Goal: Task Accomplishment & Management: Use online tool/utility

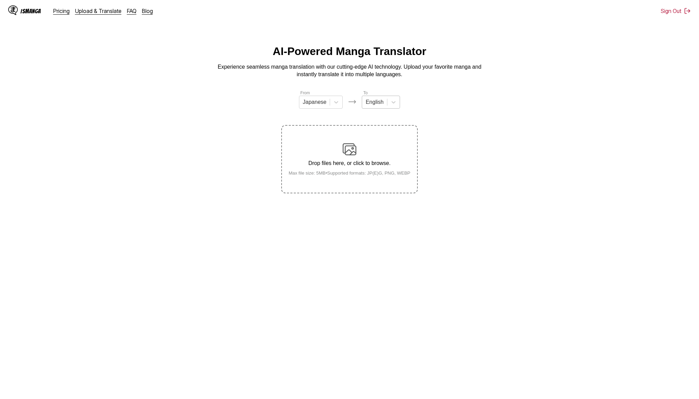
click at [379, 102] on div at bounding box center [375, 102] width 18 height 8
click at [383, 178] on div "Indonesian" at bounding box center [381, 177] width 38 height 12
click at [310, 99] on div at bounding box center [310, 102] width 24 height 8
click at [346, 162] on div "Drop files here, or click to browse. Max file size: 5MB • Supported formats: JP…" at bounding box center [349, 158] width 133 height 33
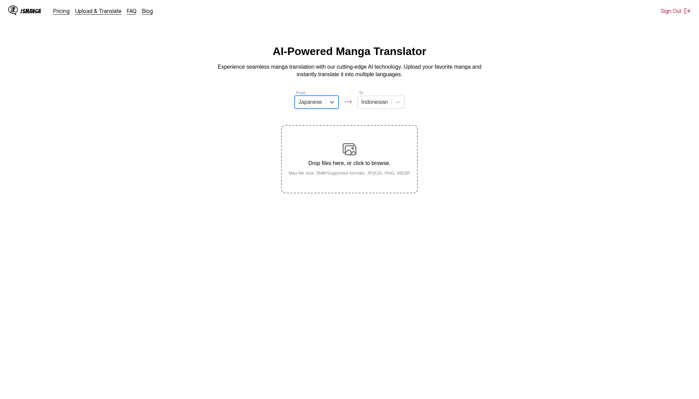
click at [0, 0] on input "Drop files here, or click to browse. Max file size: 5MB • Supported formats: JP…" at bounding box center [0, 0] width 0 height 0
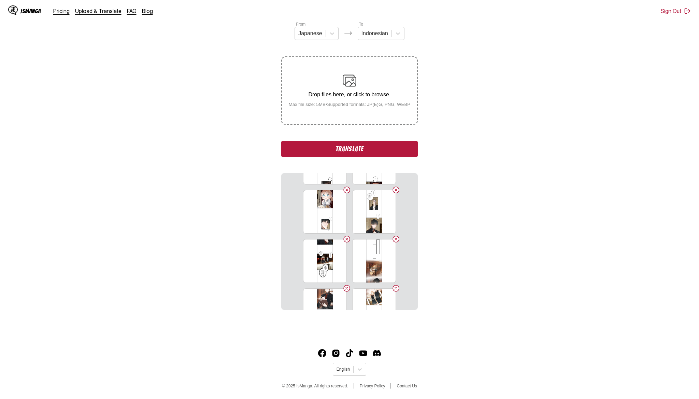
scroll to position [410, 0]
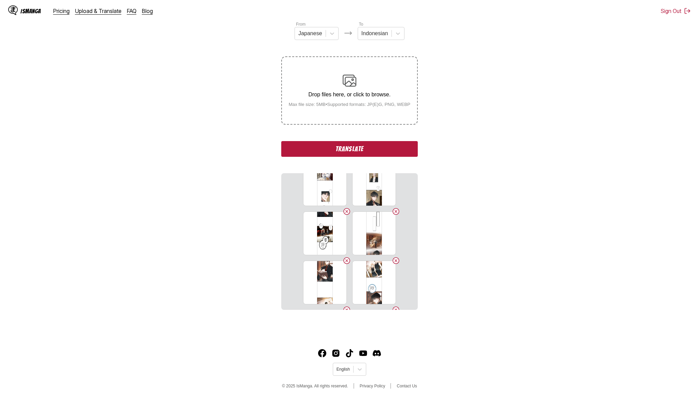
click at [343, 157] on button "Translate" at bounding box center [349, 149] width 137 height 16
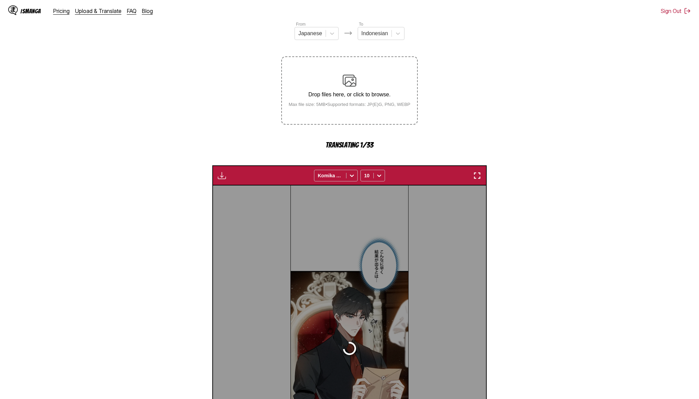
scroll to position [190, 0]
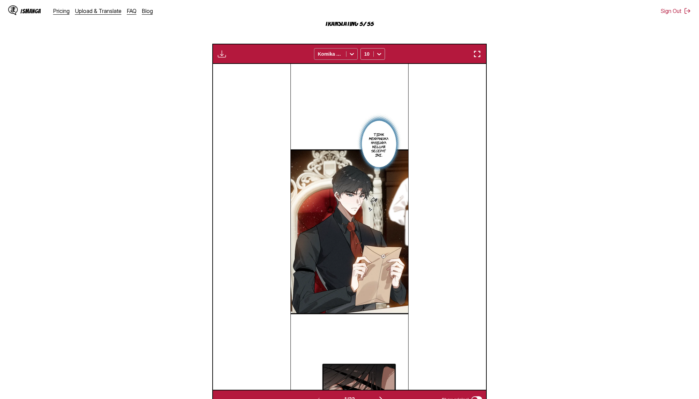
click at [330, 57] on div at bounding box center [330, 54] width 25 height 7
click at [335, 90] on div "CC Wild Words" at bounding box center [336, 82] width 44 height 16
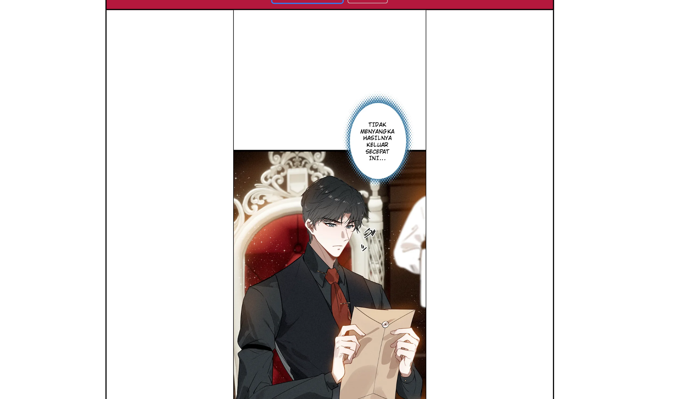
click at [475, 58] on img "button" at bounding box center [477, 54] width 8 height 8
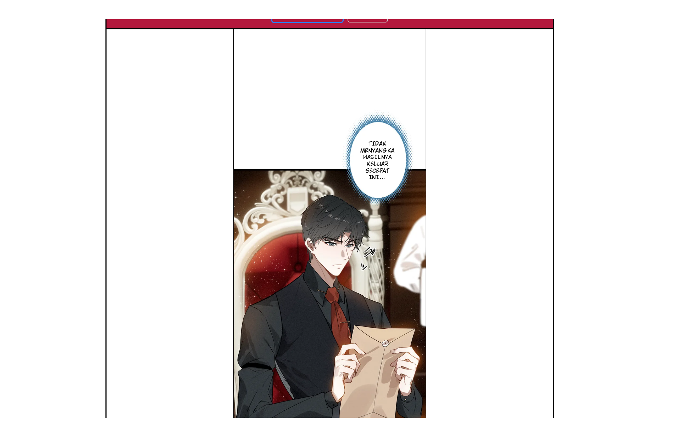
scroll to position [65, 0]
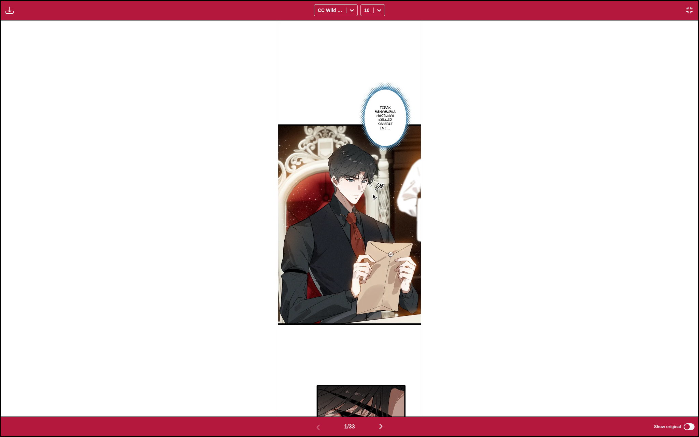
click at [689, 10] on img "button" at bounding box center [690, 10] width 8 height 8
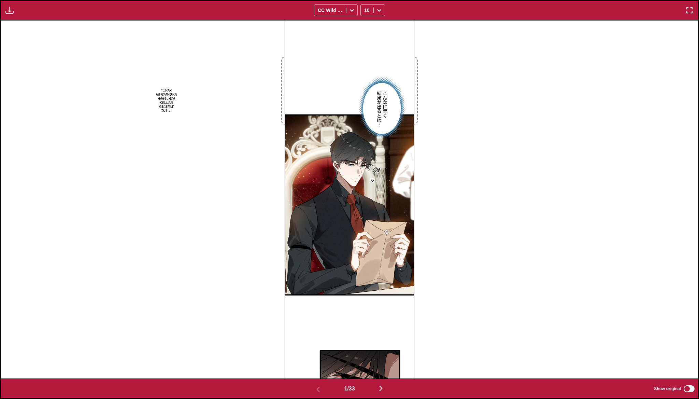
scroll to position [252, 0]
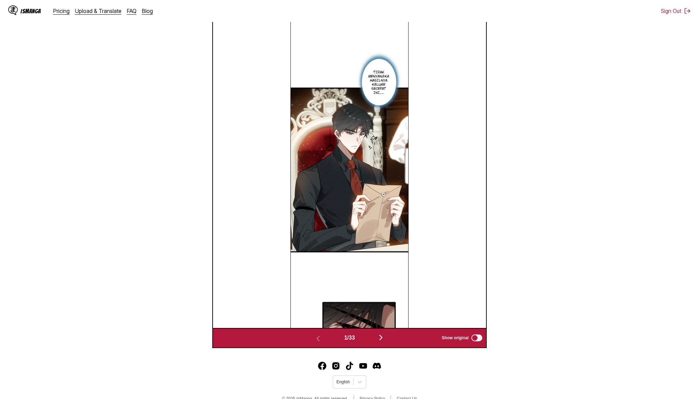
click at [382, 341] on img "button" at bounding box center [381, 337] width 8 height 8
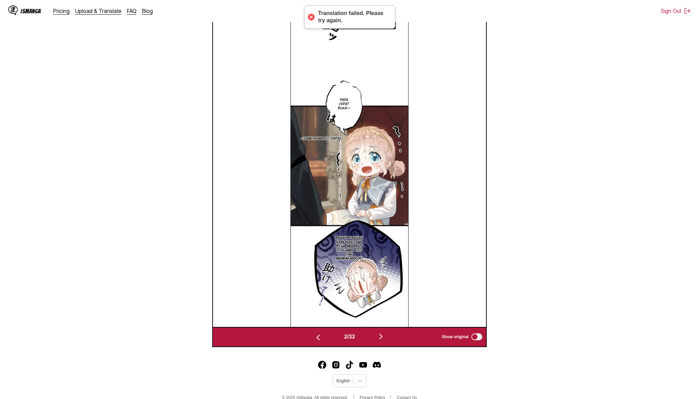
scroll to position [274, 0]
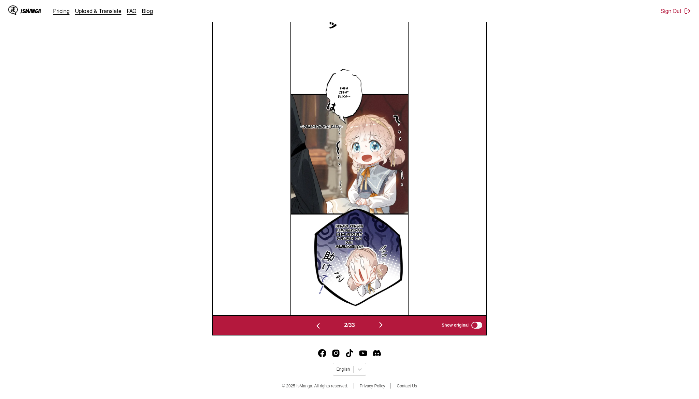
click at [382, 326] on img "button" at bounding box center [381, 325] width 8 height 8
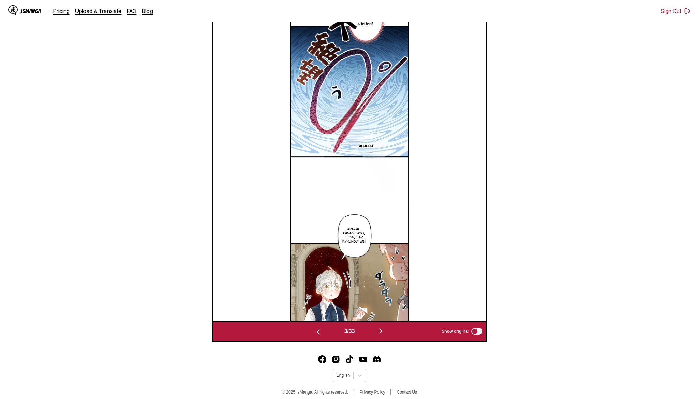
scroll to position [263, 0]
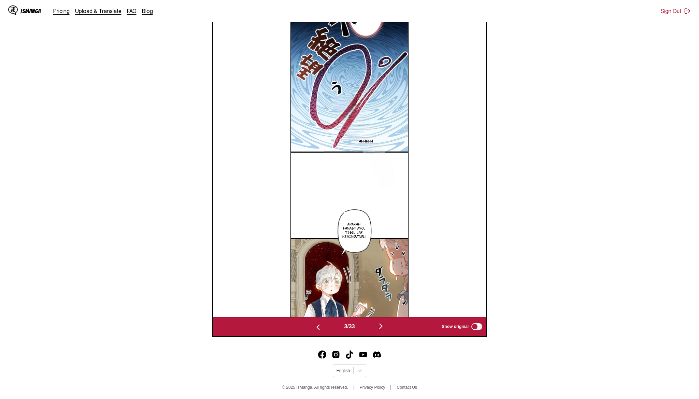
click at [353, 233] on p "Apakah panas? Ayo, tisu, lap keringatmu" at bounding box center [354, 230] width 26 height 19
click at [374, 238] on div "Apakah panas? Ayo, tisu, lap keringatmu" at bounding box center [376, 230] width 64 height 36
click at [404, 220] on icon "close-tooltip" at bounding box center [403, 217] width 5 height 5
click at [383, 330] on img "button" at bounding box center [381, 326] width 8 height 8
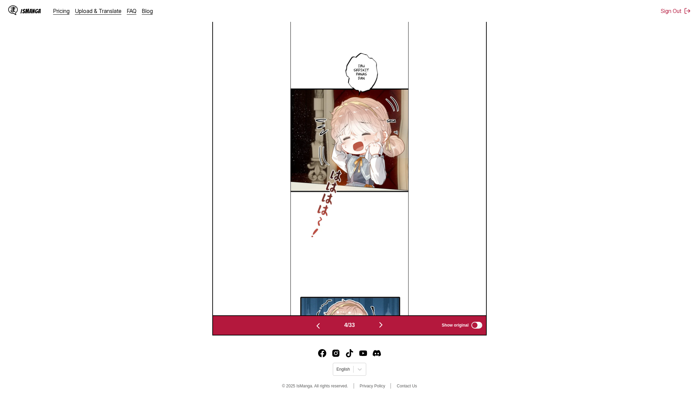
scroll to position [274, 0]
click at [383, 326] on img "button" at bounding box center [381, 325] width 8 height 8
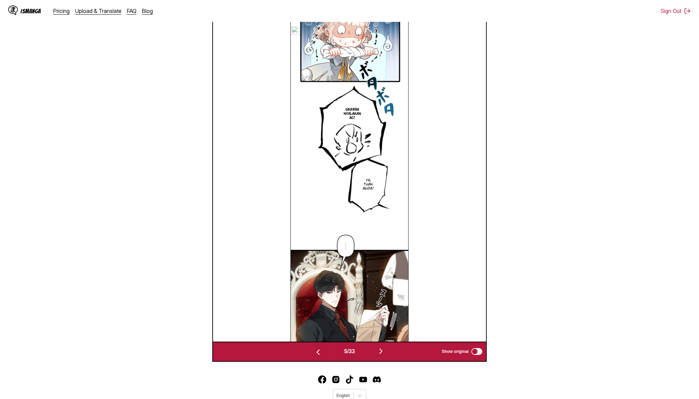
scroll to position [246, 0]
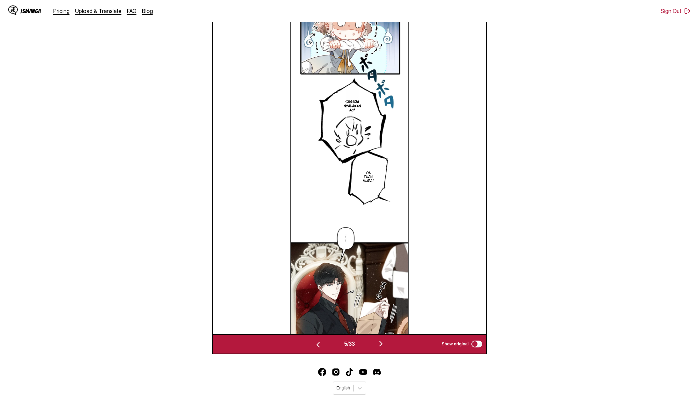
click at [381, 348] on button "button" at bounding box center [381, 344] width 41 height 10
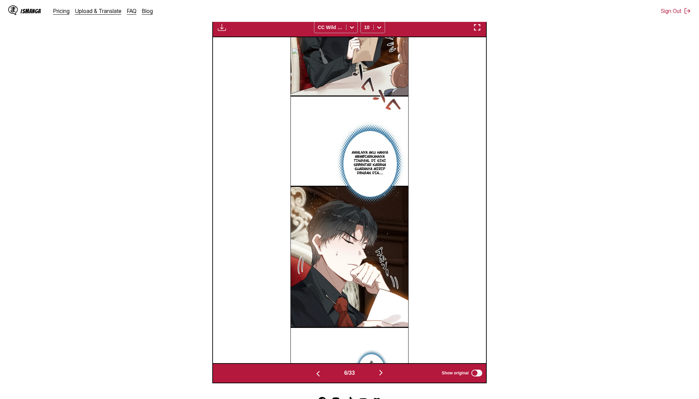
scroll to position [217, 0]
click at [385, 377] on img "button" at bounding box center [381, 373] width 8 height 8
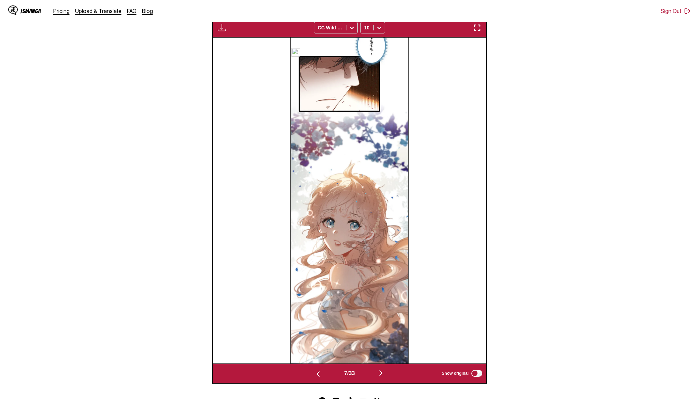
click at [369, 51] on img at bounding box center [350, 201] width 118 height 326
click at [383, 377] on img "button" at bounding box center [381, 373] width 8 height 8
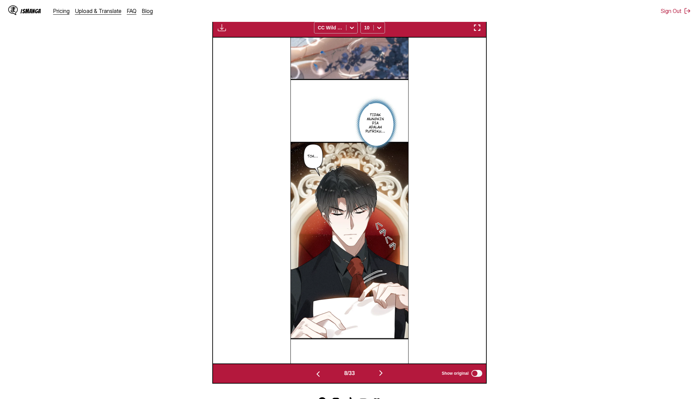
click at [383, 377] on img "button" at bounding box center [381, 373] width 8 height 8
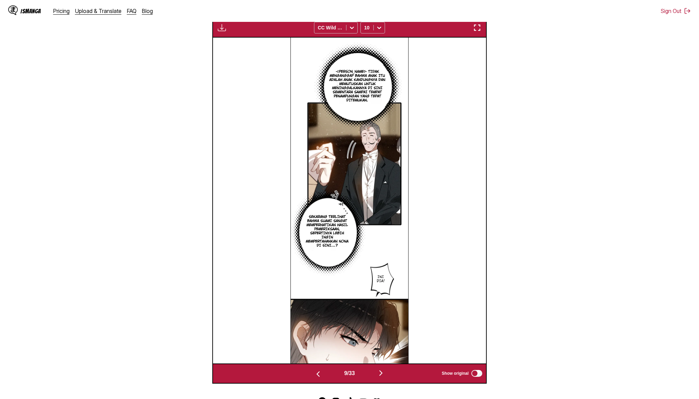
click at [352, 89] on p "Suami tidak menganggap bahwa anak itu adalah anak kandungnya dan memutuskan unt…" at bounding box center [357, 86] width 61 height 36
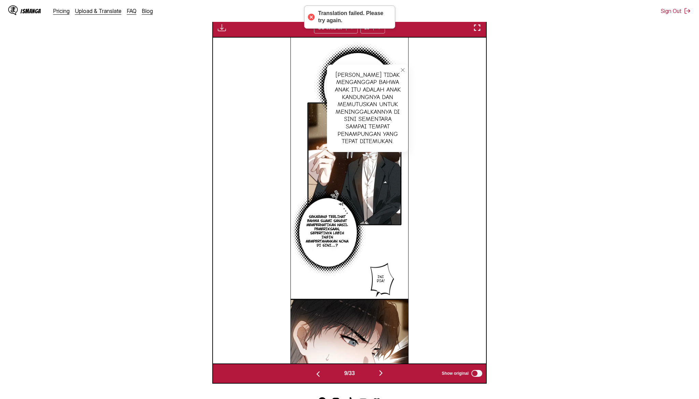
click at [352, 89] on div "Suami tidak menganggap bahwa anak itu adalah anak kandungnya dan memutuskan unt…" at bounding box center [367, 108] width 81 height 87
click at [401, 72] on icon "close-tooltip" at bounding box center [403, 70] width 5 height 5
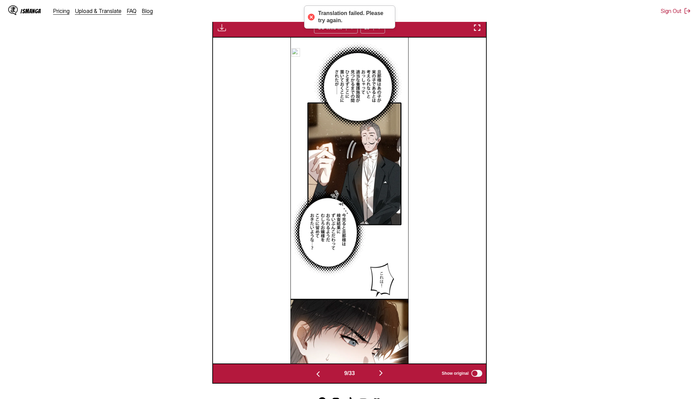
click at [361, 99] on img at bounding box center [350, 201] width 118 height 326
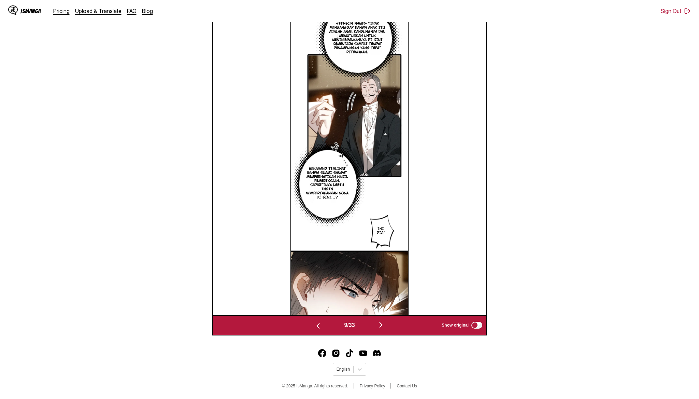
click at [383, 323] on img "button" at bounding box center [381, 325] width 8 height 8
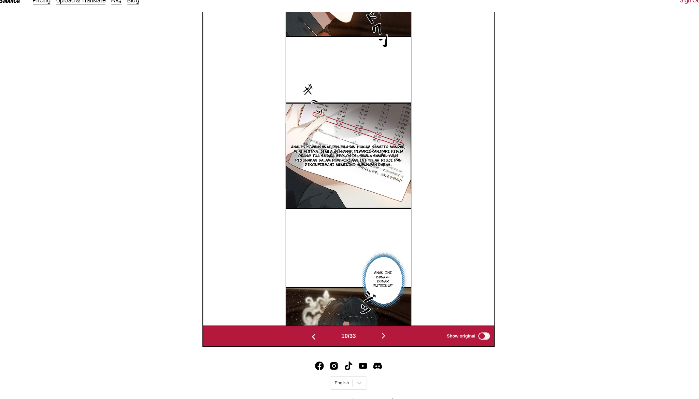
click at [386, 330] on img "button" at bounding box center [382, 326] width 8 height 8
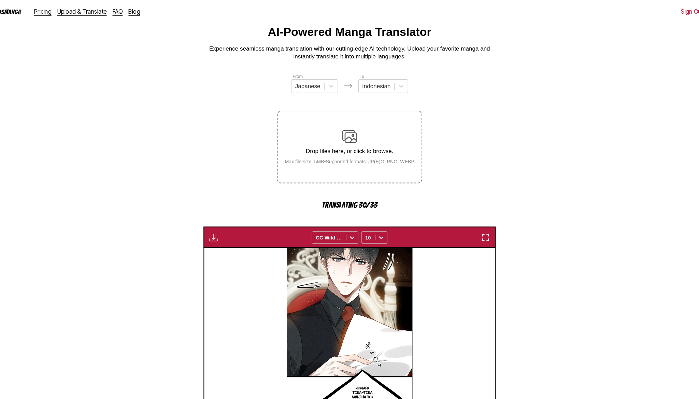
scroll to position [0, 0]
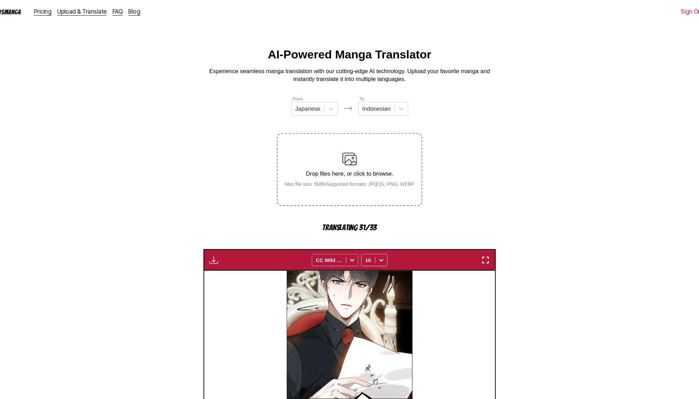
click at [331, 248] on div at bounding box center [330, 244] width 25 height 7
click at [327, 291] on div "Comic Neue" at bounding box center [336, 286] width 44 height 10
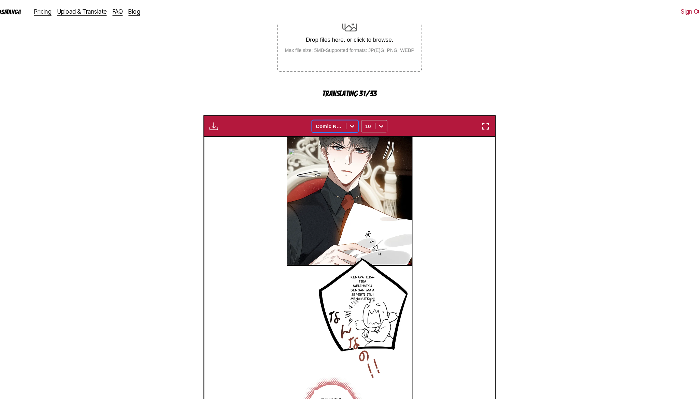
scroll to position [76, 0]
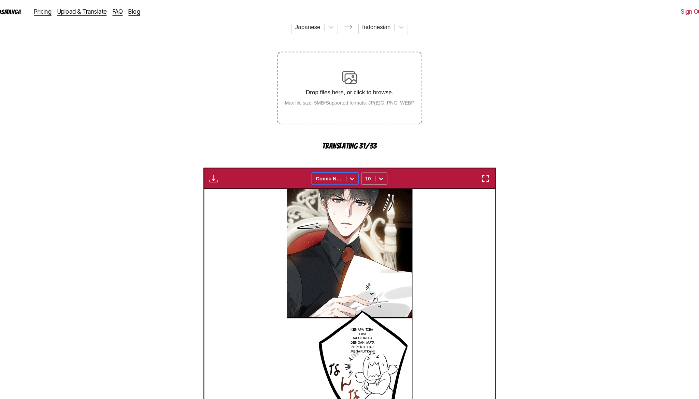
click at [370, 172] on div "10" at bounding box center [367, 168] width 13 height 10
click at [369, 188] on div "6" at bounding box center [373, 183] width 25 height 10
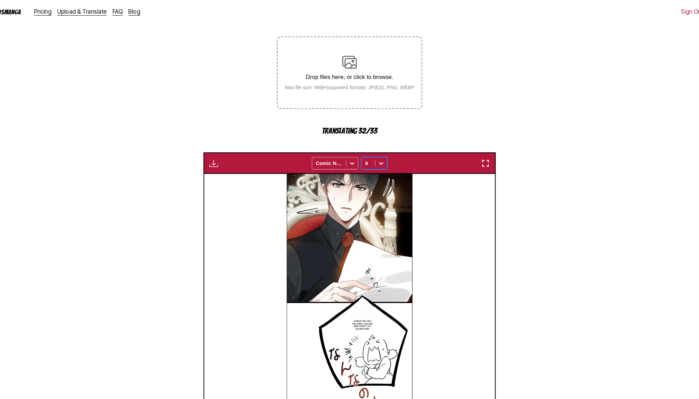
scroll to position [3, 0]
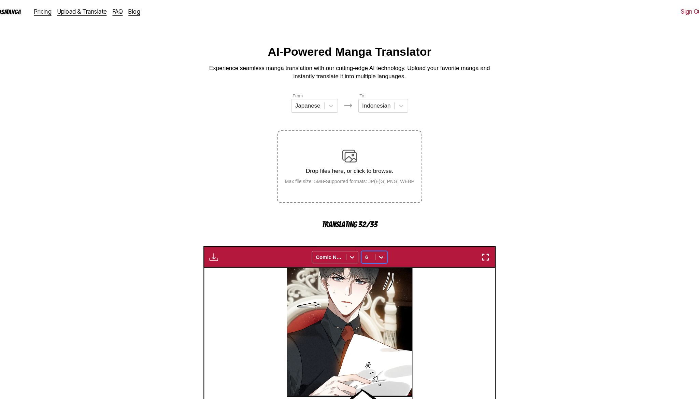
click at [377, 245] on icon at bounding box center [379, 241] width 7 height 7
click at [369, 292] on div "12" at bounding box center [373, 287] width 25 height 10
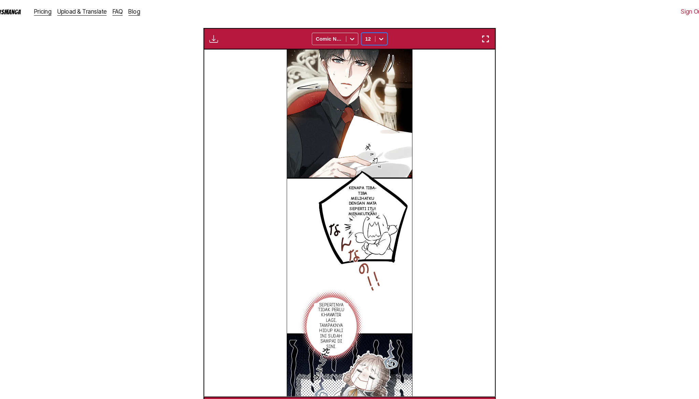
scroll to position [207, 0]
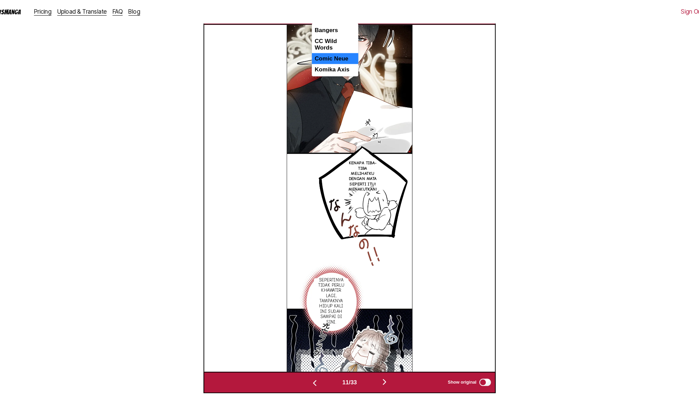
click at [329, 17] on div at bounding box center [330, 13] width 25 height 7
click at [331, 50] on div "CC Wild Words" at bounding box center [336, 41] width 44 height 16
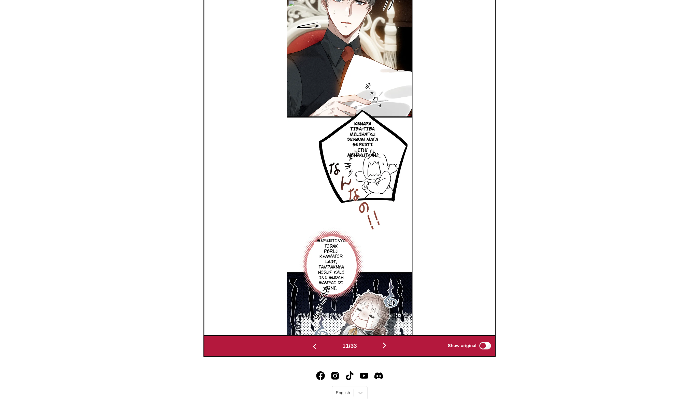
scroll to position [250, 0]
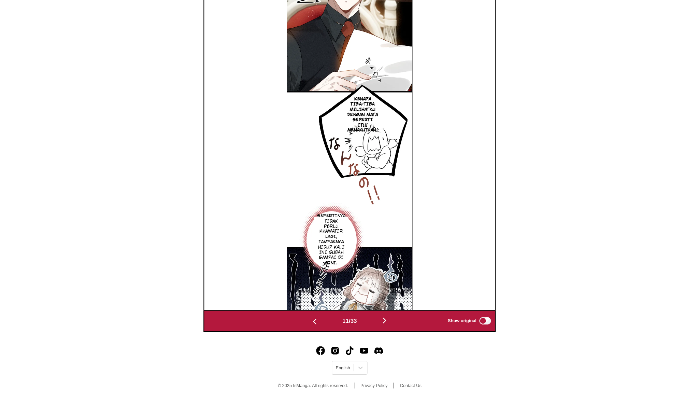
click at [384, 325] on img "button" at bounding box center [382, 325] width 8 height 8
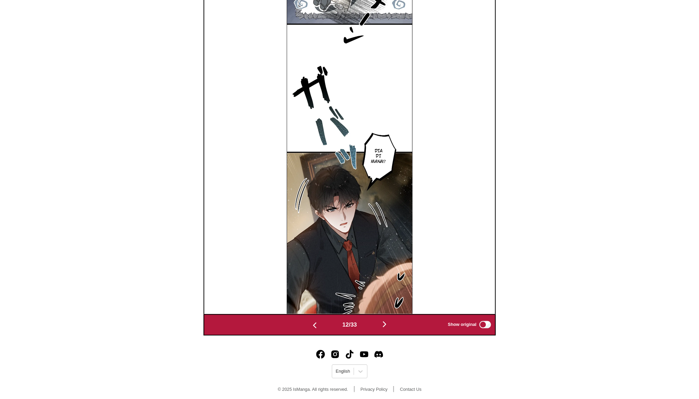
scroll to position [238, 0]
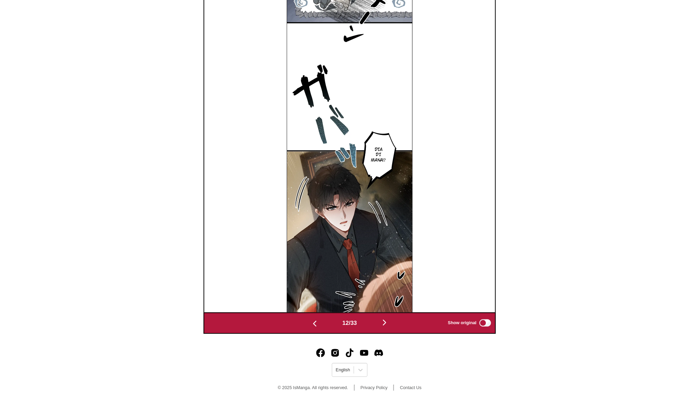
click at [385, 331] on img "button" at bounding box center [382, 327] width 8 height 8
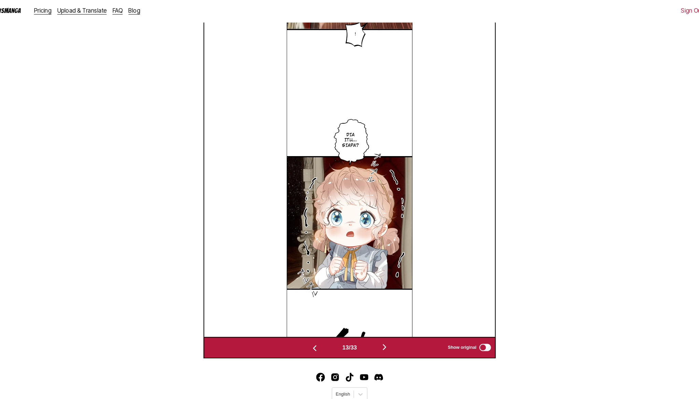
click at [385, 331] on img "button" at bounding box center [382, 327] width 8 height 8
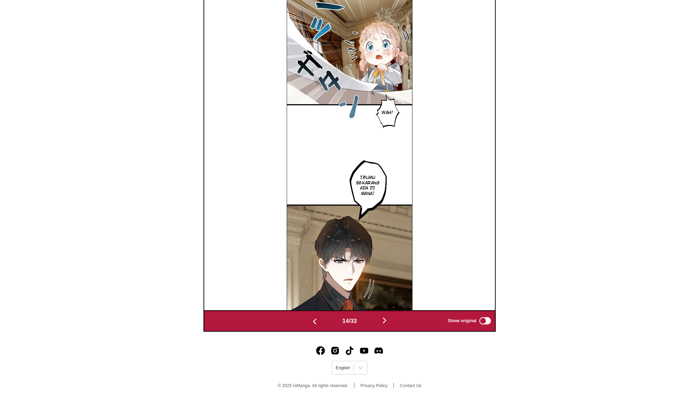
scroll to position [250, 0]
click at [386, 323] on img "button" at bounding box center [382, 325] width 8 height 8
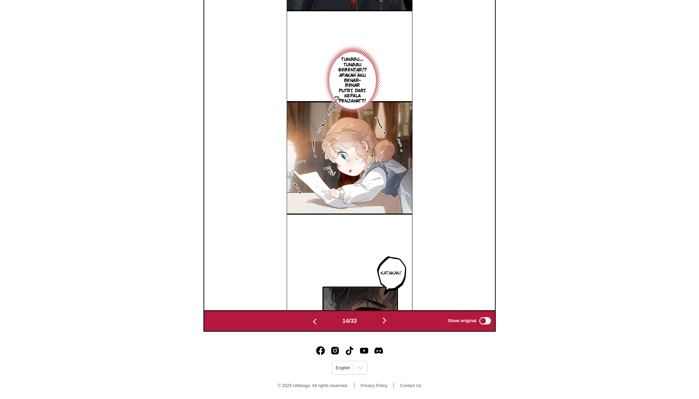
scroll to position [239, 0]
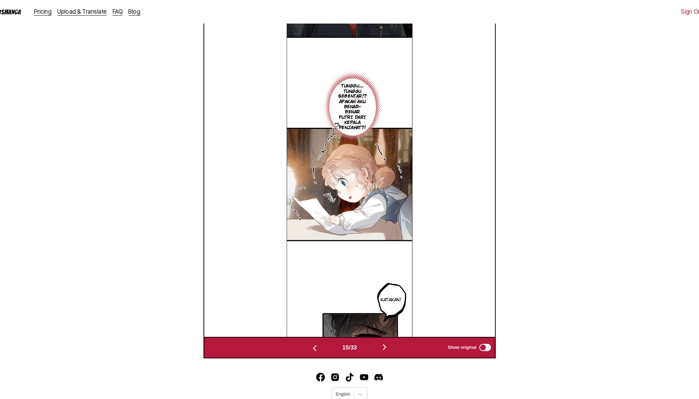
click at [385, 330] on img "button" at bounding box center [382, 326] width 8 height 8
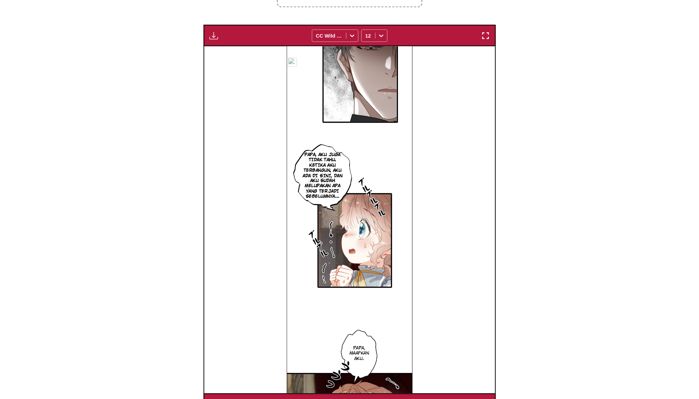
scroll to position [250, 0]
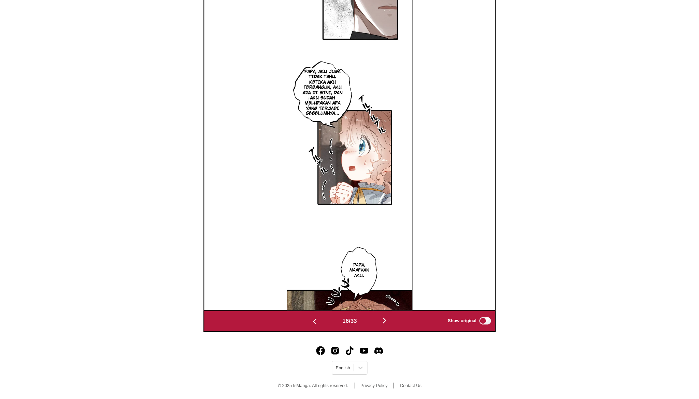
click at [383, 324] on img "button" at bounding box center [382, 325] width 8 height 8
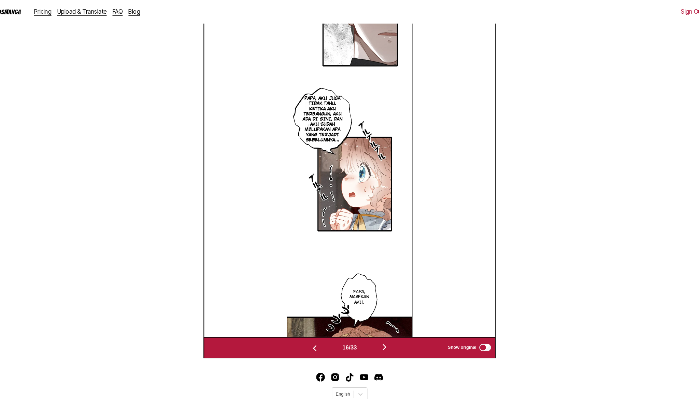
scroll to position [0, 4371]
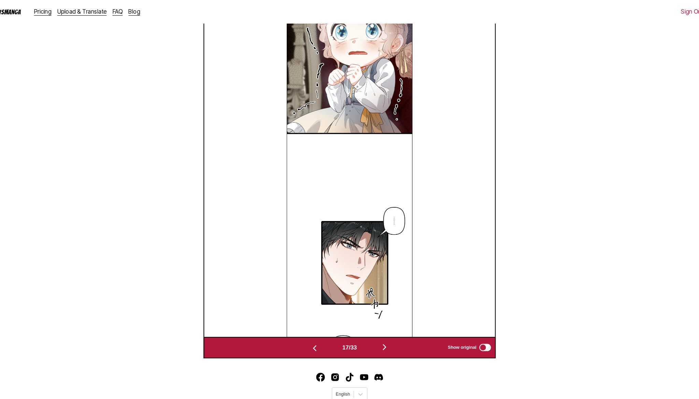
click at [385, 330] on img "button" at bounding box center [382, 326] width 8 height 8
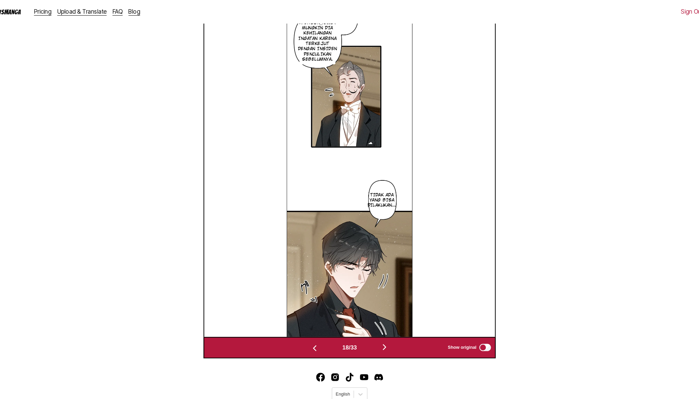
click at [317, 331] on img "button" at bounding box center [317, 327] width 8 height 8
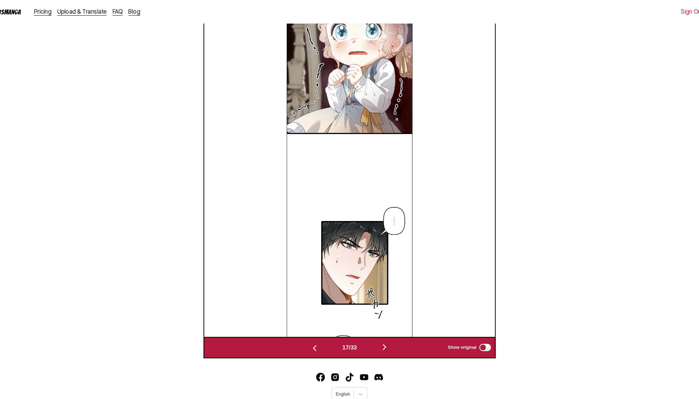
click at [385, 330] on img "button" at bounding box center [382, 326] width 8 height 8
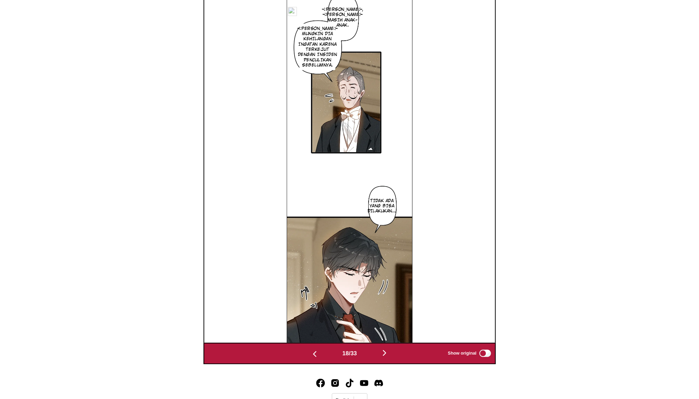
scroll to position [250, 0]
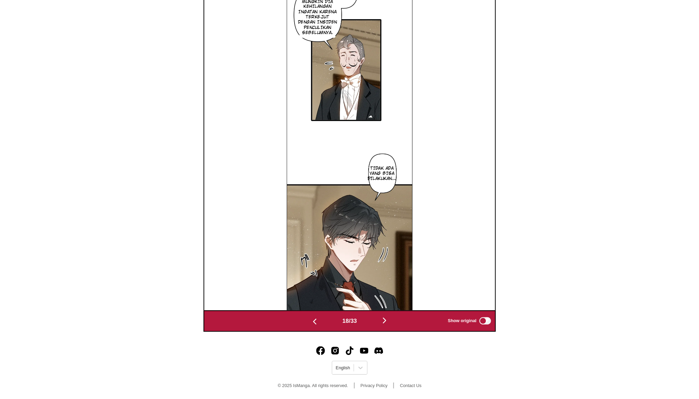
click at [384, 321] on img "button" at bounding box center [382, 325] width 8 height 8
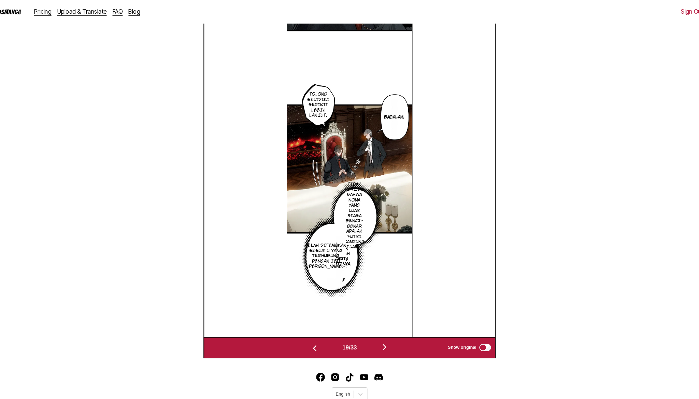
click at [383, 330] on img "button" at bounding box center [382, 326] width 8 height 8
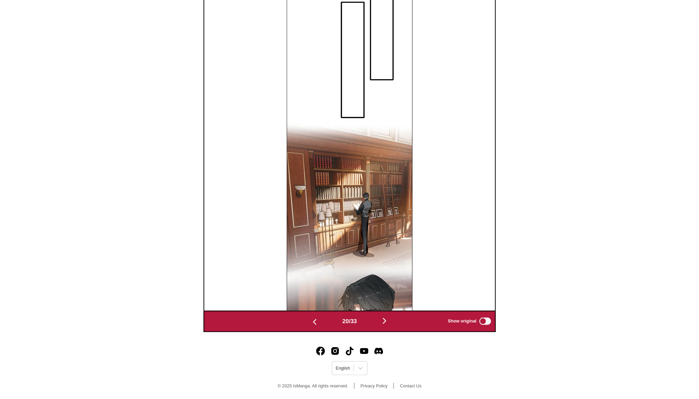
scroll to position [250, 0]
click at [383, 323] on img "button" at bounding box center [382, 325] width 8 height 8
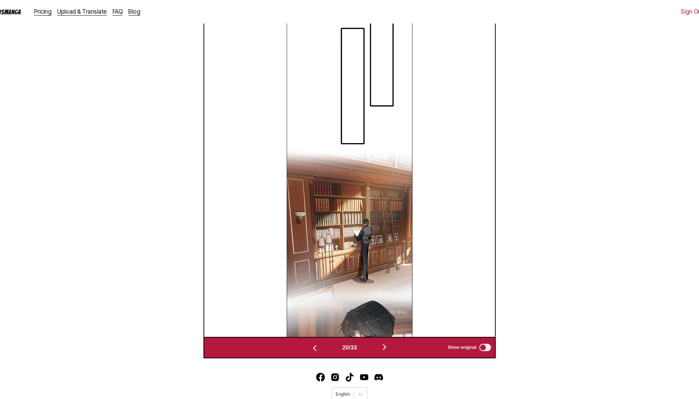
scroll to position [0, 5464]
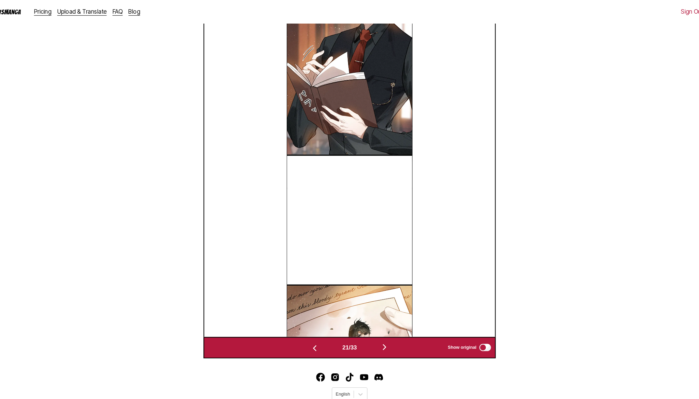
click at [386, 330] on img "button" at bounding box center [382, 326] width 8 height 8
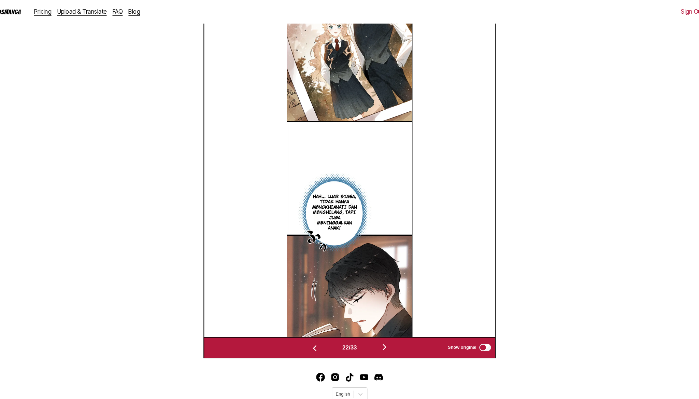
click at [385, 330] on img "button" at bounding box center [382, 326] width 8 height 8
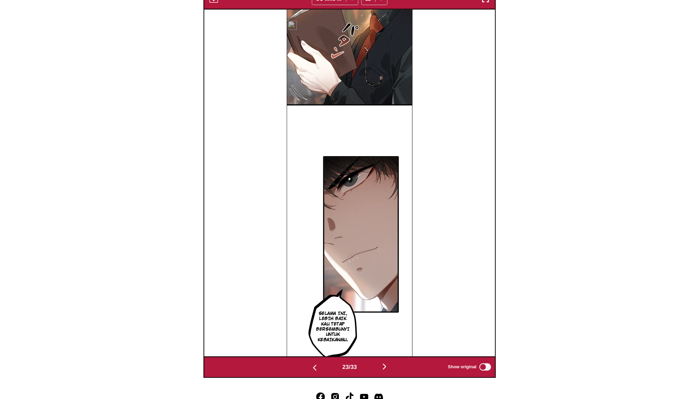
scroll to position [206, 0]
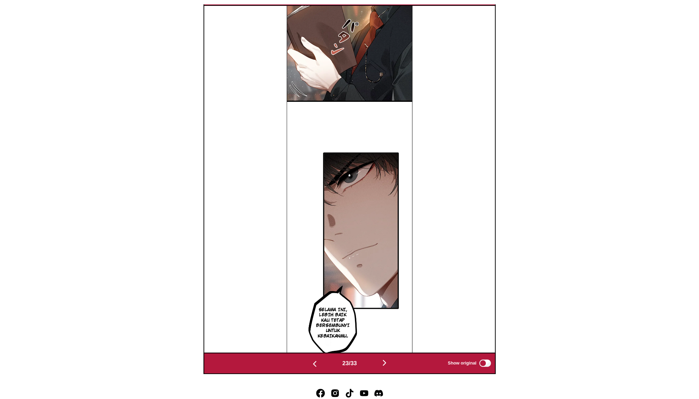
click at [383, 363] on img "button" at bounding box center [382, 359] width 8 height 8
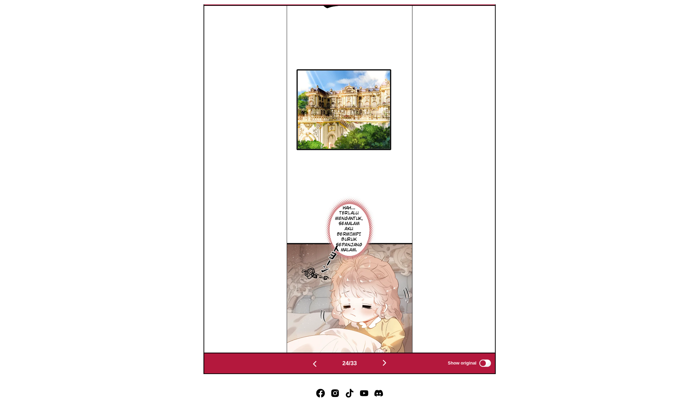
click at [383, 363] on img "button" at bounding box center [382, 359] width 8 height 8
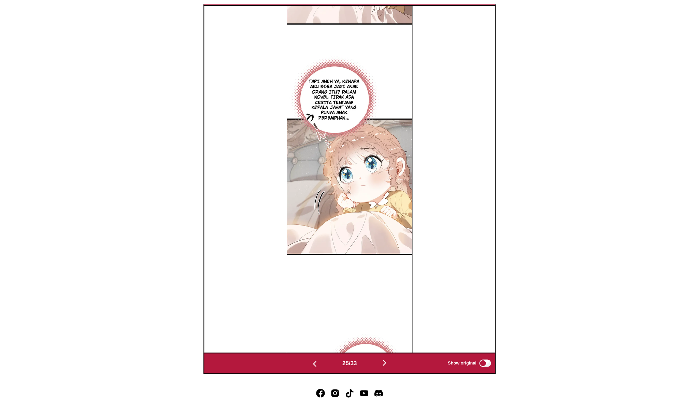
click at [383, 363] on img "button" at bounding box center [382, 359] width 8 height 8
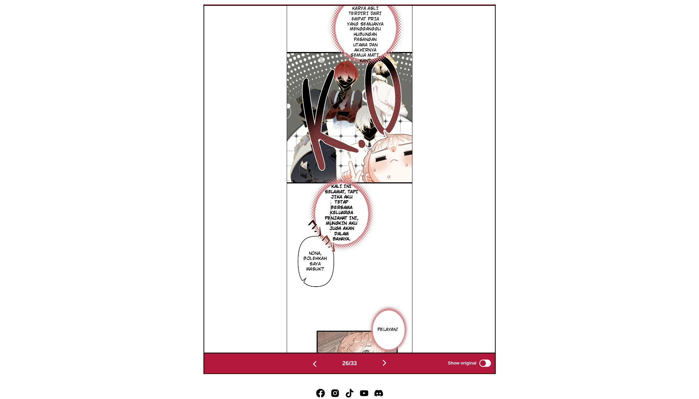
click at [383, 363] on img "button" at bounding box center [382, 359] width 8 height 8
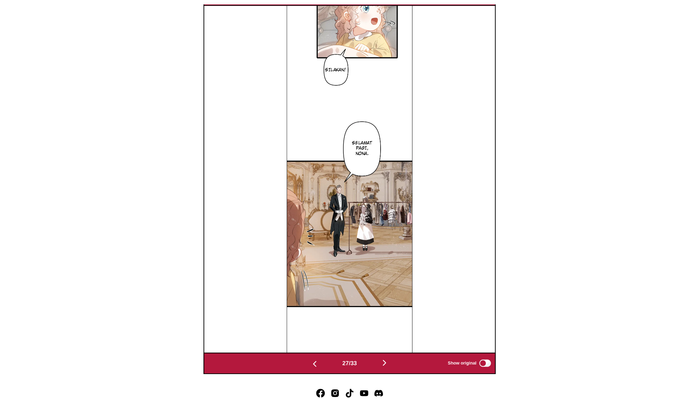
click at [383, 363] on img "button" at bounding box center [382, 359] width 8 height 8
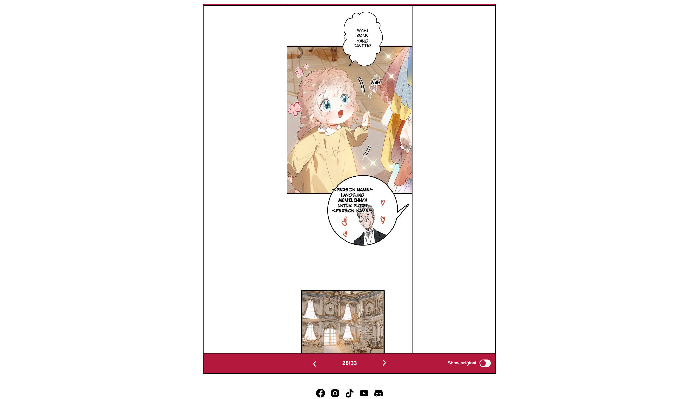
click at [383, 363] on img "button" at bounding box center [382, 359] width 8 height 8
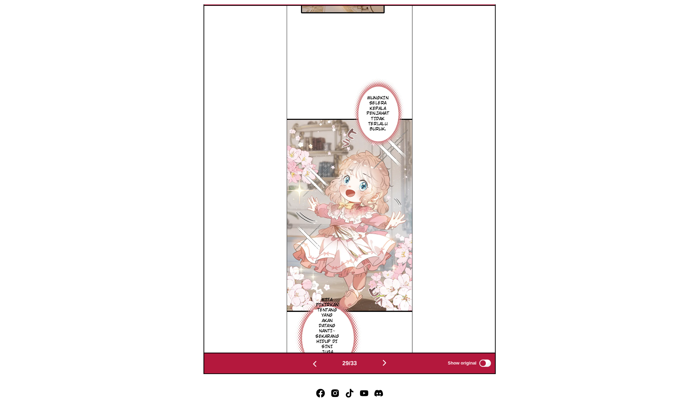
click at [383, 363] on img "button" at bounding box center [382, 359] width 8 height 8
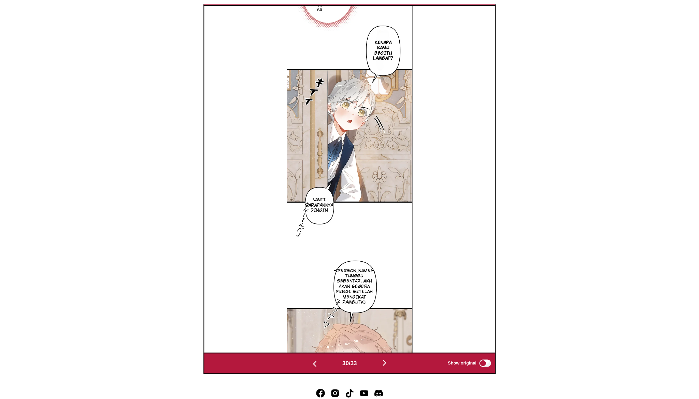
click at [383, 363] on img "button" at bounding box center [382, 359] width 8 height 8
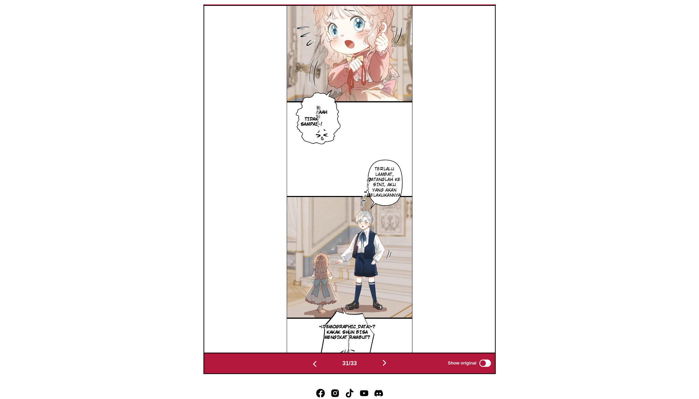
click at [383, 363] on img "button" at bounding box center [382, 359] width 8 height 8
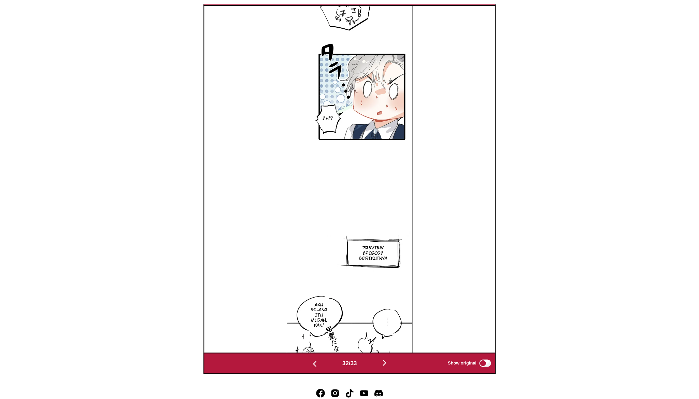
click at [383, 363] on img "button" at bounding box center [382, 359] width 8 height 8
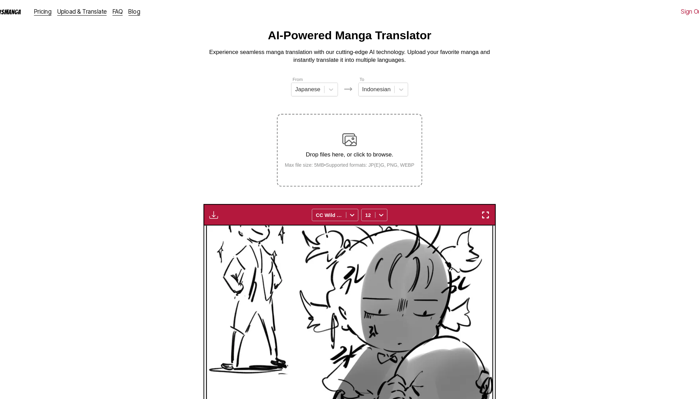
scroll to position [0, 0]
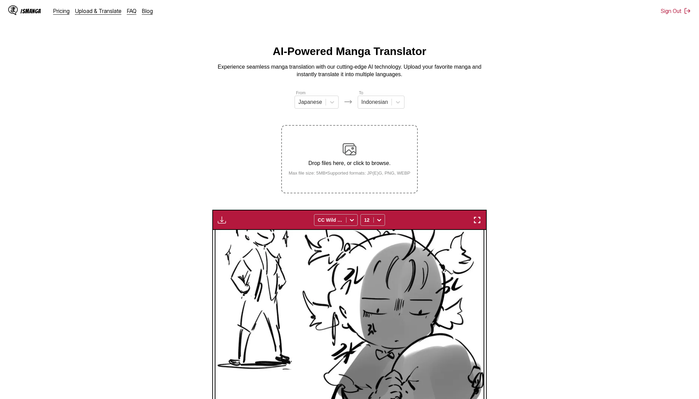
click at [27, 11] on div "IsManga" at bounding box center [30, 11] width 20 height 6
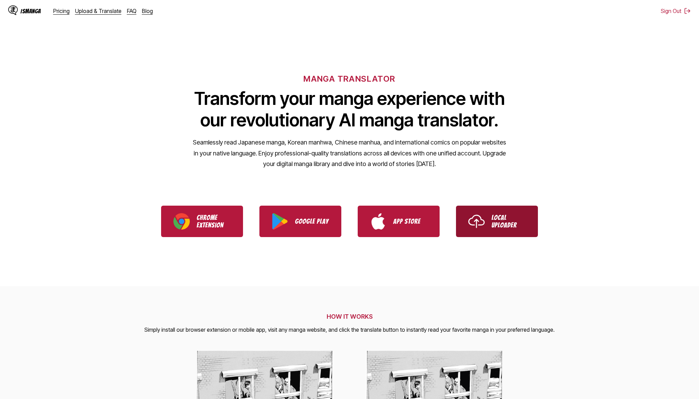
click at [503, 222] on p "Local Uploader" at bounding box center [509, 221] width 34 height 15
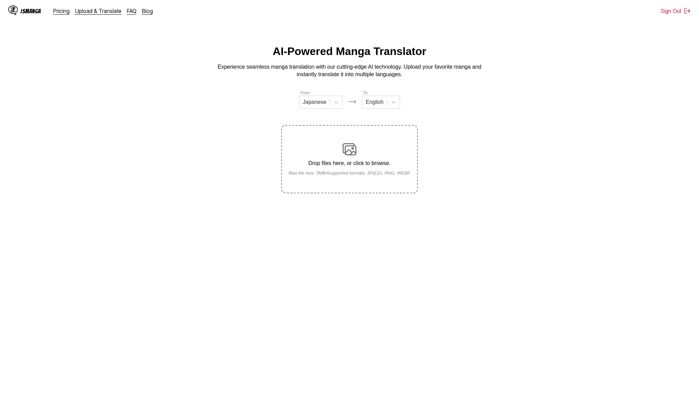
click at [340, 159] on div "Drop files here, or click to browse. Max file size: 5MB • Supported formats: JP…" at bounding box center [349, 158] width 133 height 33
click at [0, 0] on input "Drop files here, or click to browse. Max file size: 5MB • Supported formats: JP…" at bounding box center [0, 0] width 0 height 0
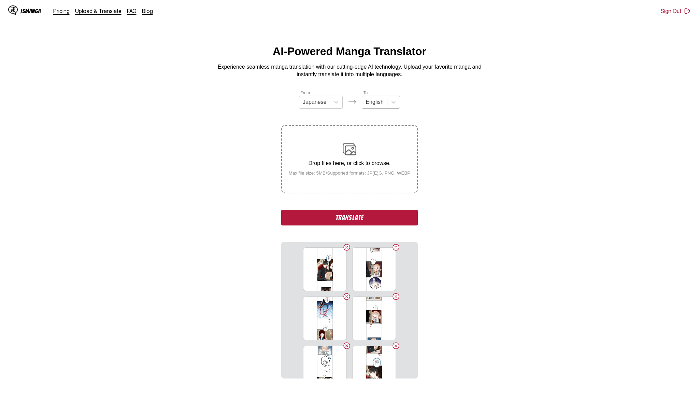
click at [383, 101] on div at bounding box center [375, 102] width 18 height 8
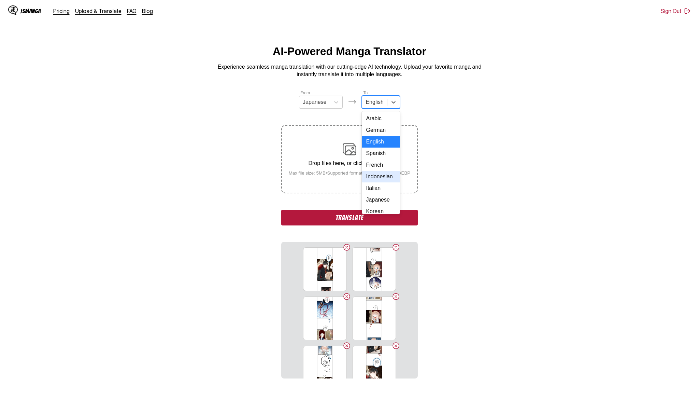
click at [380, 176] on div "Indonesian" at bounding box center [381, 177] width 38 height 12
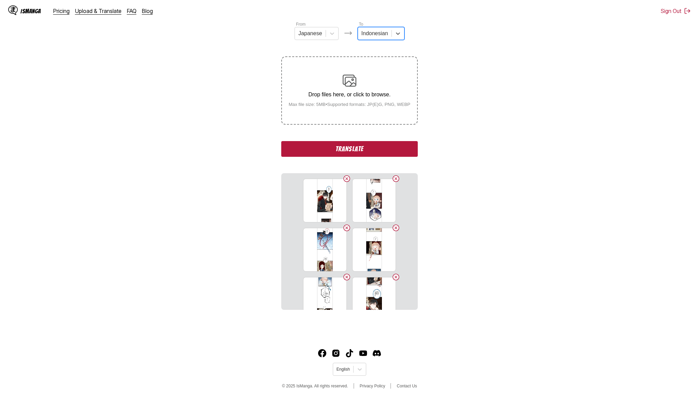
click at [362, 166] on div "From Japanese To option Indonesian, selected. Indonesian Drop files here, or cl…" at bounding box center [349, 165] width 137 height 289
click at [362, 157] on button "Translate" at bounding box center [349, 149] width 137 height 16
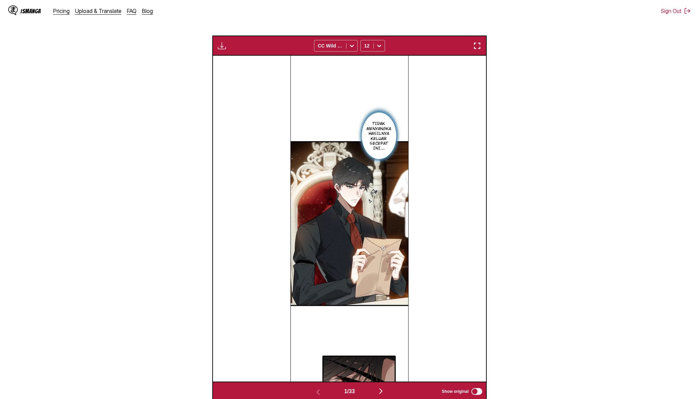
scroll to position [168, 0]
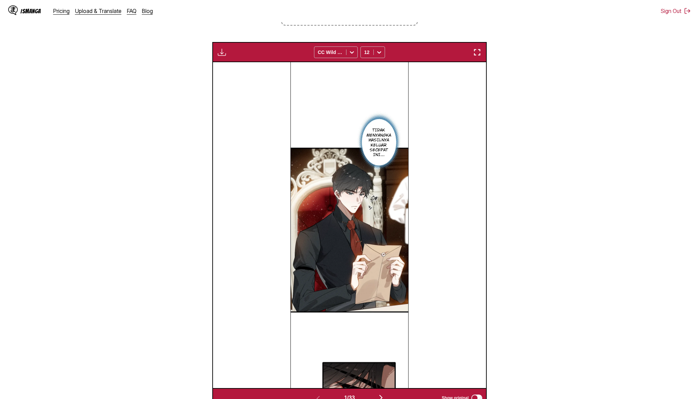
click at [222, 56] on img "button" at bounding box center [222, 52] width 8 height 8
click at [236, 62] on button "Download Panel" at bounding box center [241, 59] width 44 height 16
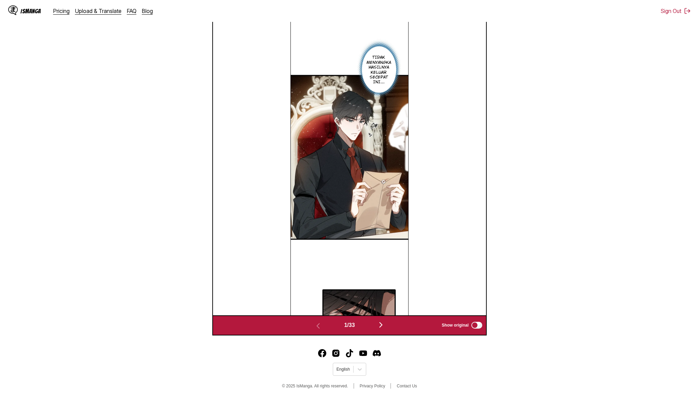
click at [385, 326] on img "button" at bounding box center [381, 325] width 8 height 8
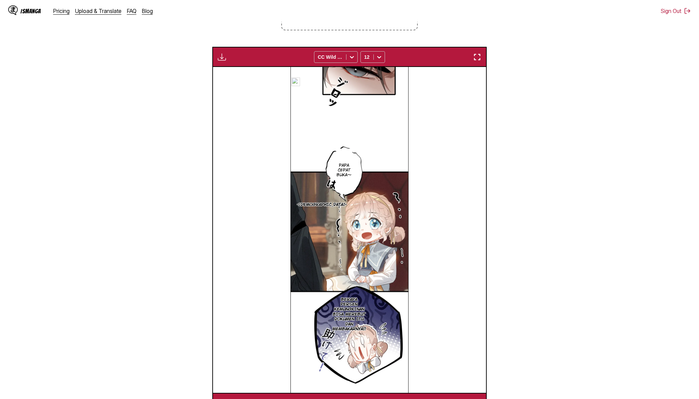
scroll to position [160, 0]
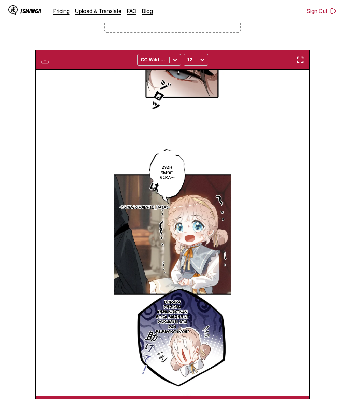
click at [237, 194] on div "ayah cepat buka〜 Haha Berapa persen kemungkinan bisa merebut dokumen itu dan me…" at bounding box center [172, 233] width 273 height 326
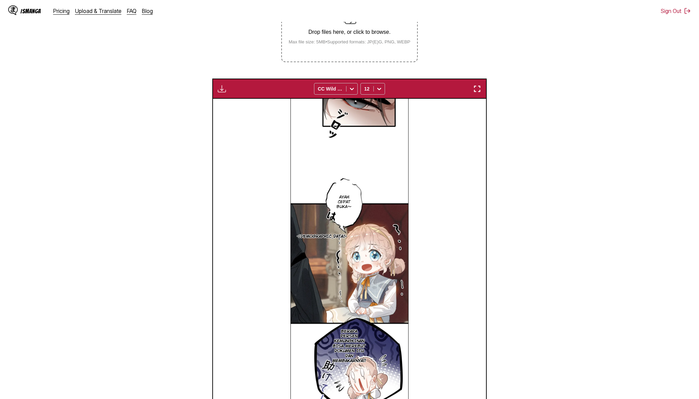
scroll to position [71, 0]
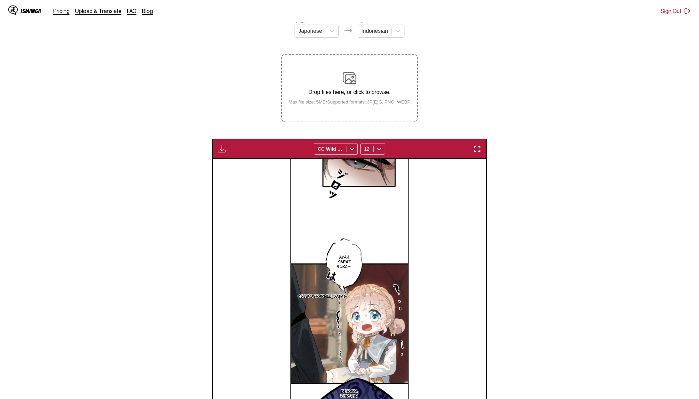
click at [226, 153] on img "button" at bounding box center [222, 149] width 8 height 8
click at [230, 164] on button "Download Panel" at bounding box center [241, 155] width 44 height 16
click at [600, 12] on div "IsManga Pricing Upload & Translate FAQ Blog Sign Out Pricing Upload & Translate…" at bounding box center [349, 11] width 699 height 22
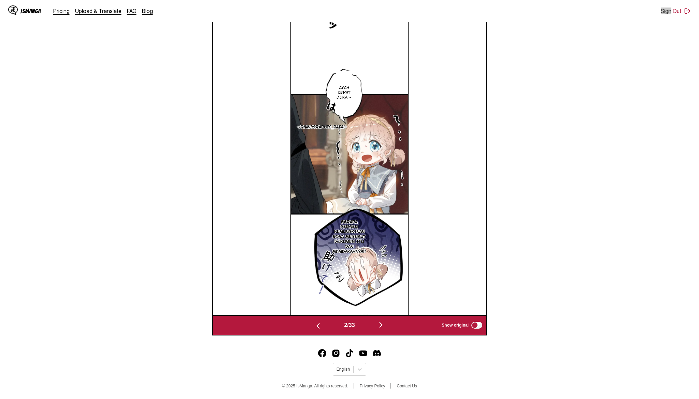
scroll to position [250, 0]
click at [382, 325] on img "button" at bounding box center [381, 325] width 8 height 8
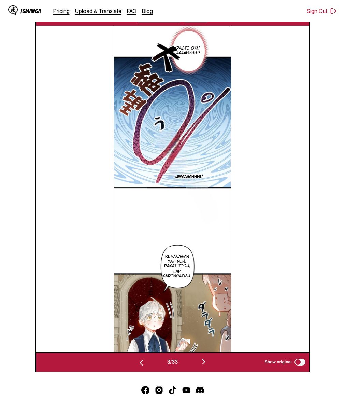
scroll to position [190, 0]
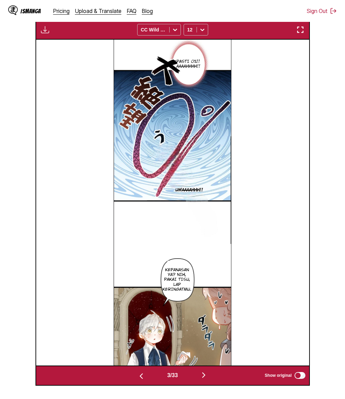
click at [45, 34] on button "button" at bounding box center [45, 29] width 12 height 9
click at [54, 44] on button "Download Panel" at bounding box center [64, 36] width 44 height 16
click at [207, 379] on img "button" at bounding box center [204, 375] width 8 height 8
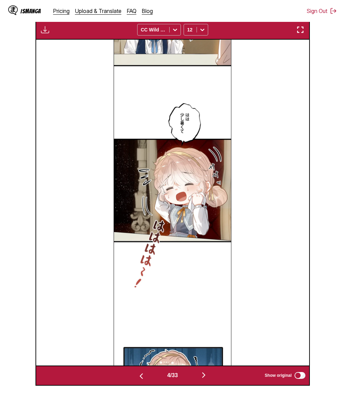
click at [251, 226] on div "Ibu sedikit panas dan Sasa" at bounding box center [172, 203] width 273 height 326
click at [46, 40] on div "Download Panel Download All CC Wild Words 12" at bounding box center [173, 29] width 275 height 20
click at [45, 34] on img "button" at bounding box center [45, 30] width 8 height 8
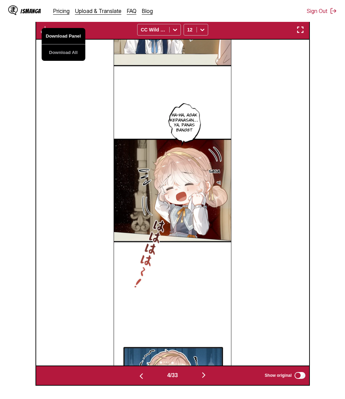
click at [55, 44] on button "Download Panel" at bounding box center [64, 36] width 44 height 16
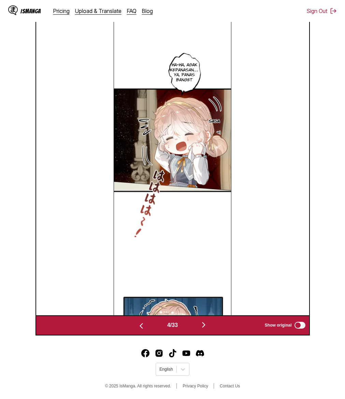
click at [206, 324] on img "button" at bounding box center [204, 325] width 8 height 8
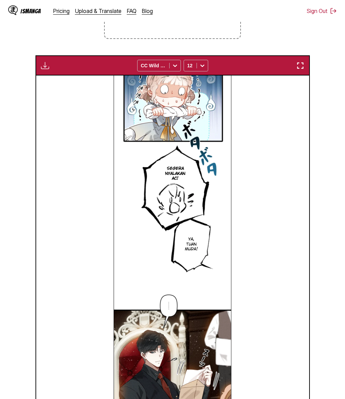
scroll to position [90, 0]
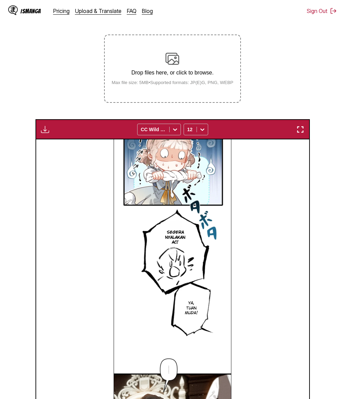
click at [46, 134] on img "button" at bounding box center [45, 129] width 8 height 8
click at [60, 144] on button "Download Panel" at bounding box center [64, 136] width 44 height 16
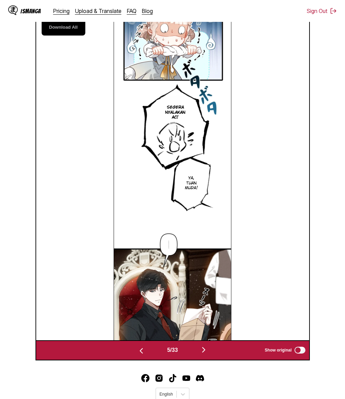
scroll to position [220, 0]
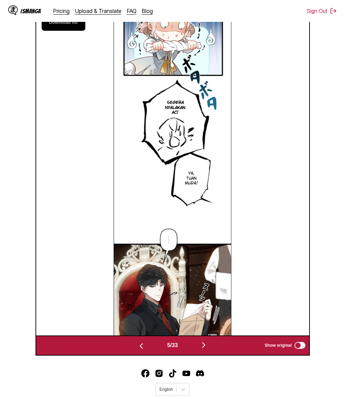
click at [208, 349] on img "button" at bounding box center [204, 345] width 8 height 8
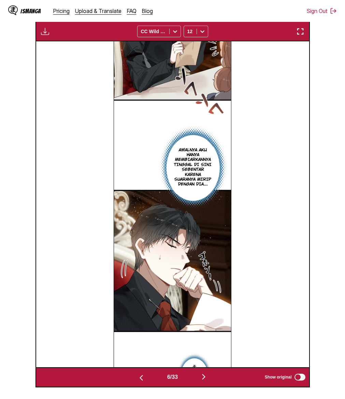
scroll to position [189, 0]
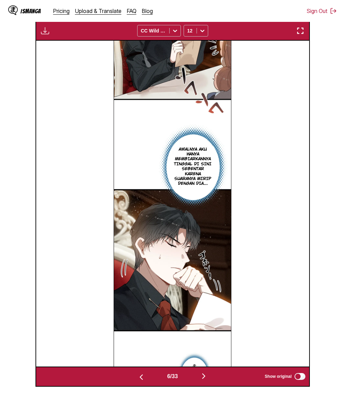
click at [43, 35] on img "button" at bounding box center [45, 31] width 8 height 8
click at [51, 43] on button "Download Panel" at bounding box center [64, 37] width 44 height 16
click at [207, 380] on img "button" at bounding box center [204, 376] width 8 height 8
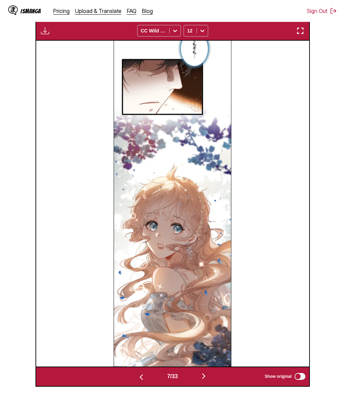
click at [46, 35] on img "button" at bounding box center [45, 31] width 8 height 8
click at [53, 44] on button "Download Panel" at bounding box center [64, 37] width 44 height 16
click at [204, 380] on img "button" at bounding box center [204, 376] width 8 height 8
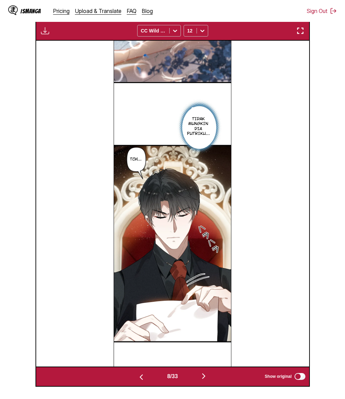
click at [45, 35] on img "button" at bounding box center [45, 31] width 8 height 8
click at [51, 45] on button "Download Panel" at bounding box center [64, 37] width 44 height 16
click at [207, 380] on img "button" at bounding box center [204, 376] width 8 height 8
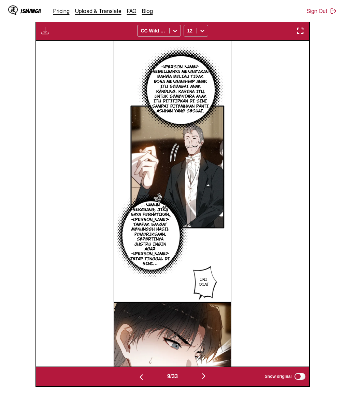
click at [193, 36] on div "12" at bounding box center [190, 31] width 13 height 10
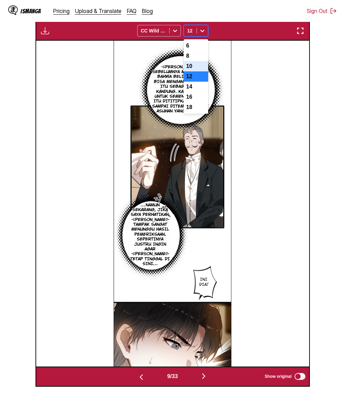
click at [194, 71] on div "10" at bounding box center [196, 66] width 25 height 10
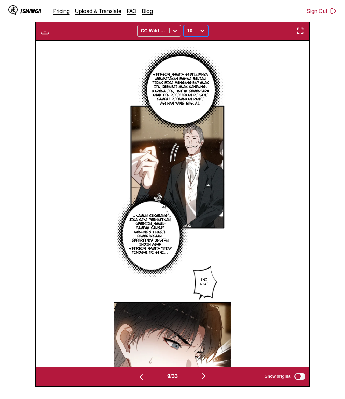
click at [45, 35] on img "button" at bounding box center [45, 31] width 8 height 8
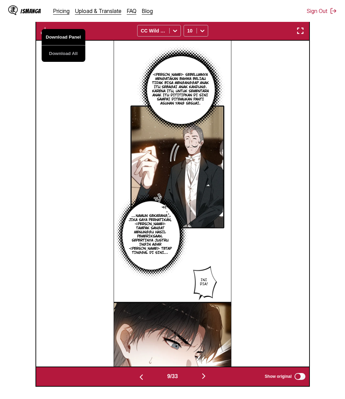
click at [56, 45] on button "Download Panel" at bounding box center [64, 37] width 44 height 16
click at [206, 380] on img "button" at bounding box center [204, 376] width 8 height 8
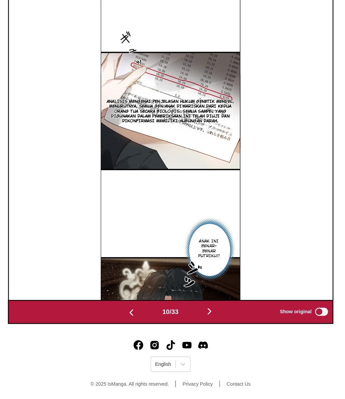
scroll to position [250, 0]
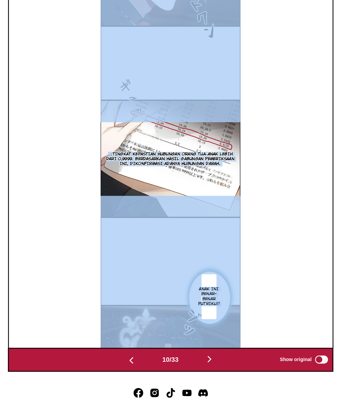
click at [222, 189] on img at bounding box center [173, 152] width 118 height 326
click at [260, 154] on div "…Tingkat kepastian hubungan orang tua–anak lebih dari 0,9999. Berdasarkan hasil…" at bounding box center [172, 152] width 273 height 326
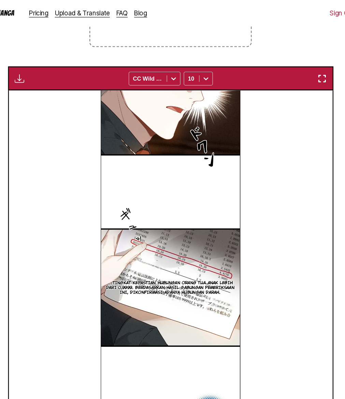
scroll to position [146, 0]
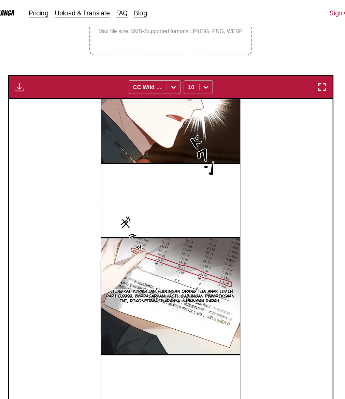
click at [204, 77] on icon at bounding box center [202, 73] width 7 height 7
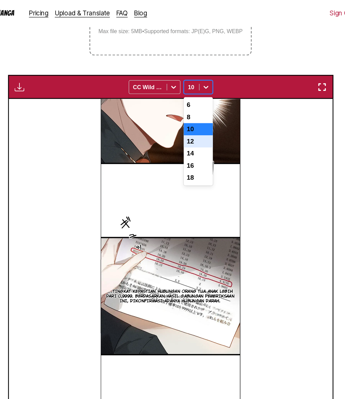
click at [191, 124] on div "12" at bounding box center [196, 119] width 25 height 10
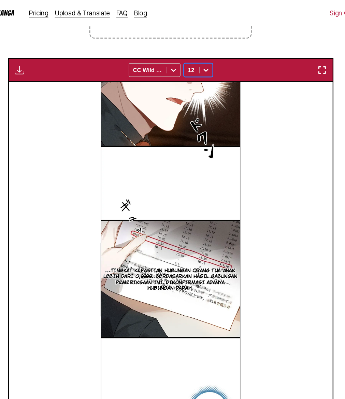
scroll to position [106, 0]
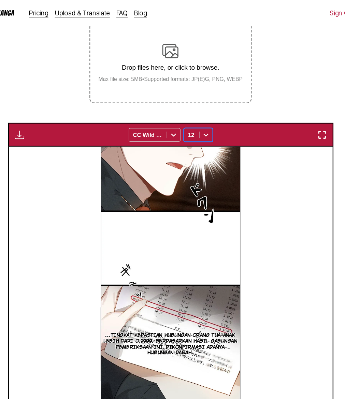
click at [43, 118] on img "button" at bounding box center [45, 114] width 8 height 8
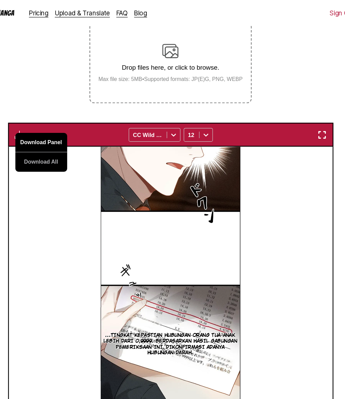
click at [53, 128] on button "Download Panel" at bounding box center [64, 120] width 44 height 16
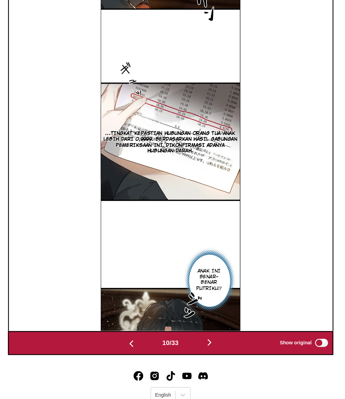
scroll to position [227, 0]
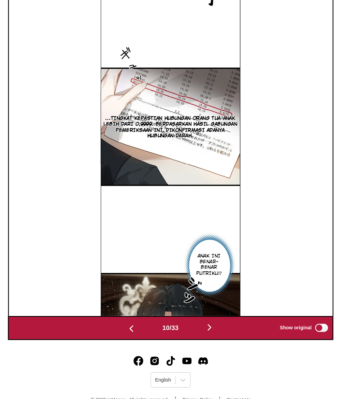
click at [205, 342] on img "button" at bounding box center [205, 338] width 8 height 8
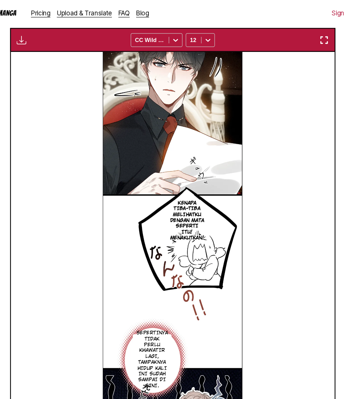
scroll to position [181, 0]
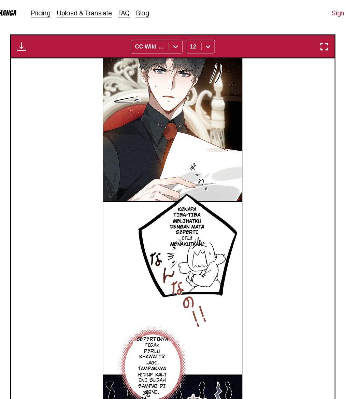
click at [195, 44] on div "12" at bounding box center [190, 39] width 13 height 10
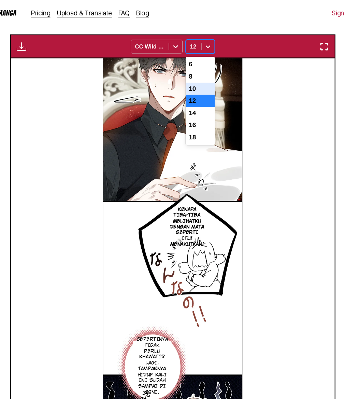
click at [191, 80] on div "10" at bounding box center [196, 75] width 25 height 10
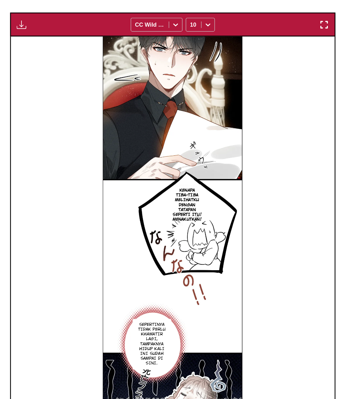
scroll to position [141, 0]
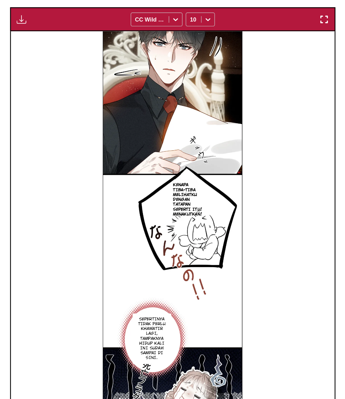
click at [257, 271] on div "Kenapa tiba-tiba melihatku dengan tatapan seperti itu! Menakutkan! Sepertinya t…" at bounding box center [172, 251] width 273 height 326
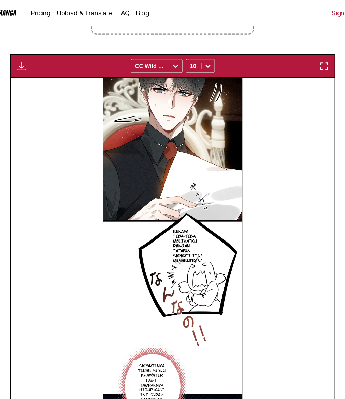
scroll to position [59, 0]
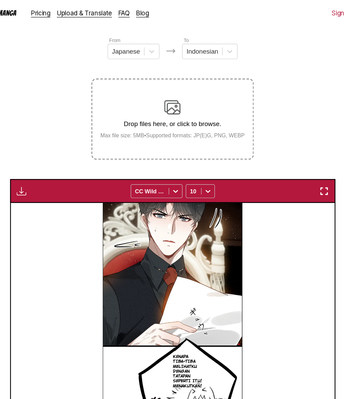
click at [48, 165] on img "button" at bounding box center [45, 161] width 8 height 8
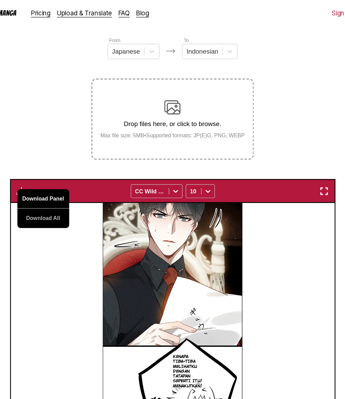
click at [55, 176] on button "Download Panel" at bounding box center [64, 167] width 44 height 16
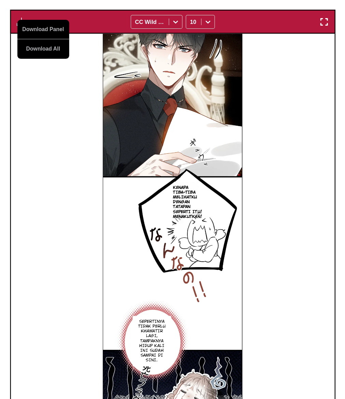
scroll to position [220, 0]
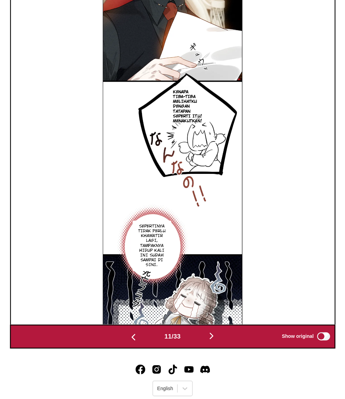
click at [208, 349] on img "button" at bounding box center [205, 345] width 8 height 8
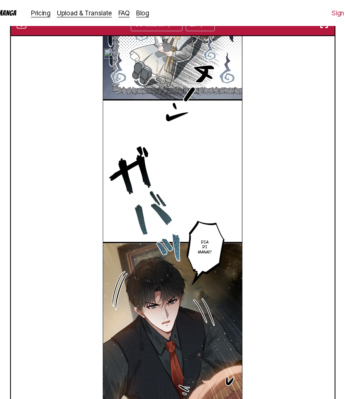
scroll to position [168, 0]
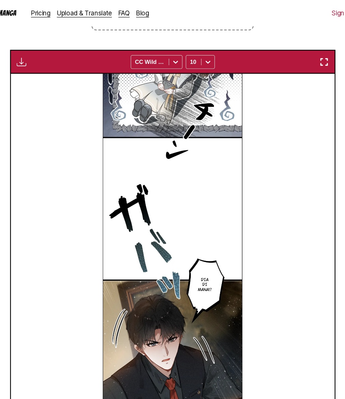
click at [45, 56] on img "button" at bounding box center [45, 52] width 8 height 8
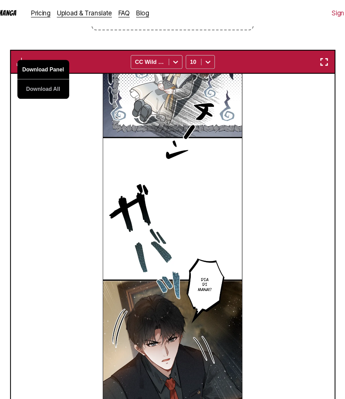
click at [66, 67] on button "Download Panel" at bounding box center [64, 59] width 44 height 16
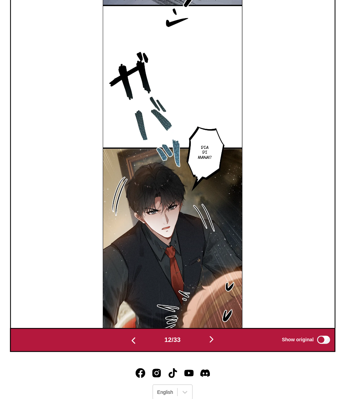
scroll to position [250, 0]
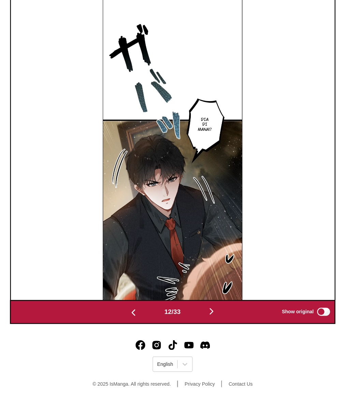
click at [205, 325] on img "button" at bounding box center [205, 325] width 8 height 8
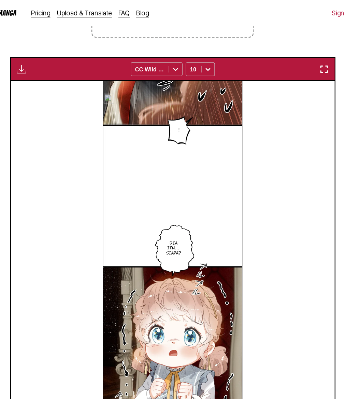
scroll to position [123, 0]
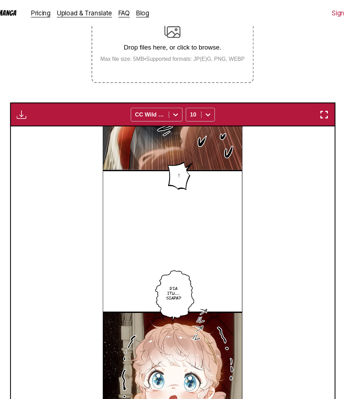
click at [47, 101] on img "button" at bounding box center [45, 97] width 8 height 8
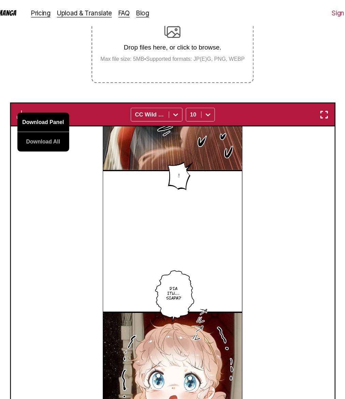
click at [58, 111] on button "Download Panel" at bounding box center [64, 103] width 44 height 16
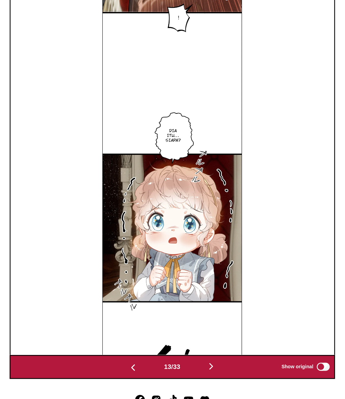
scroll to position [199, 0]
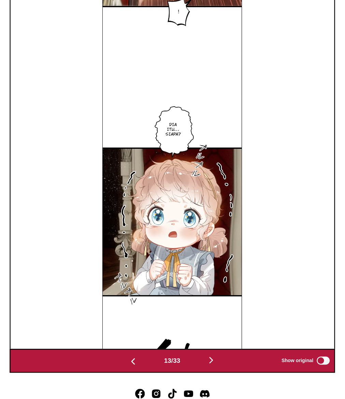
click at [206, 370] on img "button" at bounding box center [205, 366] width 8 height 8
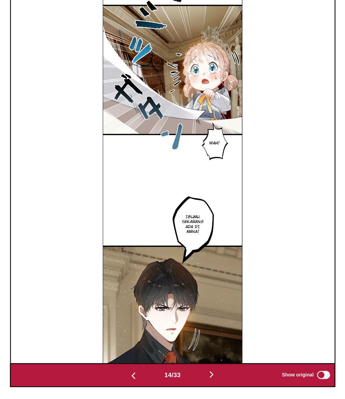
scroll to position [193, 0]
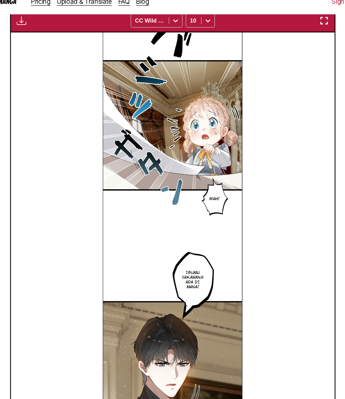
click at [45, 31] on img "button" at bounding box center [45, 27] width 8 height 8
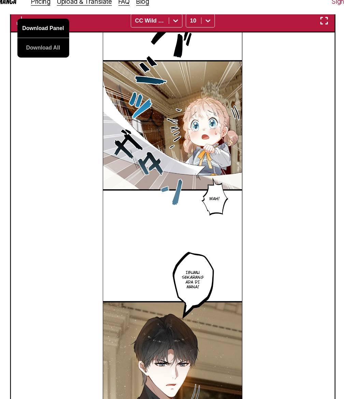
click at [55, 40] on button "Download Panel" at bounding box center [64, 34] width 44 height 16
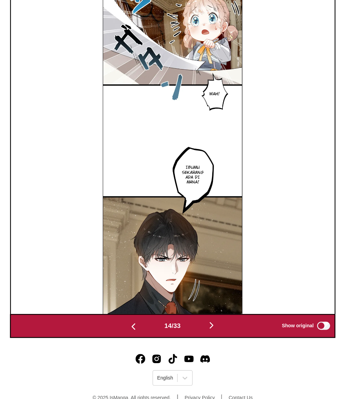
scroll to position [237, 0]
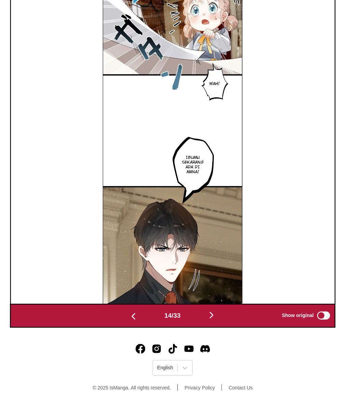
click at [205, 332] on img "button" at bounding box center [205, 328] width 8 height 8
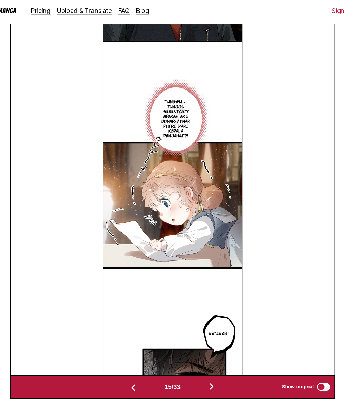
click at [299, 333] on label "Show original" at bounding box center [286, 328] width 42 height 9
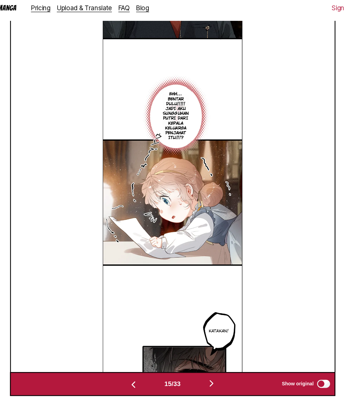
click at [271, 221] on div "Ehh… bentar dulu!!!!! Jadi aku sungguhan putri dari kepala keluarga penjahat it…" at bounding box center [172, 155] width 273 height 326
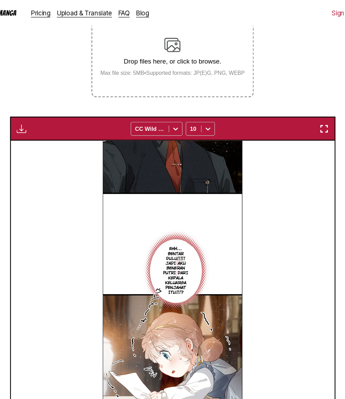
scroll to position [0, 0]
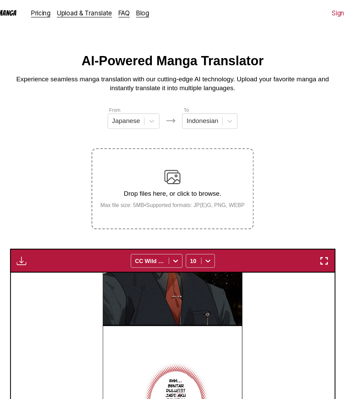
click at [47, 224] on img "button" at bounding box center [45, 220] width 8 height 8
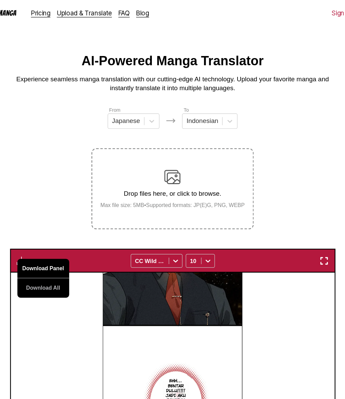
click at [52, 233] on button "Download Panel" at bounding box center [64, 226] width 44 height 16
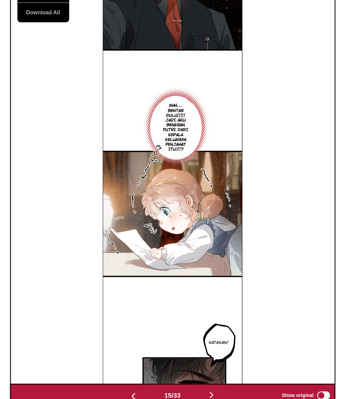
scroll to position [250, 0]
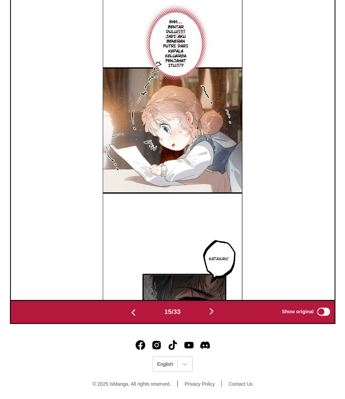
click at [209, 324] on img "button" at bounding box center [205, 325] width 8 height 8
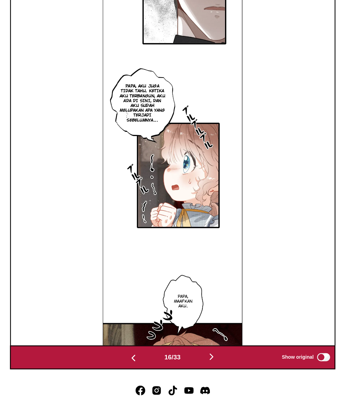
scroll to position [205, 0]
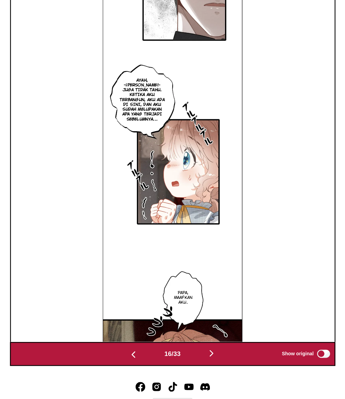
click at [236, 274] on div "ayah, aku juga tidak tahu. Ketika aku terbangun, aku ada di sini, dan aku sudah…" at bounding box center [172, 188] width 273 height 326
click at [279, 245] on div "ayah, aku juga tidak tahu. Ketika aku terbangun, aku ada di sini, dan aku sudah…" at bounding box center [172, 188] width 273 height 326
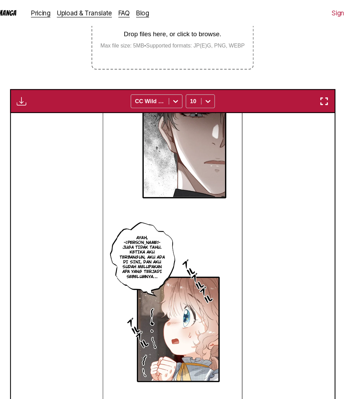
scroll to position [33, 0]
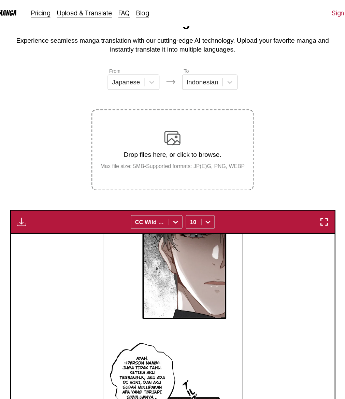
click at [47, 191] on img "button" at bounding box center [45, 187] width 8 height 8
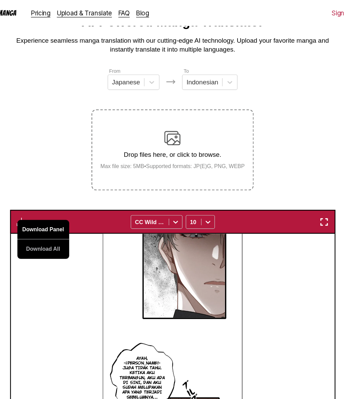
click at [70, 202] on button "Download Panel" at bounding box center [64, 193] width 44 height 16
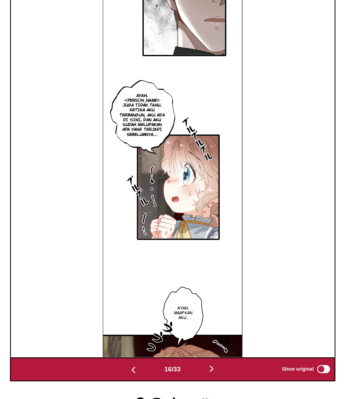
scroll to position [250, 0]
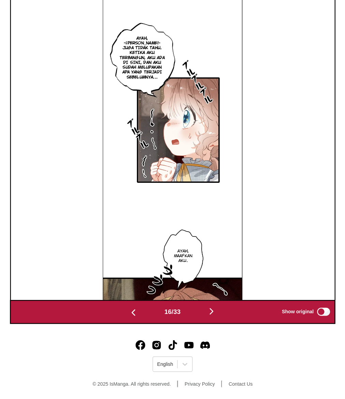
click at [205, 327] on img "button" at bounding box center [205, 325] width 8 height 8
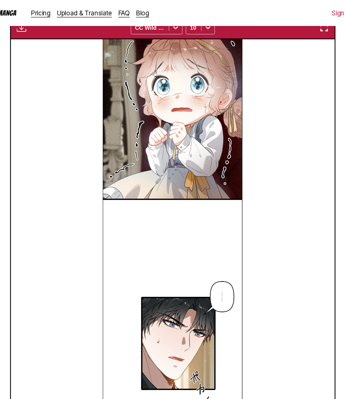
scroll to position [190, 0]
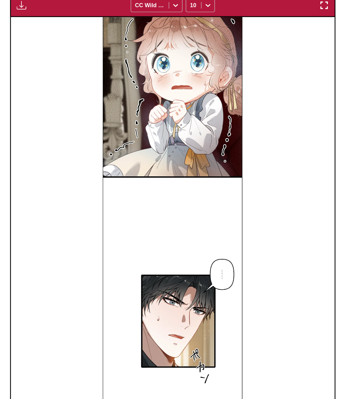
click at [46, 34] on img "button" at bounding box center [45, 30] width 8 height 8
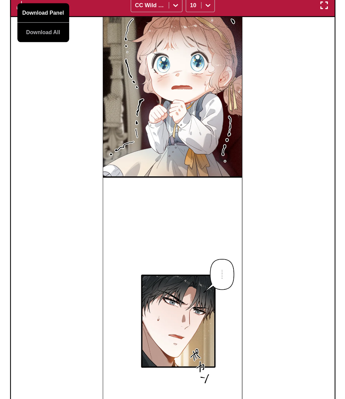
click at [55, 45] on button "Download Panel" at bounding box center [64, 37] width 44 height 16
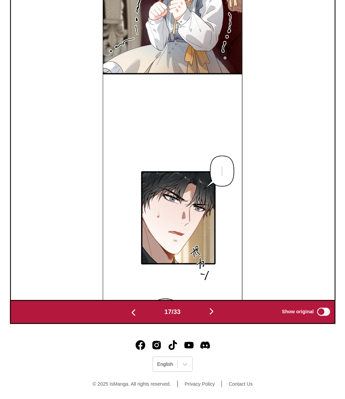
scroll to position [250, 0]
click at [209, 323] on img "button" at bounding box center [205, 325] width 8 height 8
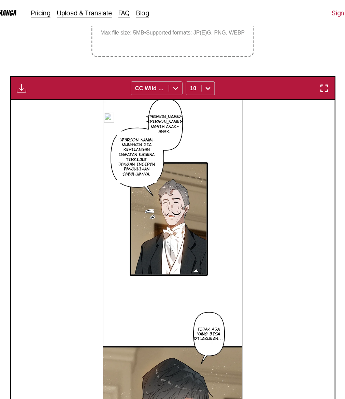
scroll to position [120, 0]
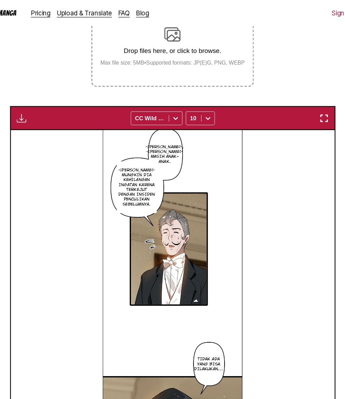
click at [47, 104] on img "button" at bounding box center [45, 100] width 8 height 8
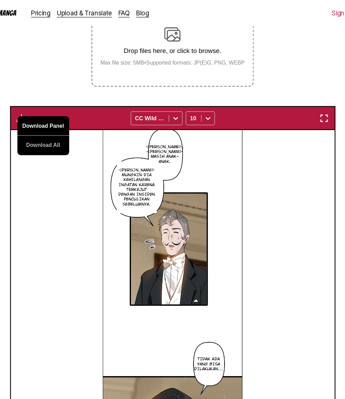
click at [59, 114] on button "Download Panel" at bounding box center [64, 106] width 44 height 16
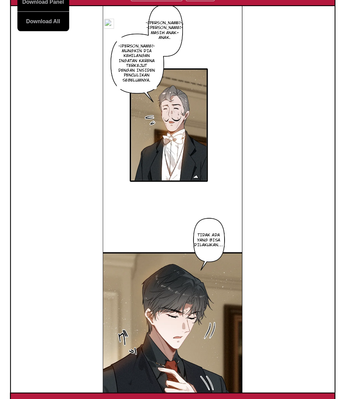
scroll to position [211, 0]
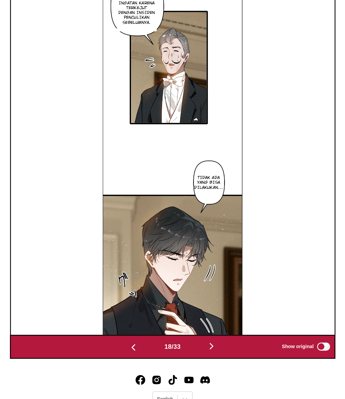
click at [209, 358] on img "button" at bounding box center [205, 354] width 8 height 8
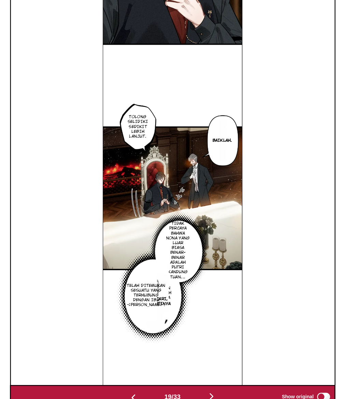
scroll to position [172, 0]
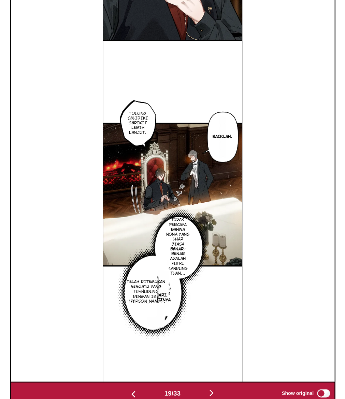
click at [170, 319] on p "mencari, sepertinya" at bounding box center [160, 313] width 24 height 11
click at [145, 320] on p "telah ditemukan sesuatu yang terhubung dengan ibu Nona." at bounding box center [150, 307] width 35 height 23
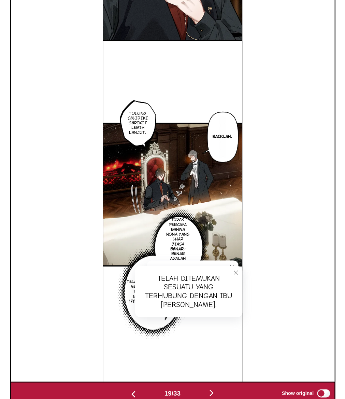
click at [241, 300] on div "Tolong selidiki sedikit lebih lanjut. Baiklah. Tidak percaya bahwa Nona yang lu…" at bounding box center [172, 221] width 273 height 326
click at [225, 294] on icon "close-tooltip" at bounding box center [226, 292] width 5 height 5
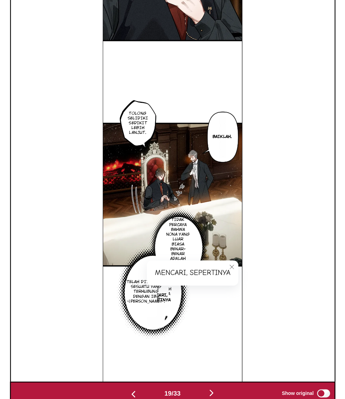
click at [223, 290] on icon "close-tooltip" at bounding box center [222, 287] width 5 height 5
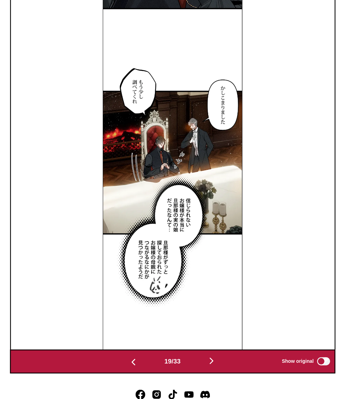
scroll to position [250, 0]
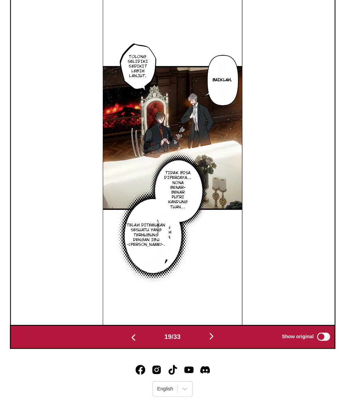
click at [168, 237] on section at bounding box center [160, 244] width 18 height 63
click at [271, 261] on div "Tolong selidiki sedikit lebih lanjut. Baiklah. Tidak bisa dipercaya… Nona benar…" at bounding box center [172, 152] width 273 height 326
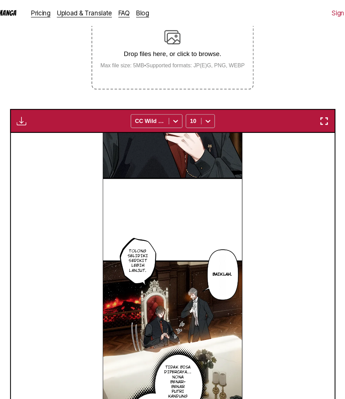
scroll to position [110, 0]
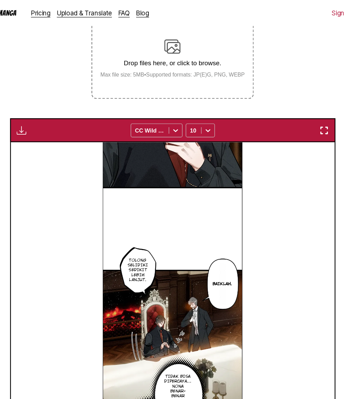
click at [43, 114] on img "button" at bounding box center [45, 110] width 8 height 8
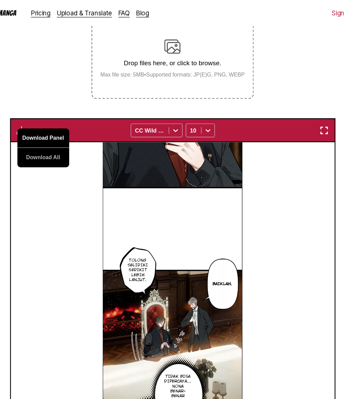
click at [52, 125] on button "Download Panel" at bounding box center [64, 116] width 44 height 16
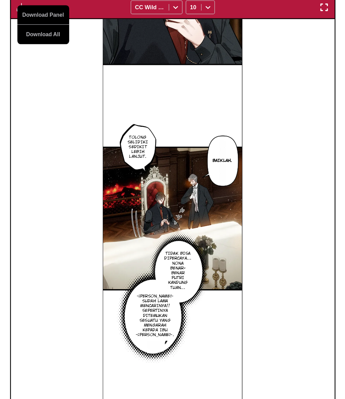
scroll to position [229, 0]
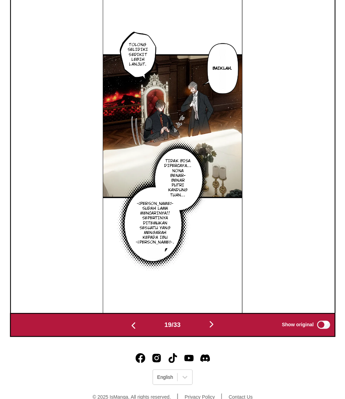
click at [206, 340] on img "button" at bounding box center [205, 336] width 8 height 8
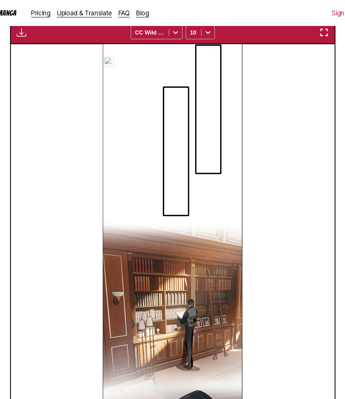
scroll to position [184, 0]
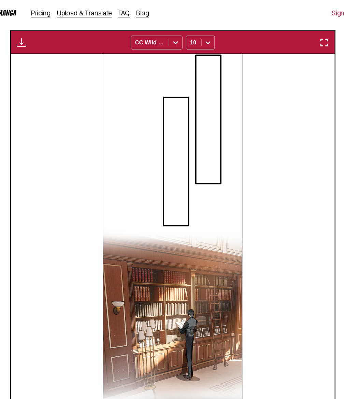
click at [43, 46] on div "Download Panel Download All CC Wild Words 10" at bounding box center [173, 36] width 275 height 20
click at [43, 40] on img "button" at bounding box center [45, 36] width 8 height 8
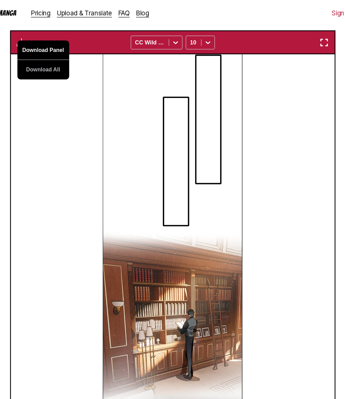
click at [54, 50] on button "Download Panel" at bounding box center [64, 42] width 44 height 16
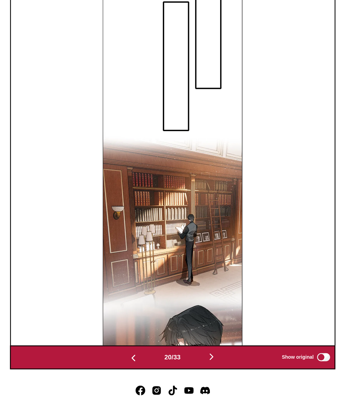
scroll to position [250, 0]
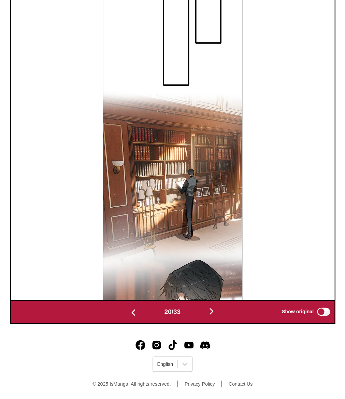
click at [207, 321] on img "button" at bounding box center [205, 325] width 8 height 8
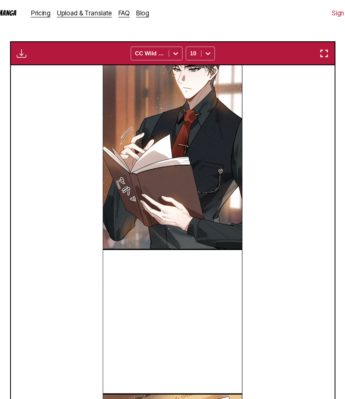
scroll to position [154, 0]
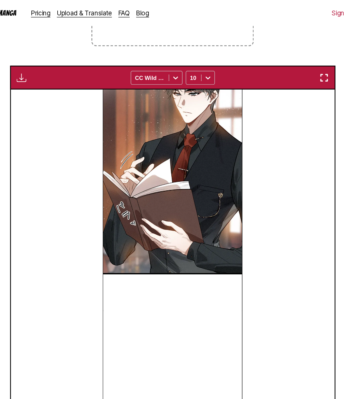
click at [47, 70] on img "button" at bounding box center [45, 65] width 8 height 8
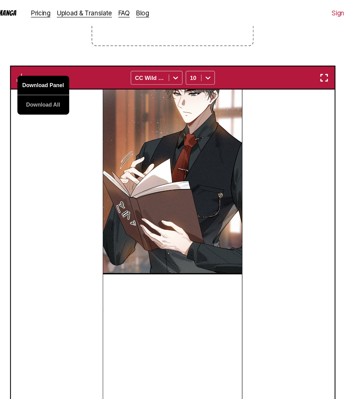
click at [62, 78] on button "Download Panel" at bounding box center [64, 72] width 44 height 16
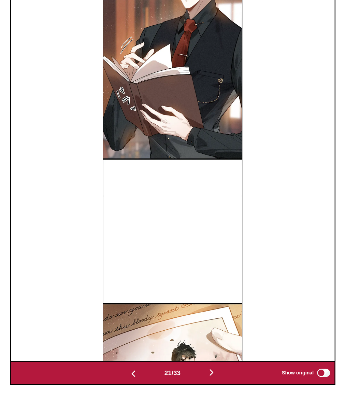
scroll to position [250, 0]
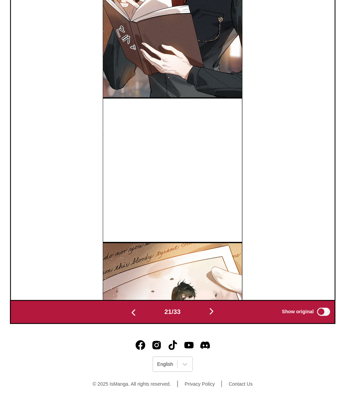
click at [206, 328] on img "button" at bounding box center [205, 325] width 8 height 8
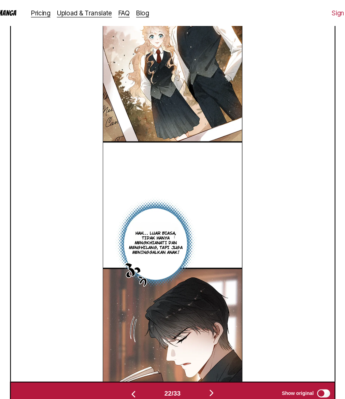
scroll to position [232, 0]
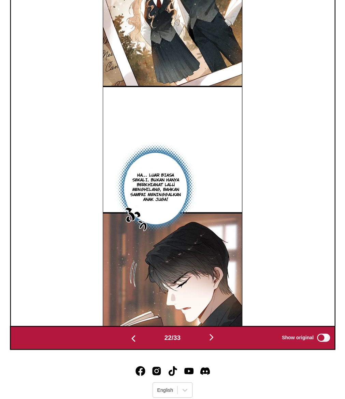
click at [250, 235] on div "Ha… luar biasa sekali. Bukan hanya berkhianat lalu menghilang, bahkan sampai me…" at bounding box center [172, 161] width 273 height 326
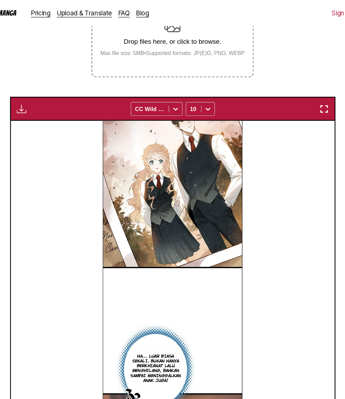
scroll to position [93, 0]
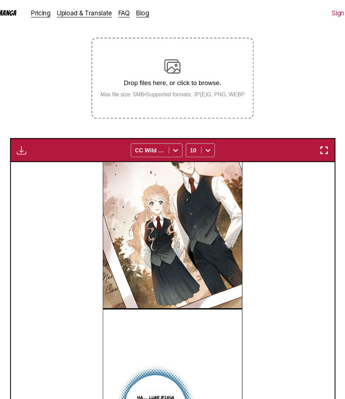
click at [47, 131] on img "button" at bounding box center [45, 127] width 8 height 8
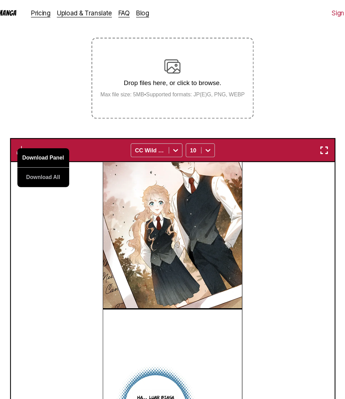
click at [58, 141] on button "Download Panel" at bounding box center [64, 133] width 44 height 16
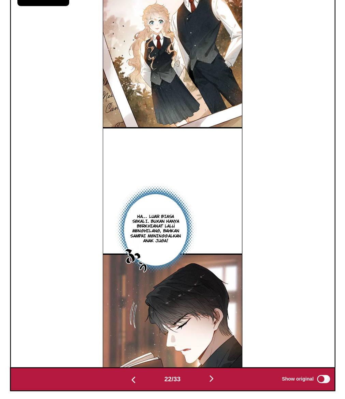
scroll to position [250, 0]
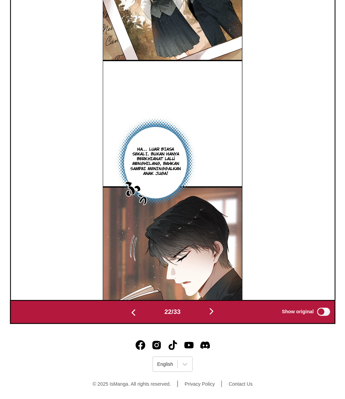
click at [208, 323] on img "button" at bounding box center [205, 325] width 8 height 8
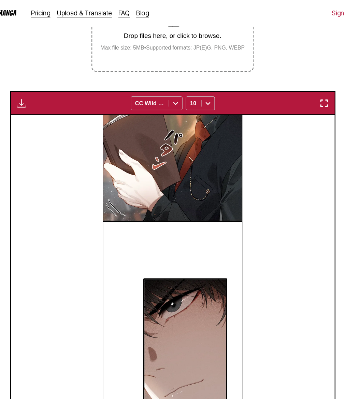
scroll to position [108, 0]
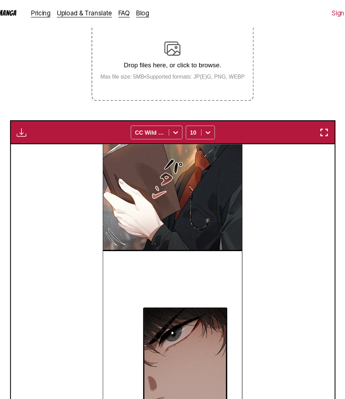
click at [43, 116] on img "button" at bounding box center [45, 112] width 8 height 8
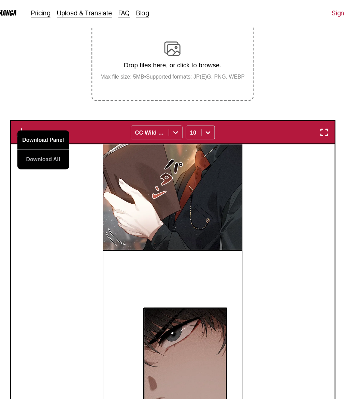
click at [53, 126] on button "Download Panel" at bounding box center [64, 118] width 44 height 16
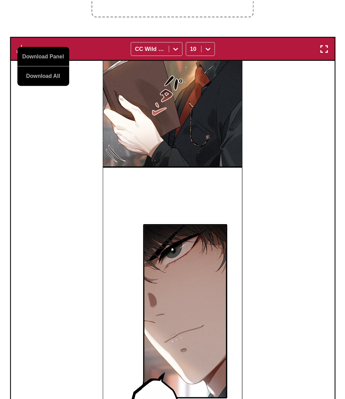
scroll to position [153, 0]
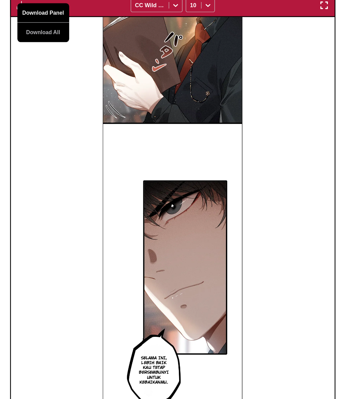
click at [69, 81] on button "Download Panel" at bounding box center [64, 73] width 44 height 16
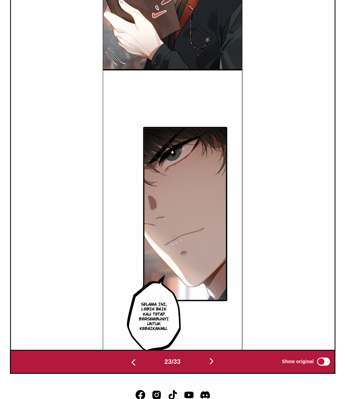
scroll to position [250, 0]
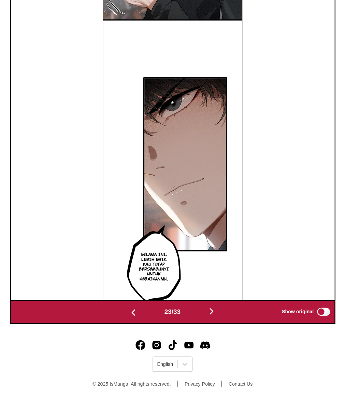
click at [207, 330] on div "23 / 33 Show original" at bounding box center [173, 325] width 275 height 20
click at [207, 326] on img "button" at bounding box center [205, 325] width 8 height 8
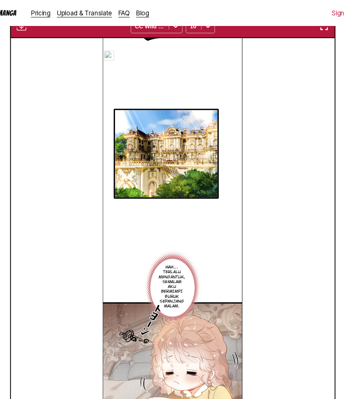
scroll to position [183, 0]
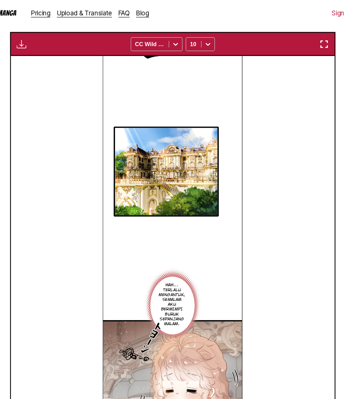
click at [48, 41] on img "button" at bounding box center [45, 37] width 8 height 8
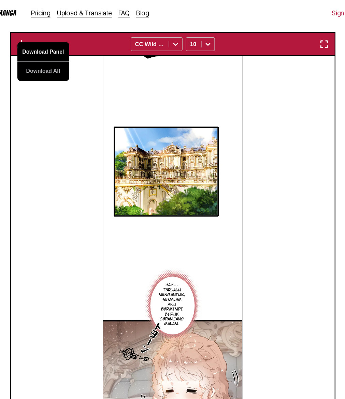
click at [62, 52] on button "Download Panel" at bounding box center [64, 44] width 44 height 16
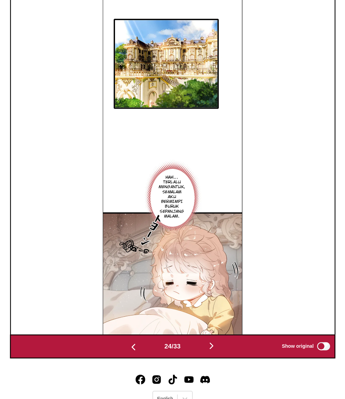
scroll to position [219, 0]
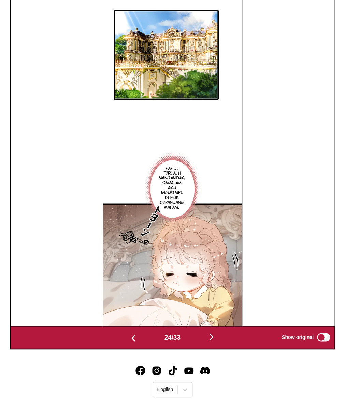
click at [206, 350] on img "button" at bounding box center [205, 346] width 8 height 8
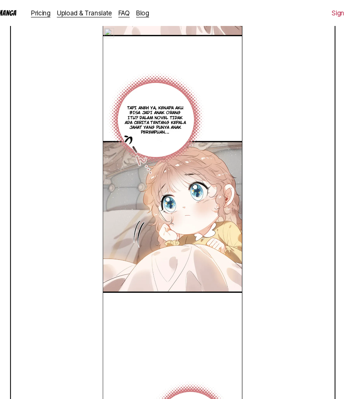
scroll to position [215, 0]
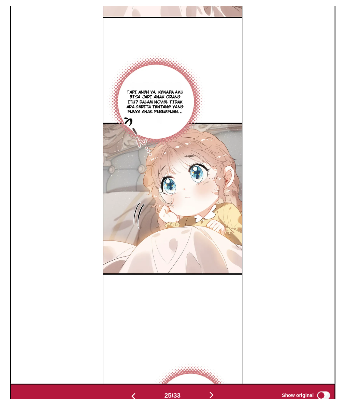
click at [234, 193] on div "Tapi aneh ya, kenapa aku bisa jadi anak orang itu? Dalam novel tidak ada cerita…" at bounding box center [172, 178] width 273 height 326
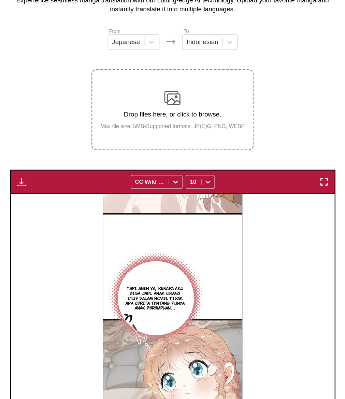
scroll to position [10, 0]
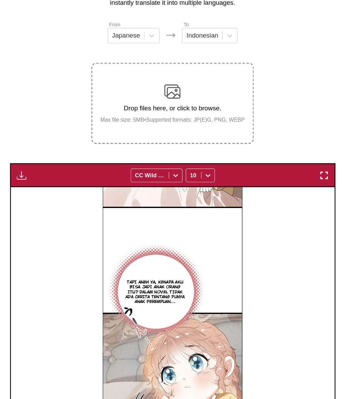
click at [41, 214] on img "button" at bounding box center [45, 210] width 8 height 8
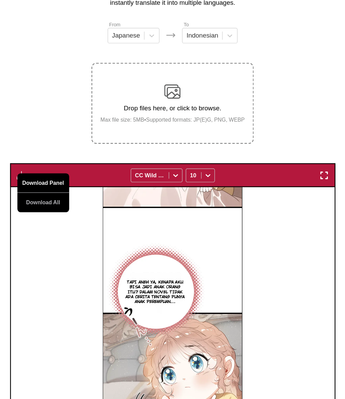
click at [58, 224] on button "Download Panel" at bounding box center [64, 216] width 44 height 16
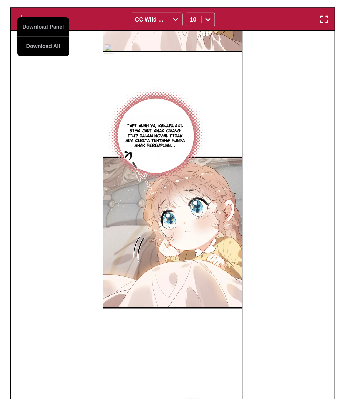
scroll to position [243, 0]
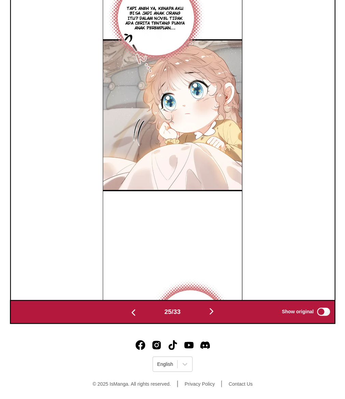
click at [206, 329] on img "button" at bounding box center [205, 325] width 8 height 8
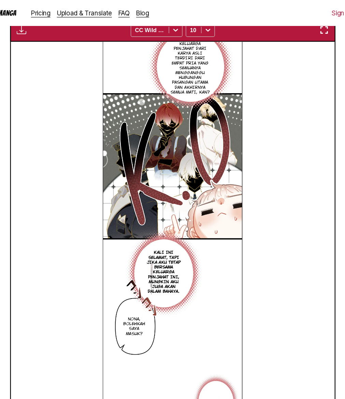
scroll to position [194, 0]
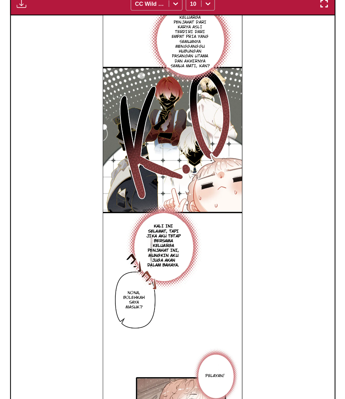
click at [165, 239] on p "Kali ini selamat, tapi jika aku tetap bersama keluarga penjahat ini, mungkin ak…" at bounding box center [165, 230] width 34 height 40
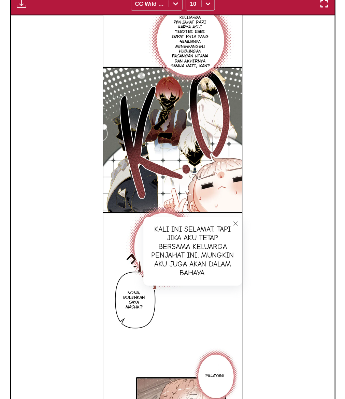
click at [291, 282] on div "Keluarga penjahat dari karya asli terdiri dari empat pria yang semuanya menggan…" at bounding box center [172, 199] width 273 height 326
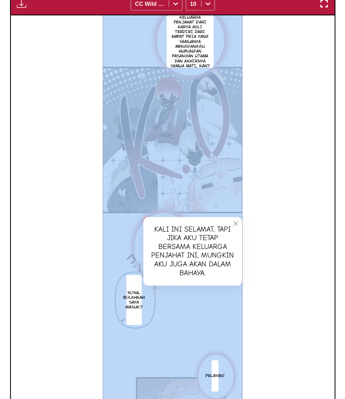
click at [226, 214] on icon "close-tooltip" at bounding box center [226, 211] width 5 height 5
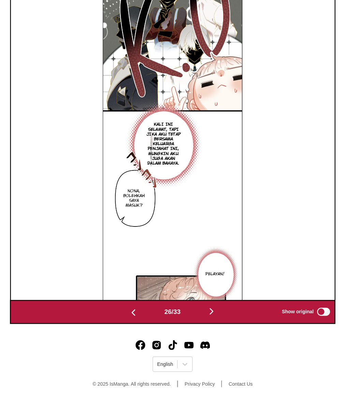
scroll to position [250, 0]
click at [240, 253] on div "Keluarga penjahat dari karya asli terdiri dari empat pria yang semuanya menggan…" at bounding box center [172, 152] width 273 height 326
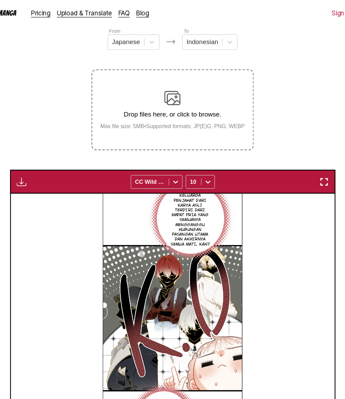
scroll to position [0, 0]
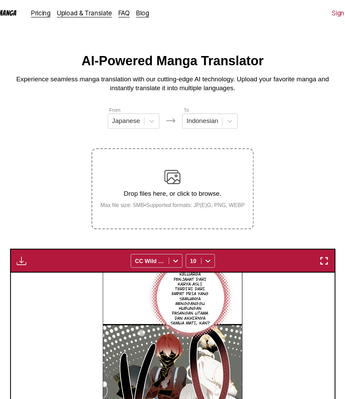
click at [40, 224] on button "button" at bounding box center [45, 219] width 12 height 9
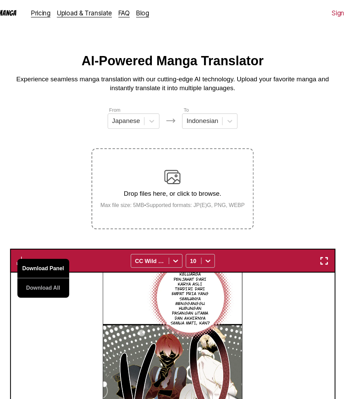
click at [67, 235] on button "Download Panel" at bounding box center [64, 226] width 44 height 16
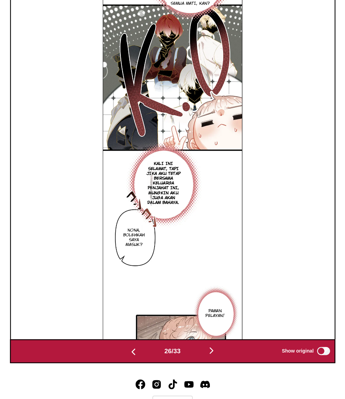
scroll to position [250, 0]
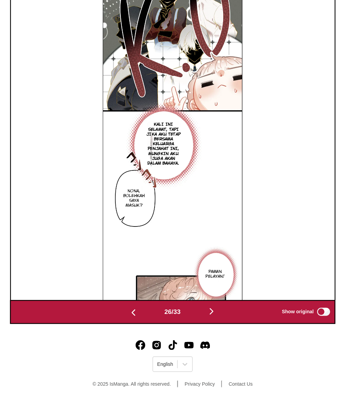
click at [208, 323] on img "button" at bounding box center [205, 325] width 8 height 8
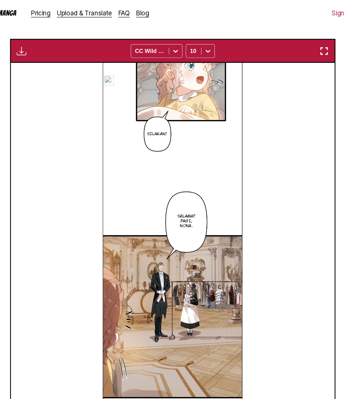
scroll to position [155, 0]
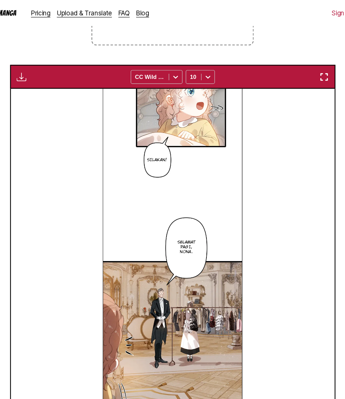
click at [46, 69] on img "button" at bounding box center [45, 65] width 8 height 8
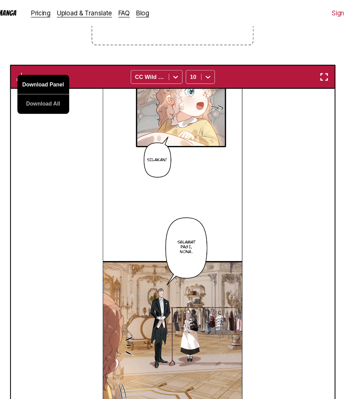
click at [54, 80] on button "Download Panel" at bounding box center [64, 71] width 44 height 16
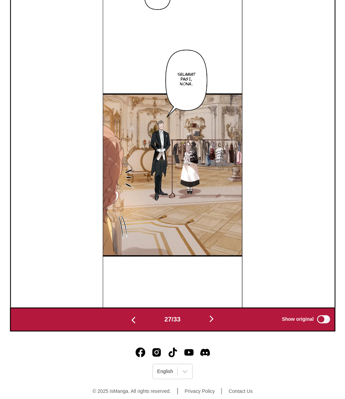
scroll to position [245, 0]
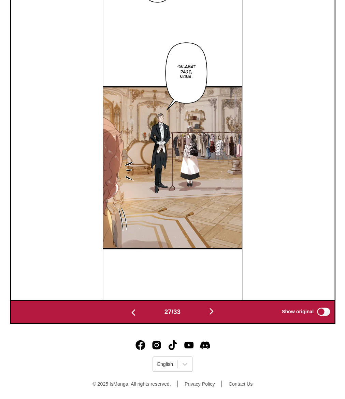
click at [207, 328] on img "button" at bounding box center [205, 325] width 8 height 8
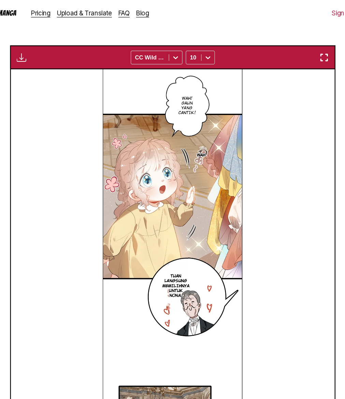
scroll to position [45, 0]
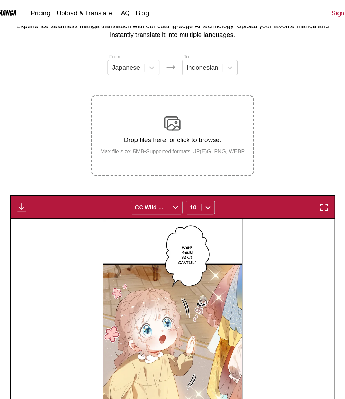
click at [46, 179] on img "button" at bounding box center [45, 175] width 8 height 8
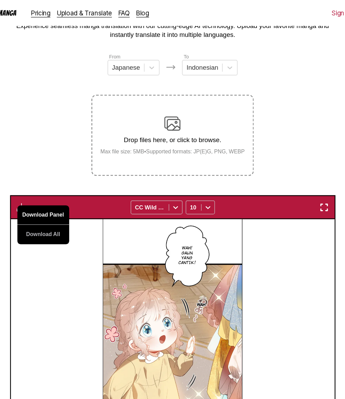
click at [56, 189] on button "Download Panel" at bounding box center [64, 181] width 44 height 16
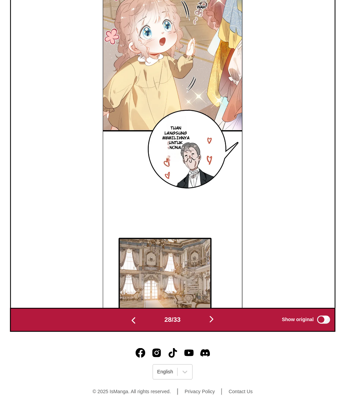
scroll to position [236, 0]
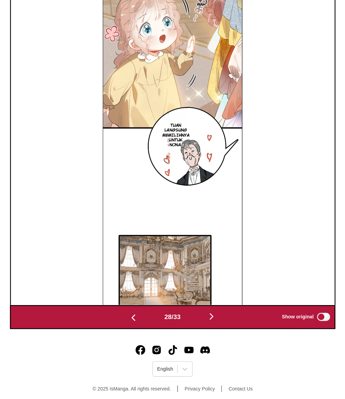
click at [206, 333] on img "button" at bounding box center [205, 329] width 8 height 8
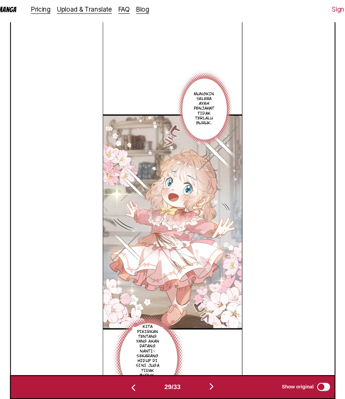
click at [284, 201] on div "Mungkin selera ayah penjahat tidak terlalu buruk. Kita pikirkan tentang yang ak…" at bounding box center [172, 157] width 273 height 326
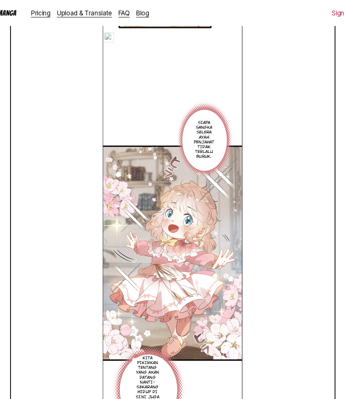
scroll to position [171, 0]
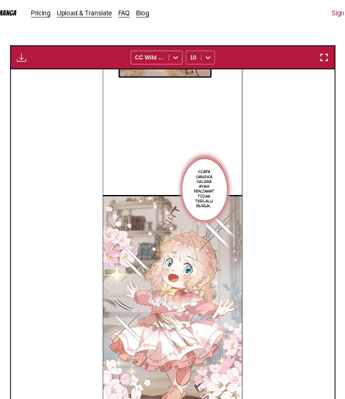
click at [198, 54] on div at bounding box center [202, 48] width 11 height 11
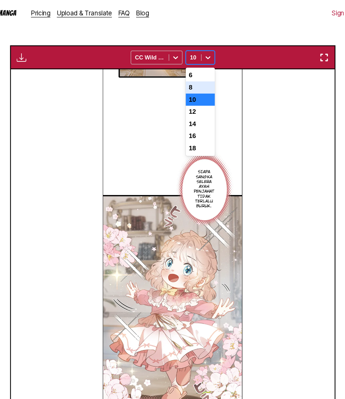
click at [194, 79] on div "8" at bounding box center [196, 74] width 25 height 10
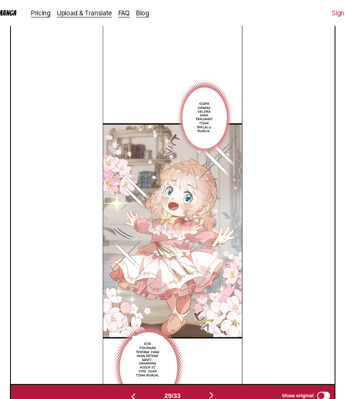
scroll to position [110, 0]
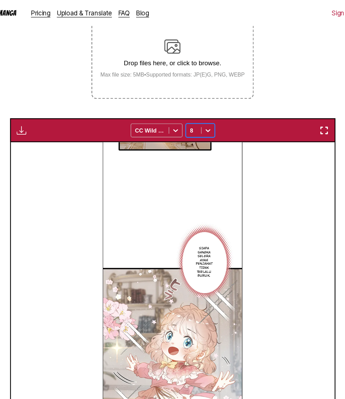
click at [44, 114] on img "button" at bounding box center [45, 110] width 8 height 8
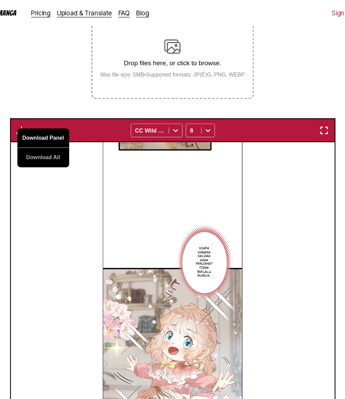
click at [69, 125] on button "Download Panel" at bounding box center [64, 116] width 44 height 16
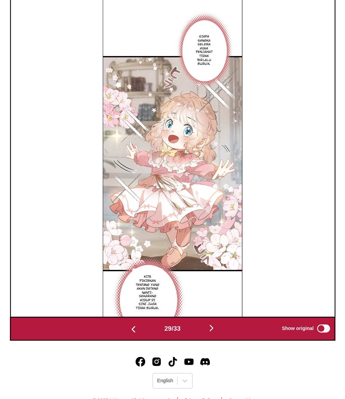
scroll to position [236, 0]
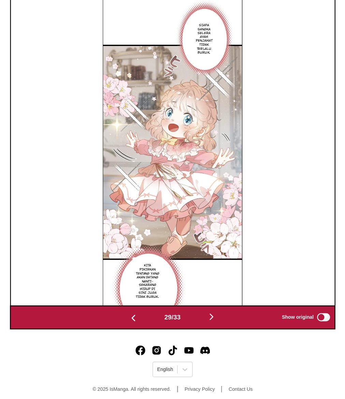
click at [209, 333] on img "button" at bounding box center [205, 329] width 8 height 8
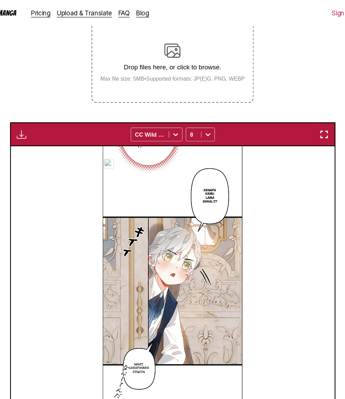
scroll to position [91, 0]
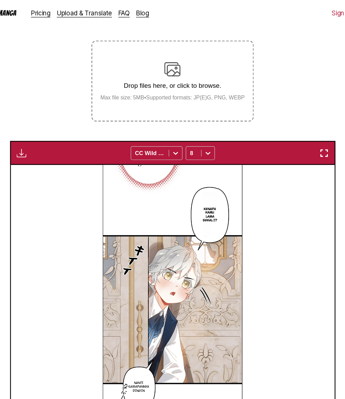
click at [45, 133] on img "button" at bounding box center [45, 129] width 8 height 8
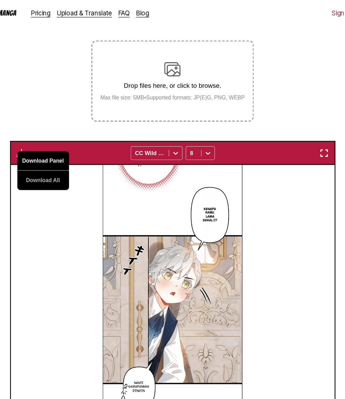
click at [54, 144] on button "Download Panel" at bounding box center [64, 135] width 44 height 16
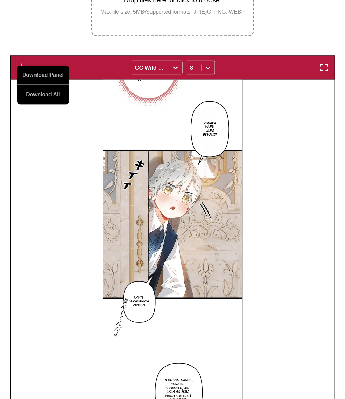
scroll to position [250, 0]
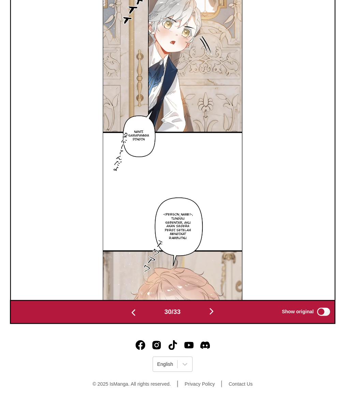
click at [207, 323] on img "button" at bounding box center [205, 325] width 8 height 8
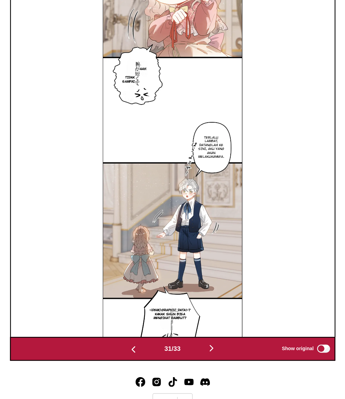
scroll to position [215, 0]
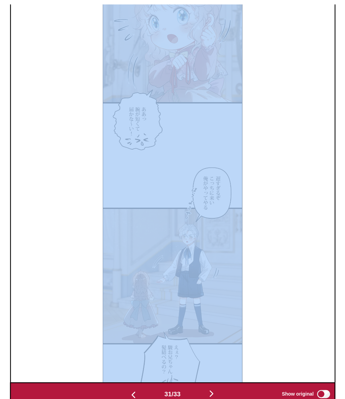
click at [252, 140] on div "Aah Tidak sampai~! Terlalu lambat, datanglah ke sini, aku yang akan melakukanny…" at bounding box center [172, 178] width 273 height 326
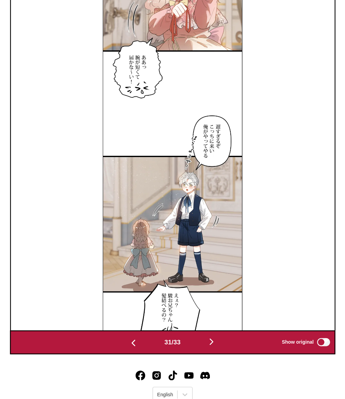
scroll to position [235, 0]
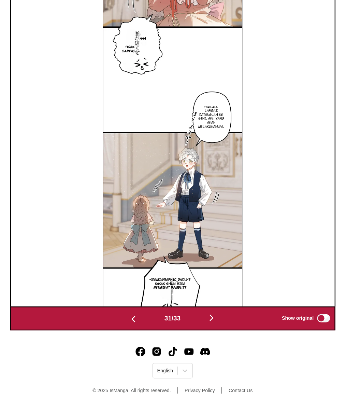
click at [141, 106] on section "Tidak sampai~!" at bounding box center [137, 104] width 12 height 44
click at [137, 108] on p "Tidak sampai~!" at bounding box center [137, 103] width 16 height 9
click at [257, 137] on div "Aah Tidak sampai~! Tidak sampai~! Terlalu lambat, datanglah ke sini, aku yang a…" at bounding box center [172, 158] width 273 height 326
click at [185, 93] on button "close-tooltip" at bounding box center [183, 87] width 11 height 11
drag, startPoint x: 140, startPoint y: 110, endPoint x: 150, endPoint y: 102, distance: 12.6
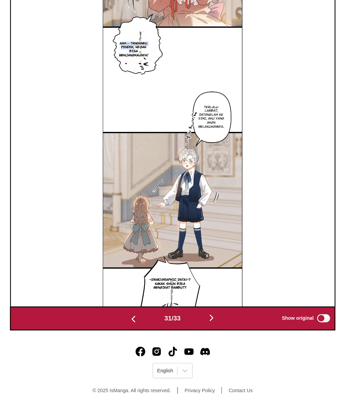
click at [150, 102] on article "Aah— Tanganku pendek, nggak bisa menjangkaunya! Terlalu lambat, datanglah ke si…" at bounding box center [173, 158] width 118 height 326
click at [217, 137] on img at bounding box center [173, 158] width 118 height 326
click at [199, 140] on img at bounding box center [173, 158] width 118 height 326
click at [267, 248] on div "Aah— Tanganku pendek, nggak bisa menjangkaunya! Terlalu lambat, datanglah ke si…" at bounding box center [172, 158] width 273 height 326
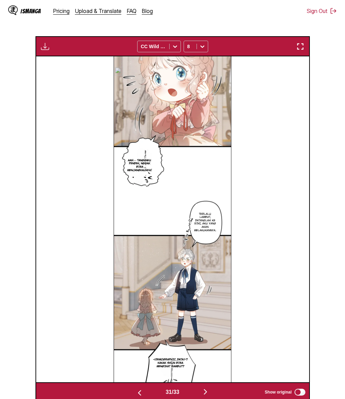
scroll to position [138, 0]
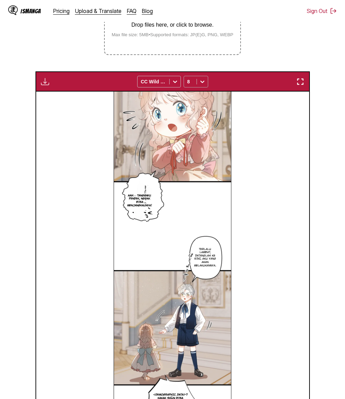
click at [198, 87] on div at bounding box center [202, 81] width 11 height 11
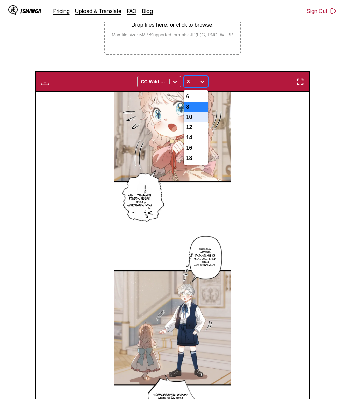
click at [194, 122] on div "10" at bounding box center [196, 117] width 25 height 10
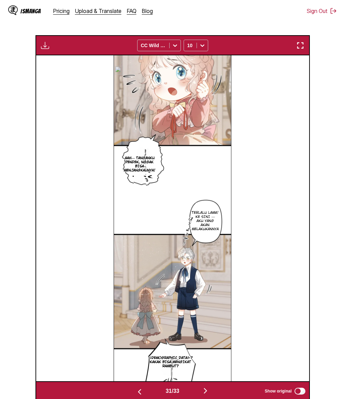
scroll to position [169, 0]
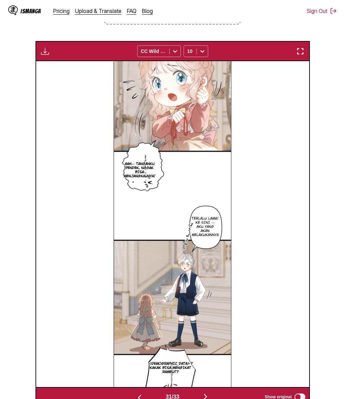
click at [45, 55] on img "button" at bounding box center [45, 51] width 8 height 8
click at [51, 66] on button "Download Panel" at bounding box center [64, 58] width 44 height 16
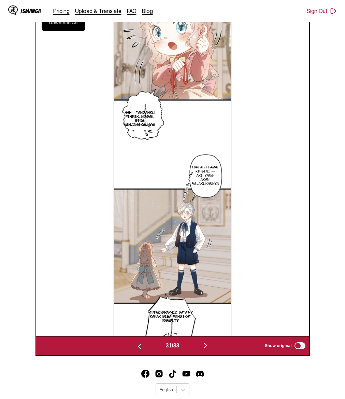
scroll to position [239, 0]
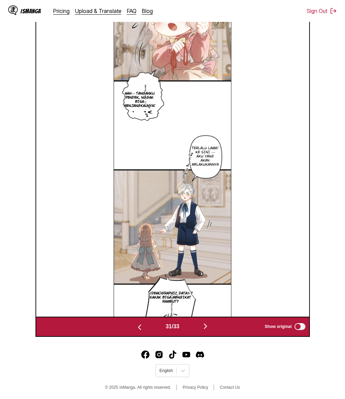
click at [207, 330] on img "button" at bounding box center [205, 326] width 8 height 8
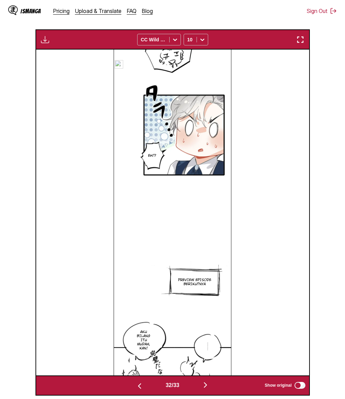
scroll to position [144, 0]
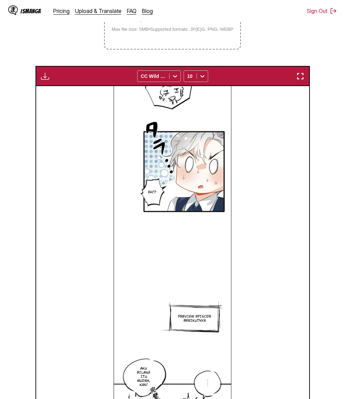
click at [45, 86] on div "Download Panel Download All CC Wild Words 10" at bounding box center [173, 76] width 275 height 20
click at [44, 80] on img "button" at bounding box center [45, 76] width 8 height 8
click at [71, 220] on div "Eh!? Preview episode berikutnya Aku bilang itu mudah, kan!" at bounding box center [172, 249] width 273 height 326
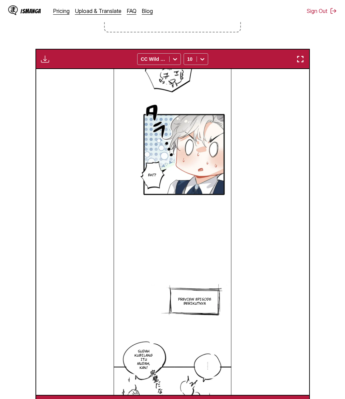
scroll to position [113, 0]
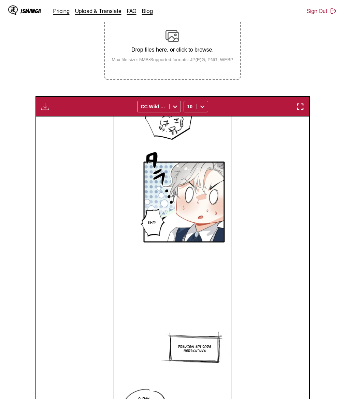
click at [46, 111] on img "button" at bounding box center [45, 106] width 8 height 8
click at [64, 121] on button "Download Panel" at bounding box center [64, 113] width 44 height 16
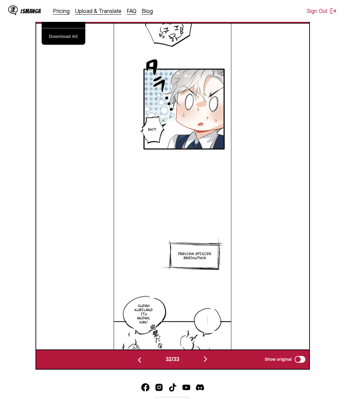
scroll to position [250, 0]
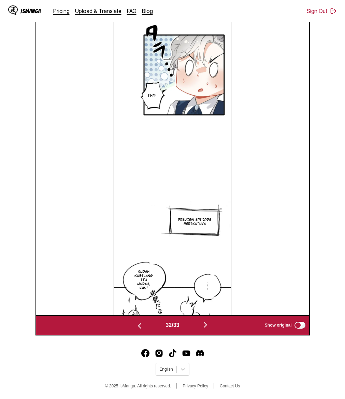
click at [208, 323] on img "button" at bounding box center [205, 325] width 8 height 8
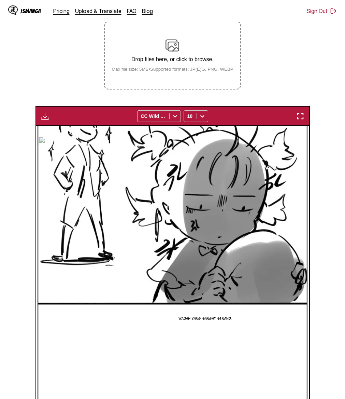
scroll to position [103, 0]
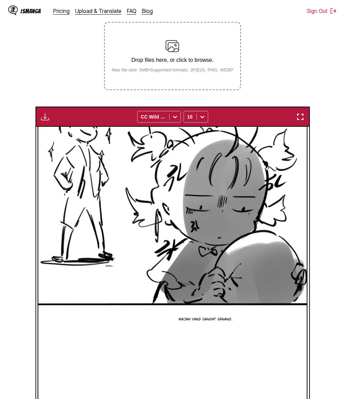
click at [45, 121] on img "button" at bounding box center [45, 117] width 8 height 8
click at [55, 131] on button "Download Panel" at bounding box center [64, 123] width 44 height 16
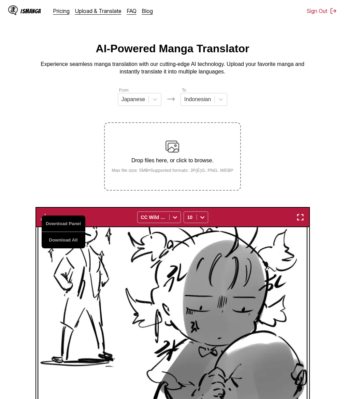
scroll to position [0, 0]
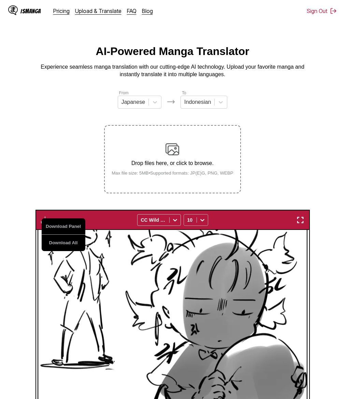
click at [198, 223] on div "10" at bounding box center [196, 220] width 25 height 12
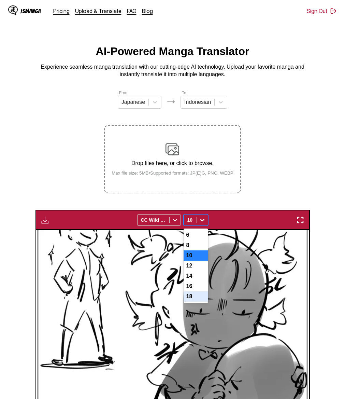
click at [193, 302] on div "18" at bounding box center [196, 296] width 25 height 10
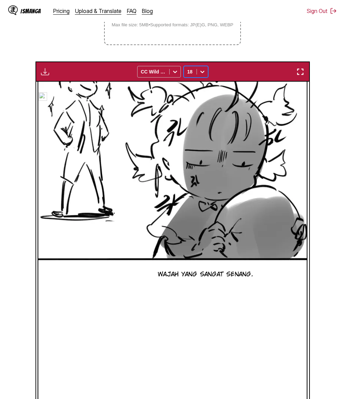
scroll to position [147, 0]
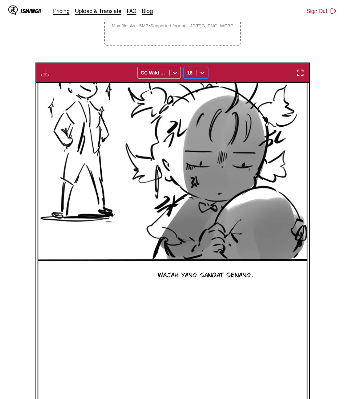
click at [43, 77] on img "button" at bounding box center [45, 73] width 8 height 8
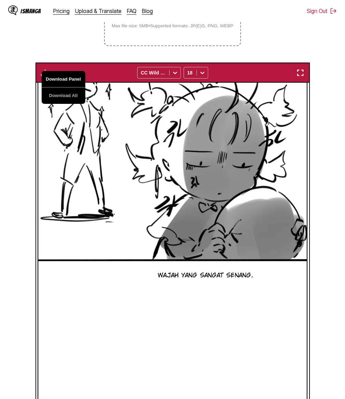
click at [55, 87] on button "Download Panel" at bounding box center [64, 79] width 44 height 16
click at [23, 12] on div "IsManga" at bounding box center [30, 11] width 20 height 6
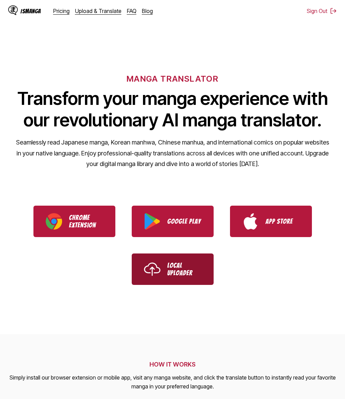
click at [177, 263] on p "Local Uploader" at bounding box center [184, 269] width 34 height 15
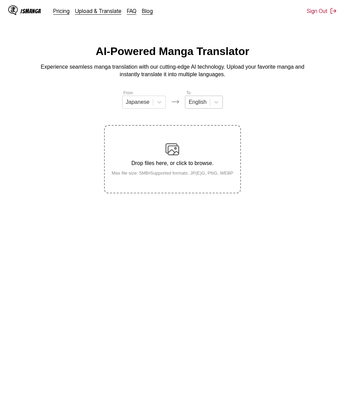
click at [208, 103] on div "English" at bounding box center [197, 102] width 25 height 10
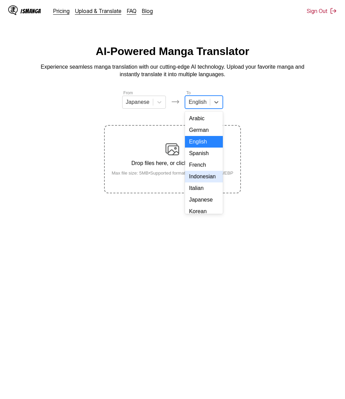
click at [203, 177] on div "Indonesian" at bounding box center [204, 177] width 38 height 12
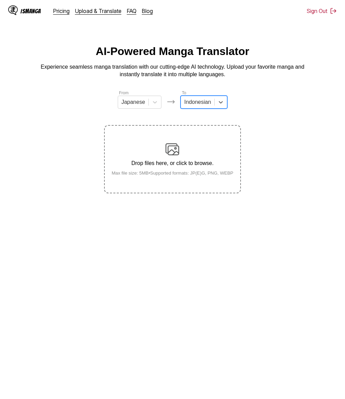
click at [167, 155] on img at bounding box center [173, 149] width 14 height 14
click at [0, 0] on input "Drop files here, or click to browse. Max file size: 5MB • Supported formats: JP…" at bounding box center [0, 0] width 0 height 0
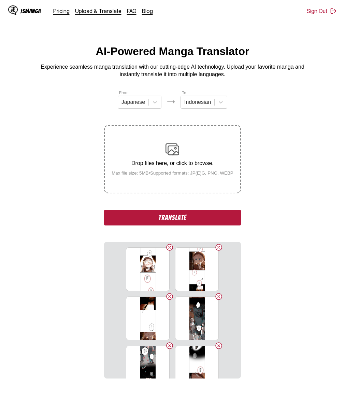
scroll to position [69, 0]
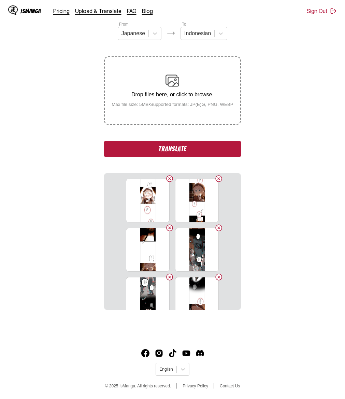
click at [187, 157] on button "Translate" at bounding box center [172, 149] width 137 height 16
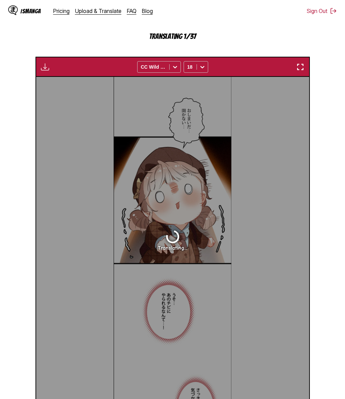
scroll to position [178, 0]
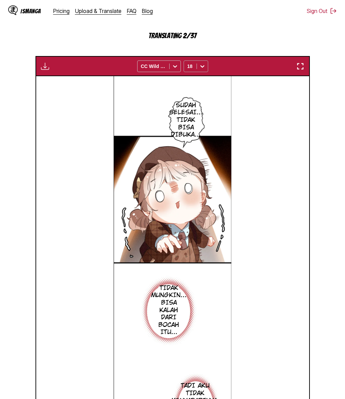
click at [201, 70] on icon at bounding box center [202, 66] width 7 height 7
click at [193, 107] on div "10" at bounding box center [196, 102] width 25 height 10
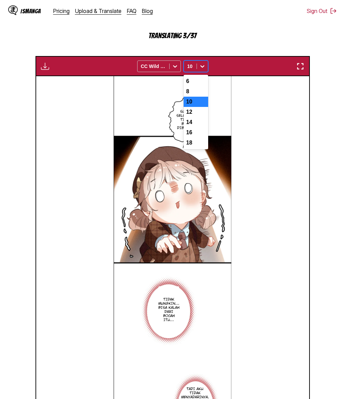
click at [195, 71] on div "10" at bounding box center [190, 66] width 13 height 10
click at [191, 117] on div "12" at bounding box center [196, 112] width 25 height 10
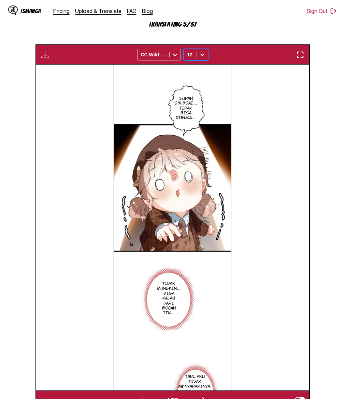
scroll to position [251, 0]
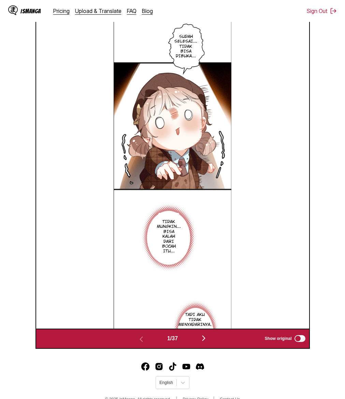
click at [204, 342] on img "button" at bounding box center [204, 338] width 8 height 8
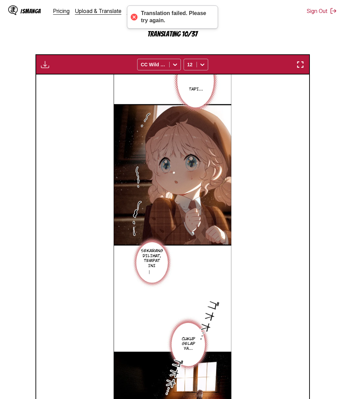
scroll to position [274, 0]
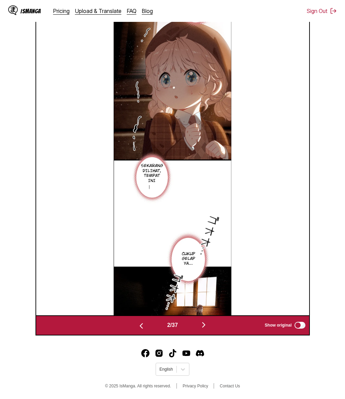
click at [139, 325] on img "button" at bounding box center [141, 326] width 8 height 8
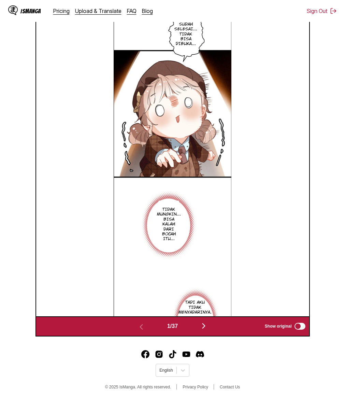
click at [203, 330] on img "button" at bounding box center [204, 326] width 8 height 8
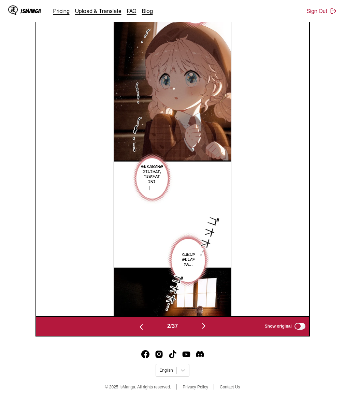
click at [205, 330] on img "button" at bounding box center [204, 326] width 8 height 8
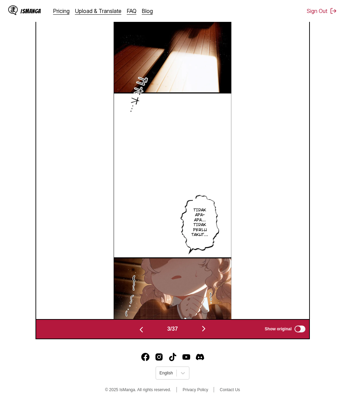
scroll to position [263, 0]
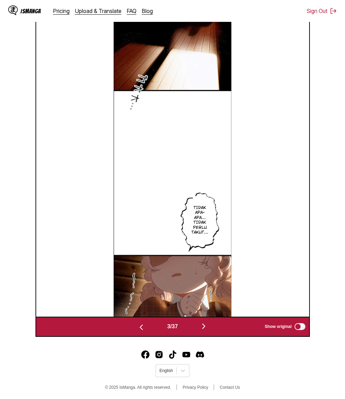
click at [208, 330] on img "button" at bounding box center [204, 326] width 8 height 8
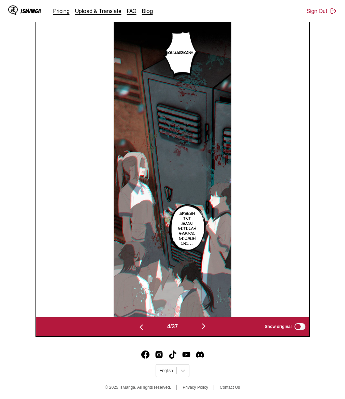
click at [206, 330] on img "button" at bounding box center [204, 326] width 8 height 8
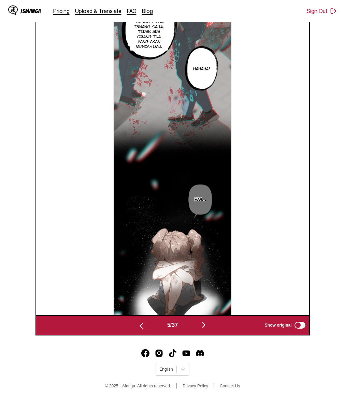
scroll to position [274, 0]
click at [139, 328] on img "button" at bounding box center [141, 326] width 8 height 8
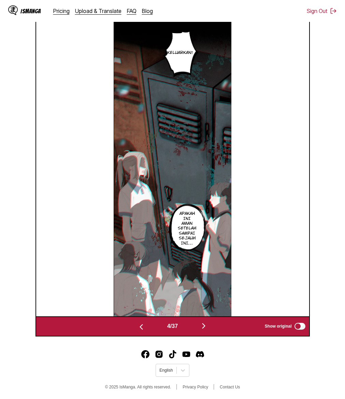
click at [139, 328] on div "4 / 37 Show original" at bounding box center [173, 326] width 275 height 20
click at [139, 331] on img "button" at bounding box center [141, 327] width 8 height 8
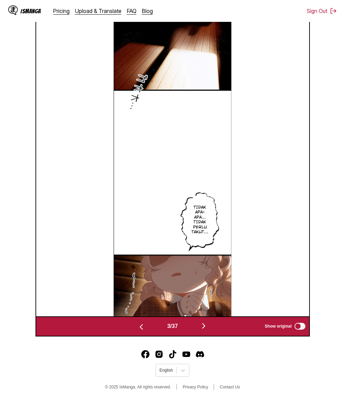
click at [139, 331] on img "button" at bounding box center [141, 327] width 8 height 8
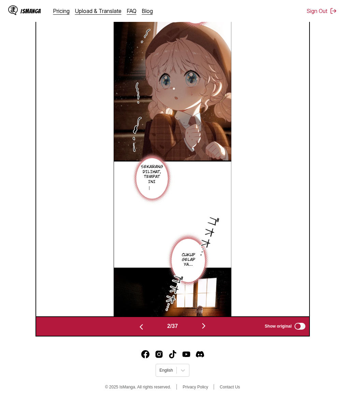
click at [139, 331] on img "button" at bounding box center [141, 327] width 8 height 8
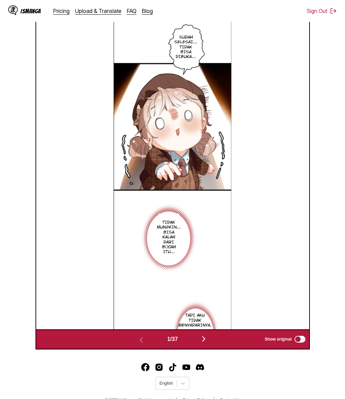
scroll to position [274, 0]
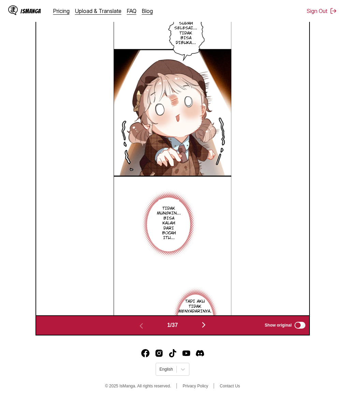
click at [206, 325] on img "button" at bounding box center [204, 325] width 8 height 8
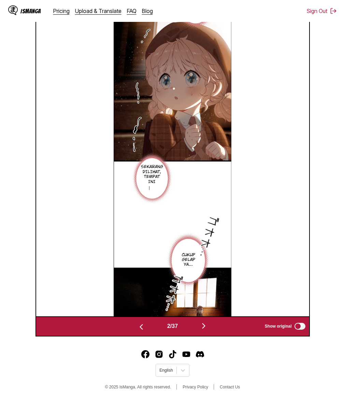
click at [206, 325] on div "2 / 37 Show original" at bounding box center [173, 326] width 275 height 20
click at [207, 331] on button "button" at bounding box center [203, 326] width 41 height 10
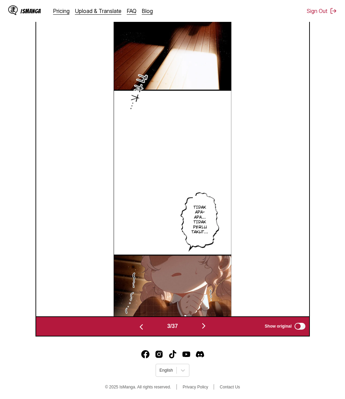
click at [207, 330] on img "button" at bounding box center [204, 326] width 8 height 8
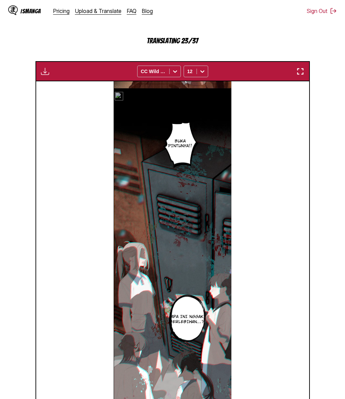
scroll to position [125, 0]
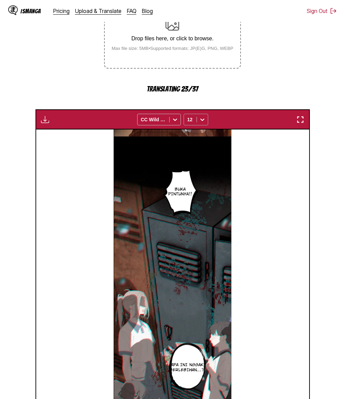
click at [194, 124] on div "12" at bounding box center [190, 120] width 13 height 10
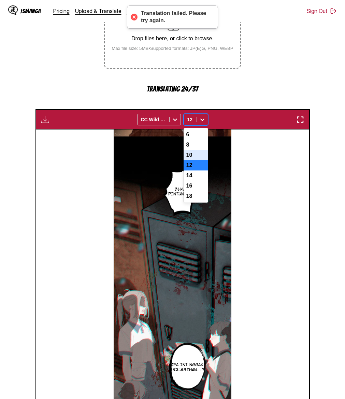
click at [189, 160] on div "10" at bounding box center [196, 155] width 25 height 10
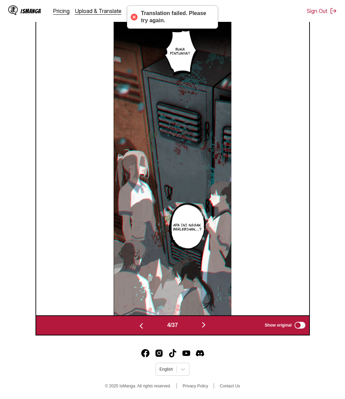
scroll to position [274, 0]
click at [142, 326] on img "button" at bounding box center [141, 326] width 8 height 8
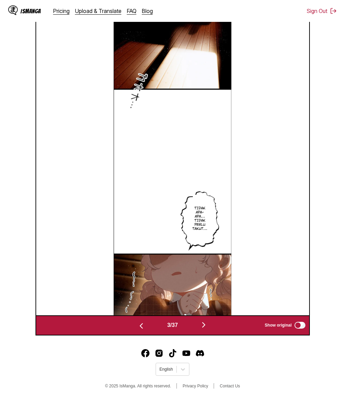
click at [139, 326] on img "button" at bounding box center [141, 326] width 8 height 8
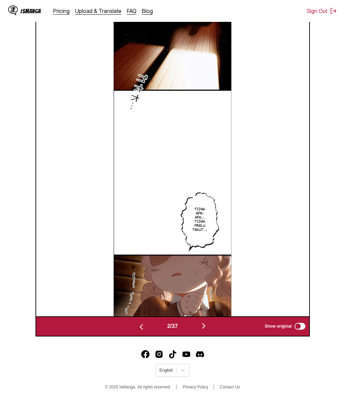
scroll to position [0, 273]
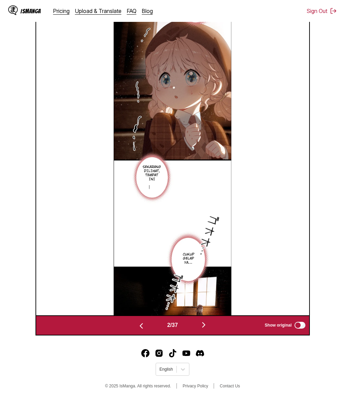
click at [139, 326] on img "button" at bounding box center [141, 326] width 8 height 8
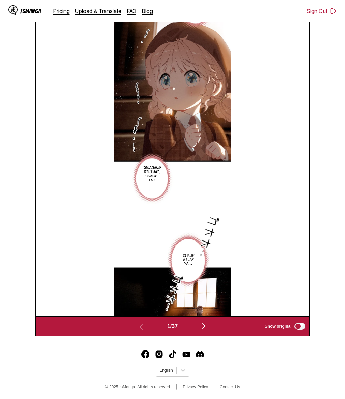
scroll to position [0, 0]
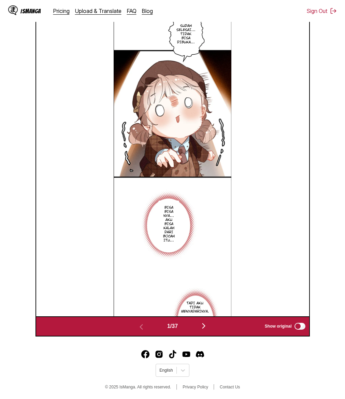
click at [206, 330] on img "button" at bounding box center [204, 326] width 8 height 8
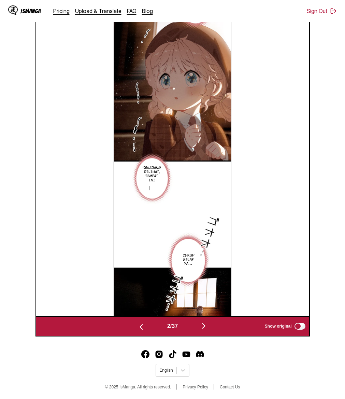
click at [206, 330] on img "button" at bounding box center [204, 326] width 8 height 8
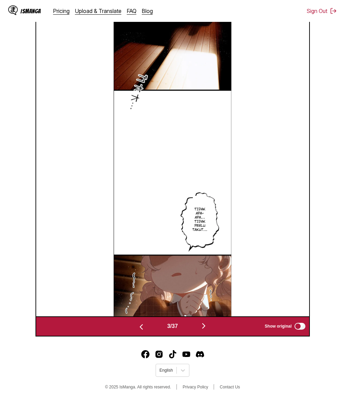
click at [206, 330] on img "button" at bounding box center [204, 326] width 8 height 8
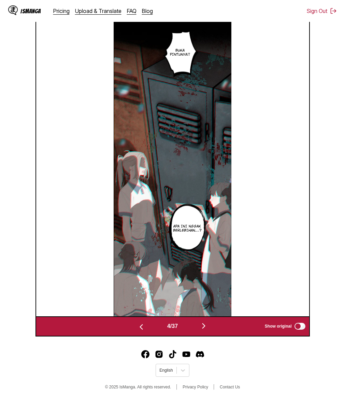
click at [206, 330] on img "button" at bounding box center [204, 326] width 8 height 8
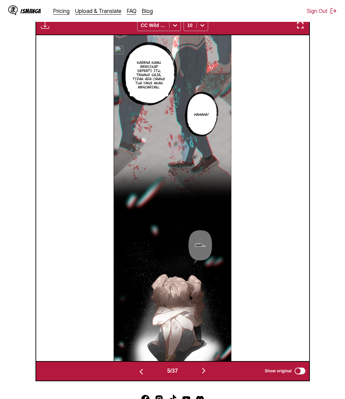
scroll to position [192, 0]
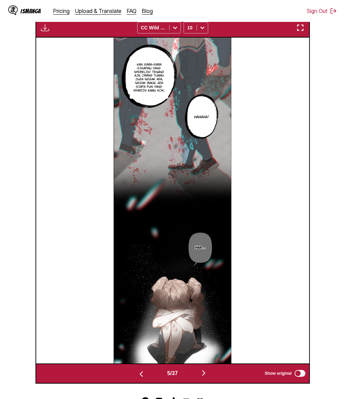
click at [280, 237] on div "Kan gara-gara sikapmu yang nyebelin! Tenang aja, orang tuamu juga nggak ada, ng…" at bounding box center [172, 201] width 273 height 326
click at [139, 378] on img "button" at bounding box center [141, 374] width 8 height 8
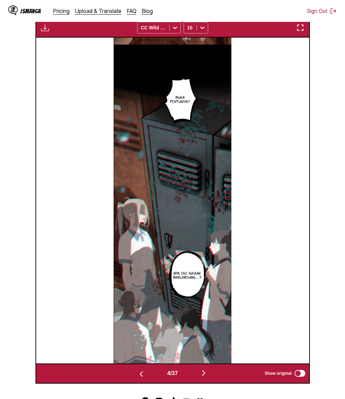
click at [139, 378] on img "button" at bounding box center [141, 374] width 8 height 8
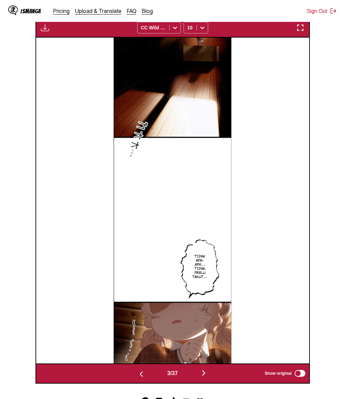
click at [139, 378] on img "button" at bounding box center [141, 374] width 8 height 8
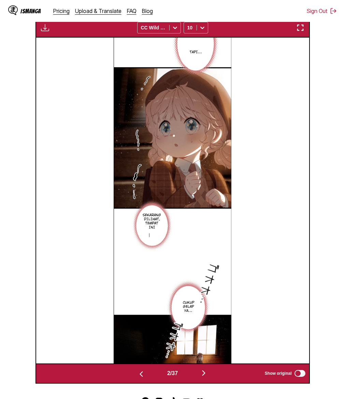
click at [205, 377] on img "button" at bounding box center [204, 373] width 8 height 8
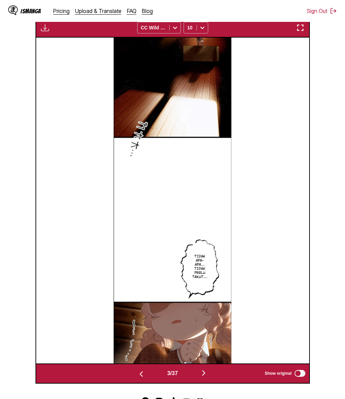
click at [205, 377] on img "button" at bounding box center [204, 373] width 8 height 8
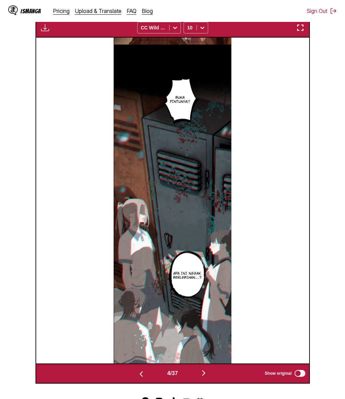
click at [139, 378] on img "button" at bounding box center [141, 374] width 8 height 8
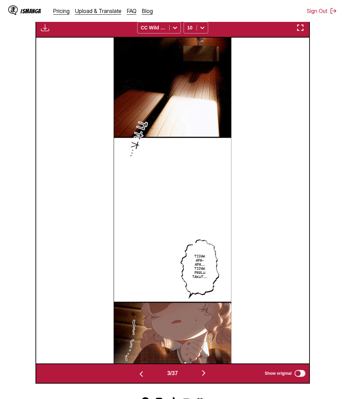
click at [139, 378] on img "button" at bounding box center [141, 374] width 8 height 8
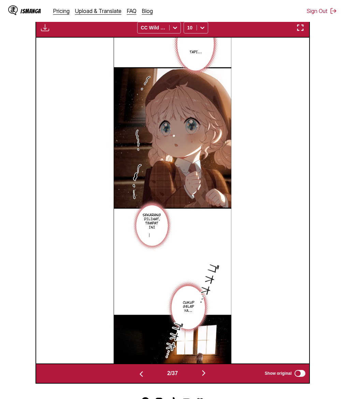
click at [139, 378] on img "button" at bounding box center [141, 374] width 8 height 8
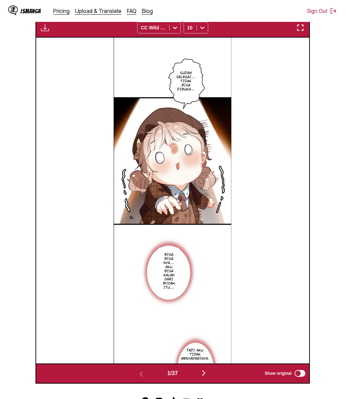
click at [204, 377] on img "button" at bounding box center [204, 373] width 8 height 8
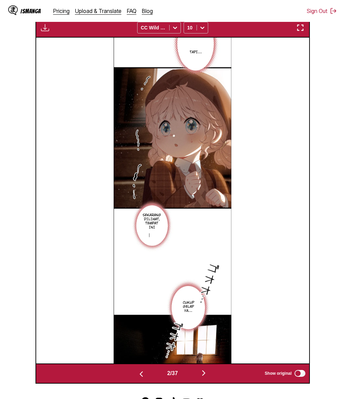
click at [204, 377] on img "button" at bounding box center [204, 373] width 8 height 8
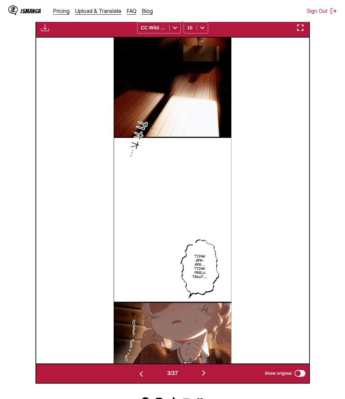
click at [204, 377] on img "button" at bounding box center [204, 373] width 8 height 8
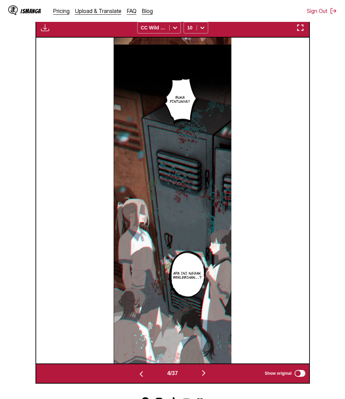
click at [204, 377] on img "button" at bounding box center [204, 373] width 8 height 8
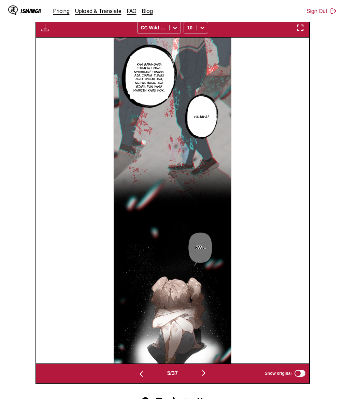
click at [204, 377] on img "button" at bounding box center [204, 373] width 8 height 8
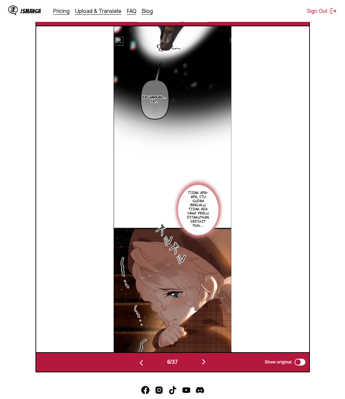
scroll to position [204, 0]
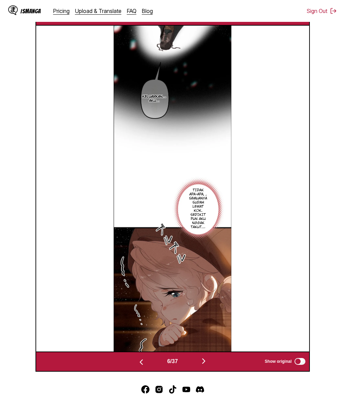
click at [206, 365] on img "button" at bounding box center [204, 361] width 8 height 8
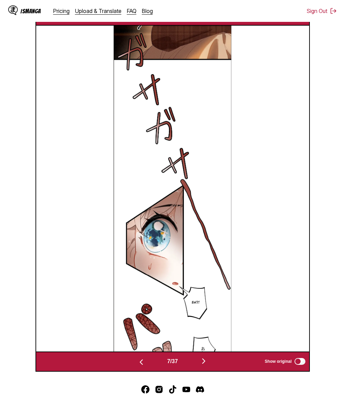
click at [206, 365] on img "button" at bounding box center [204, 361] width 8 height 8
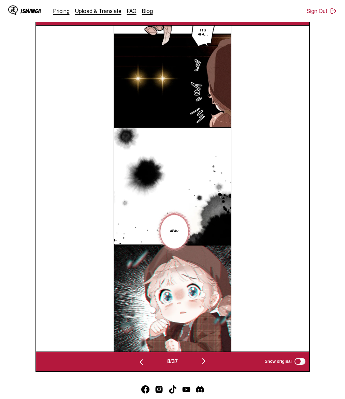
click at [205, 365] on img "button" at bounding box center [204, 361] width 8 height 8
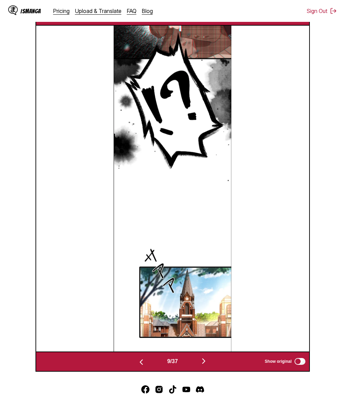
click at [205, 365] on img "button" at bounding box center [204, 361] width 8 height 8
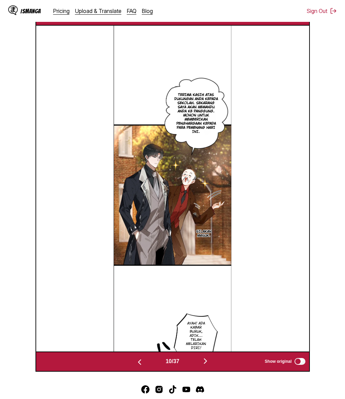
click at [267, 333] on div "Terima kasih atas dukungan Anda kepada sekolah. Sekarang saya akan memandu Anda…" at bounding box center [172, 189] width 273 height 326
click at [207, 365] on img "button" at bounding box center [205, 361] width 8 height 8
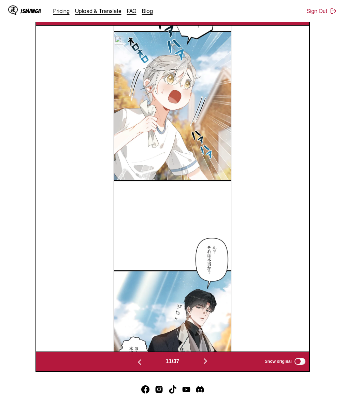
click at [209, 269] on img at bounding box center [173, 189] width 118 height 326
click at [203, 365] on img "button" at bounding box center [205, 361] width 8 height 8
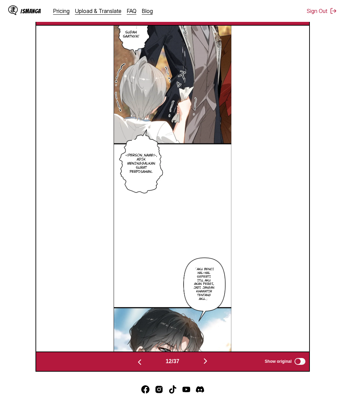
click at [264, 243] on div "Sudah saatnya! [PERSON_NAME], adik meninggalkan surat perpisahan. 「Aku benci ha…" at bounding box center [172, 189] width 273 height 326
click at [279, 210] on div "Sudah saatnya! [PERSON_NAME], adik meninggalkan surat perpisahan. Aku benci aya…" at bounding box center [172, 189] width 273 height 326
click at [206, 365] on img "button" at bounding box center [205, 361] width 8 height 8
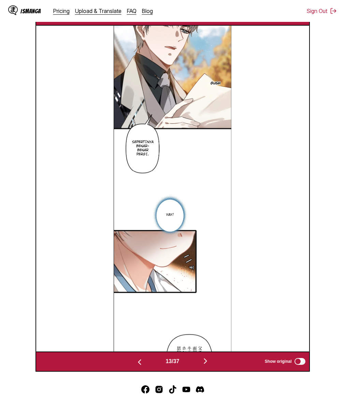
click at [207, 365] on img "button" at bounding box center [205, 361] width 8 height 8
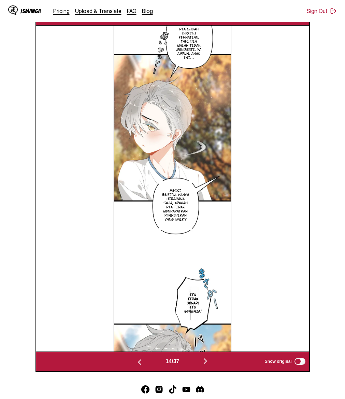
click at [137, 366] on img "button" at bounding box center [140, 362] width 8 height 8
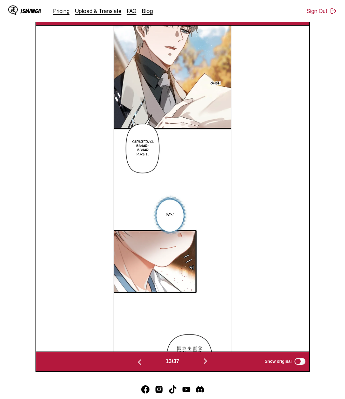
click at [207, 365] on img "button" at bounding box center [205, 361] width 8 height 8
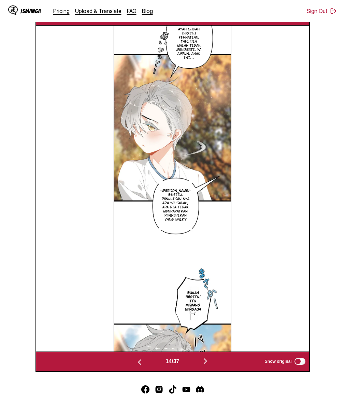
click at [209, 365] on img "button" at bounding box center [205, 361] width 8 height 8
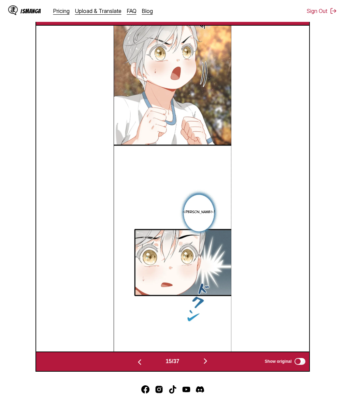
click at [209, 365] on img "button" at bounding box center [205, 361] width 8 height 8
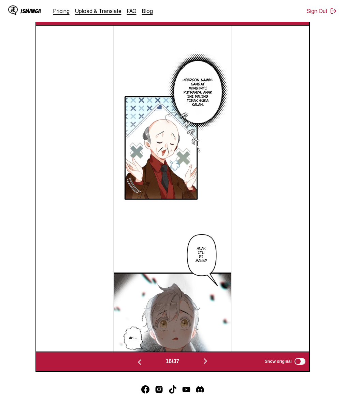
click at [207, 365] on img "button" at bounding box center [205, 361] width 8 height 8
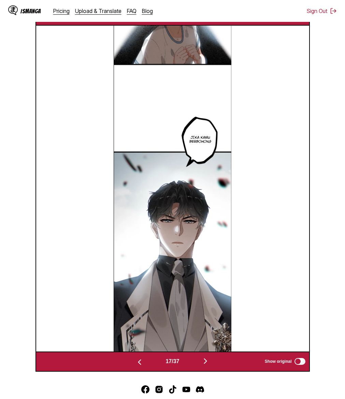
click at [207, 365] on img "button" at bounding box center [205, 361] width 8 height 8
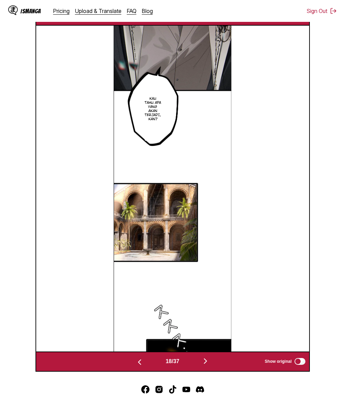
click at [207, 365] on img "button" at bounding box center [205, 361] width 8 height 8
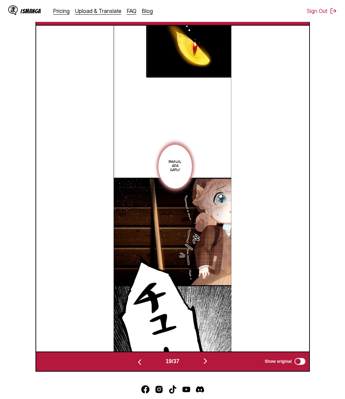
click at [207, 365] on img "button" at bounding box center [205, 361] width 8 height 8
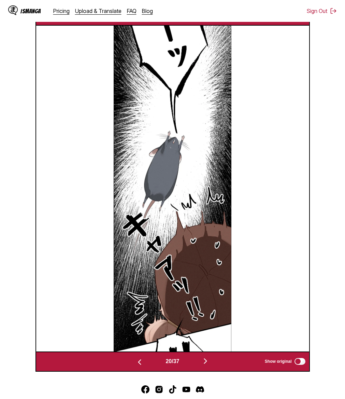
click at [207, 365] on img "button" at bounding box center [205, 361] width 8 height 8
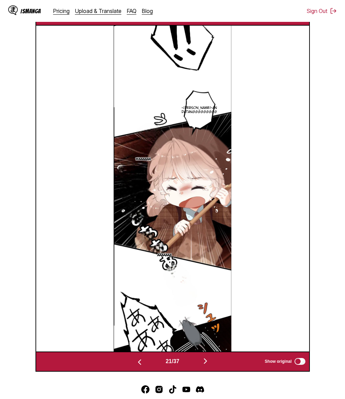
click at [276, 242] on div "[PERSON_NAME]an datanggggggggg Waaaaaa Aaaaaaa" at bounding box center [172, 189] width 273 height 326
click at [209, 365] on img "button" at bounding box center [205, 361] width 8 height 8
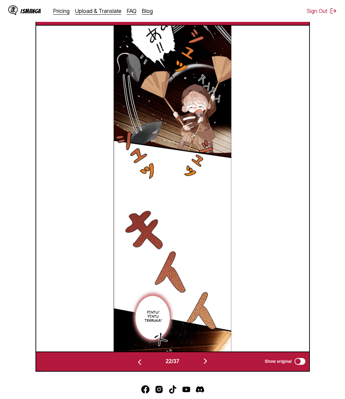
click at [208, 365] on img "button" at bounding box center [205, 361] width 8 height 8
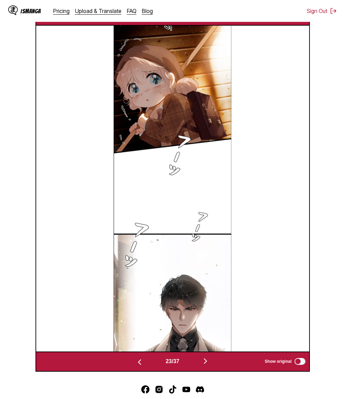
click at [208, 365] on img "button" at bounding box center [205, 361] width 8 height 8
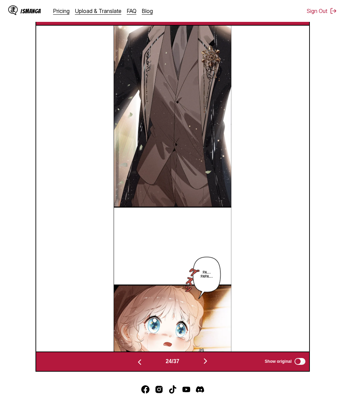
click at [267, 253] on div "Pa... Papa..." at bounding box center [172, 189] width 273 height 326
click at [209, 365] on img "button" at bounding box center [205, 361] width 8 height 8
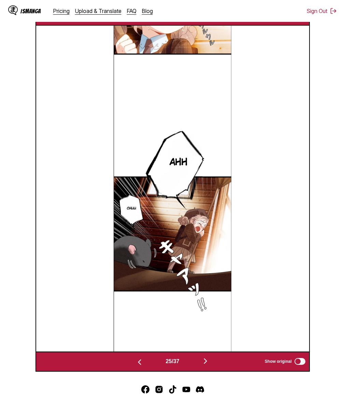
click at [208, 365] on img "button" at bounding box center [205, 361] width 8 height 8
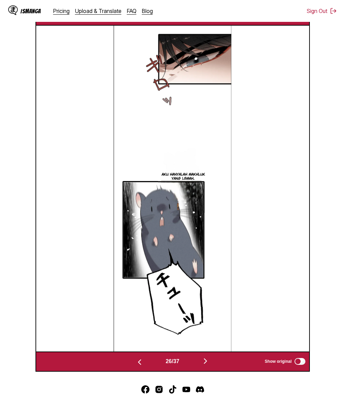
click at [208, 365] on img "button" at bounding box center [205, 361] width 8 height 8
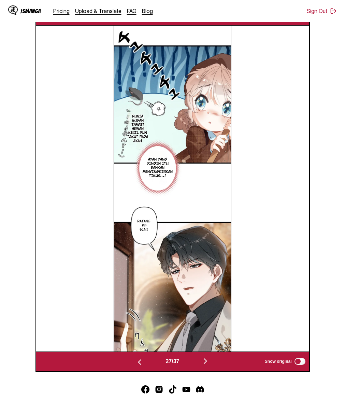
click at [266, 278] on div "Dunia sudah tamat! [PERSON_NAME] kecil pun takut pada ayah [PERSON_NAME] yang d…" at bounding box center [172, 189] width 273 height 326
click at [208, 365] on img "button" at bounding box center [205, 361] width 8 height 8
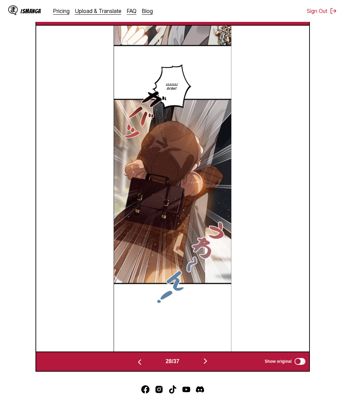
click at [209, 365] on img "button" at bounding box center [205, 361] width 8 height 8
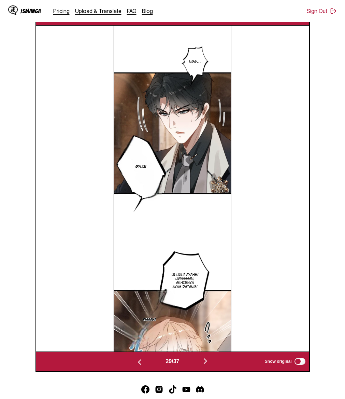
click at [209, 365] on img "button" at bounding box center [205, 361] width 8 height 8
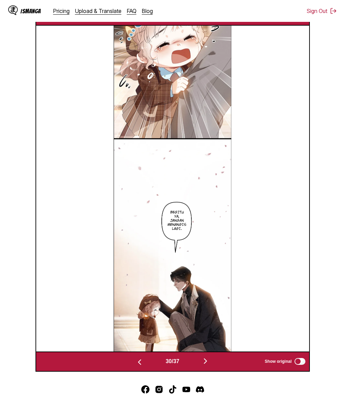
click at [209, 365] on img "button" at bounding box center [205, 361] width 8 height 8
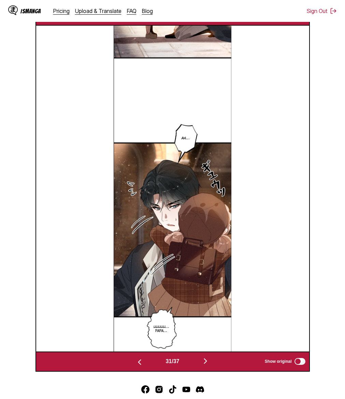
click at [266, 291] on div "Ah… Uuuuu… Papa…" at bounding box center [172, 189] width 273 height 326
click at [207, 365] on img "button" at bounding box center [205, 361] width 8 height 8
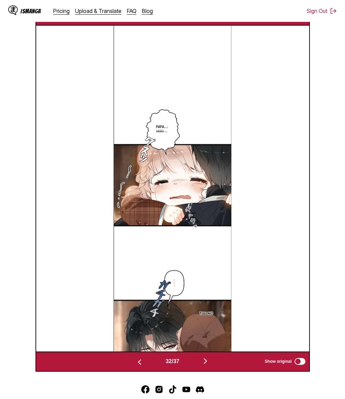
click at [270, 259] on div "Papa... uuu... tuu no" at bounding box center [172, 189] width 273 height 326
click at [210, 365] on img "button" at bounding box center [205, 361] width 8 height 8
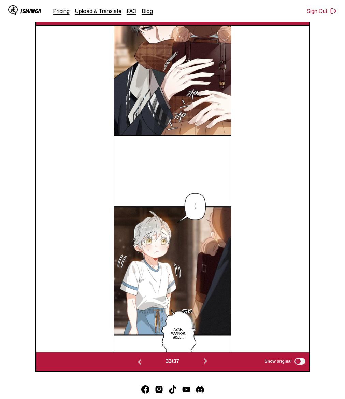
click at [291, 307] on div "[PERSON_NAME], maafkan aku..." at bounding box center [172, 189] width 273 height 326
click at [208, 365] on img "button" at bounding box center [205, 361] width 8 height 8
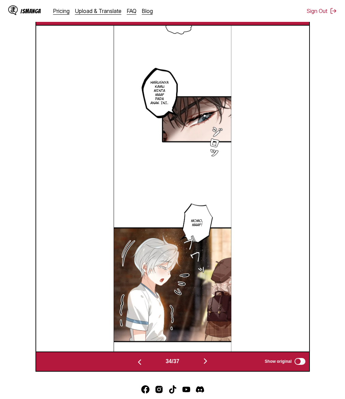
click at [245, 263] on div "Harusnya kamu minta maaf pada anak ini. Momo, maaf!" at bounding box center [172, 189] width 273 height 326
click at [207, 365] on img "button" at bounding box center [205, 361] width 8 height 8
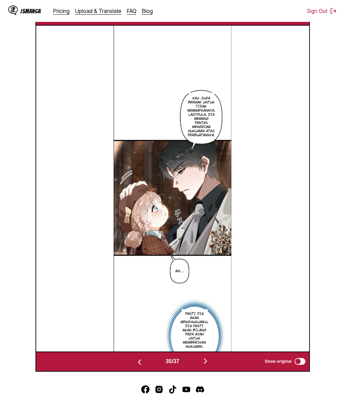
click at [242, 249] on div "Kau juga berhak untuk tidak memaafkannya. Lagipula, dia memang pantas menerima …" at bounding box center [172, 189] width 273 height 326
click at [207, 365] on img "button" at bounding box center [205, 361] width 8 height 8
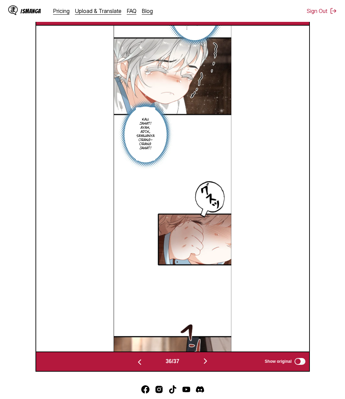
click at [206, 365] on img "button" at bounding box center [205, 361] width 8 height 8
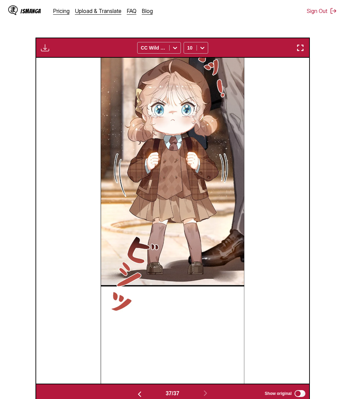
scroll to position [157, 0]
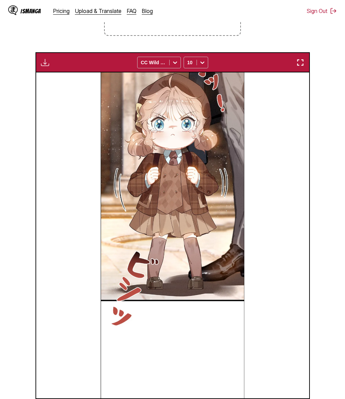
click at [47, 67] on img "button" at bounding box center [45, 62] width 8 height 8
click at [57, 94] on button "Download All" at bounding box center [64, 85] width 44 height 16
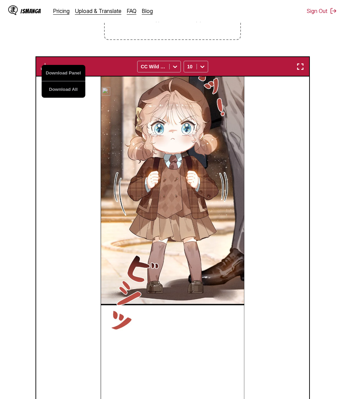
scroll to position [151, 0]
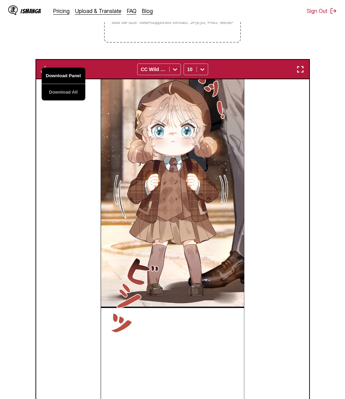
click at [64, 81] on button "Download Panel" at bounding box center [64, 76] width 44 height 16
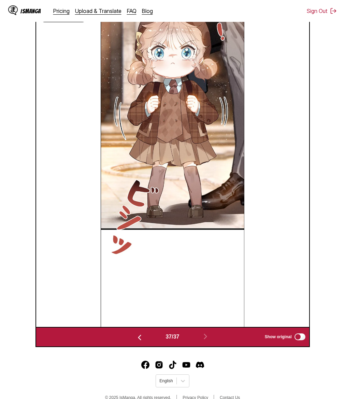
scroll to position [250, 0]
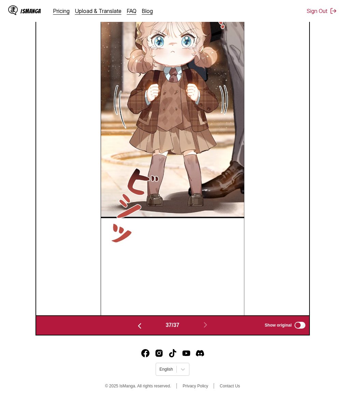
click at [139, 325] on img "button" at bounding box center [140, 326] width 8 height 8
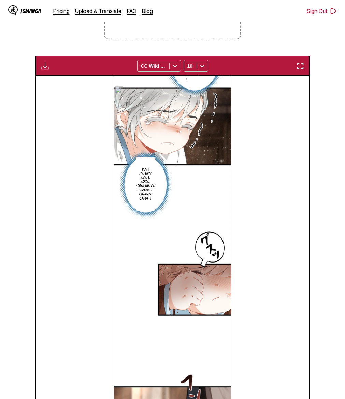
scroll to position [151, 0]
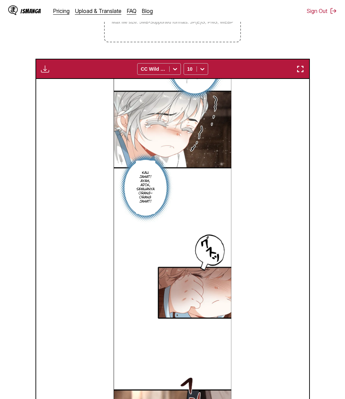
click at [45, 73] on img "button" at bounding box center [45, 69] width 8 height 8
click at [57, 84] on button "Download Panel" at bounding box center [64, 75] width 44 height 16
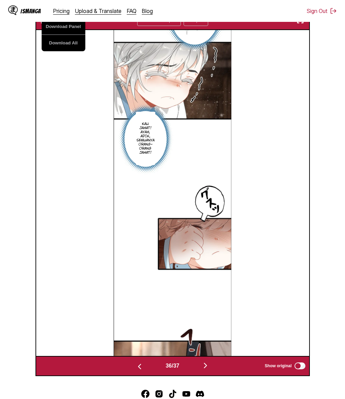
scroll to position [164, 0]
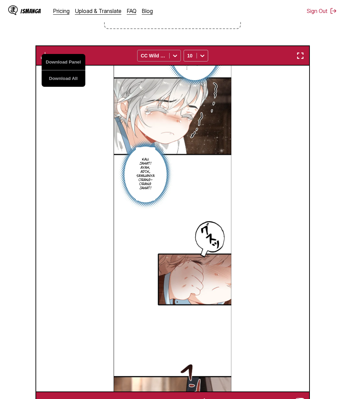
click at [163, 59] on div at bounding box center [153, 55] width 25 height 7
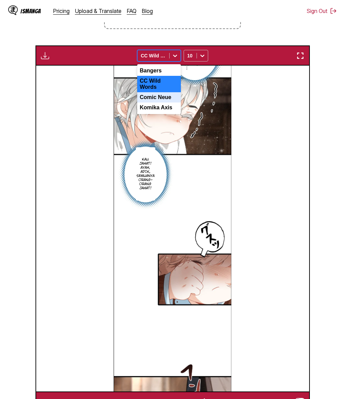
click at [158, 102] on div "Comic Neue" at bounding box center [159, 97] width 44 height 10
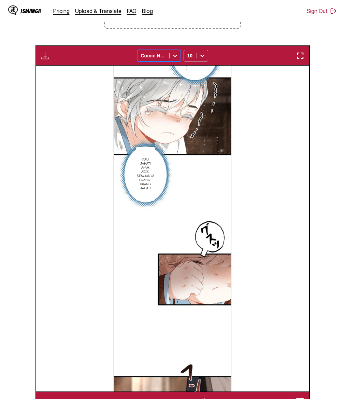
click at [159, 59] on div at bounding box center [153, 55] width 25 height 7
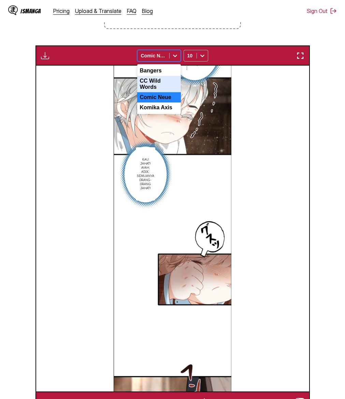
click at [159, 92] on div "CC Wild Words" at bounding box center [159, 84] width 44 height 16
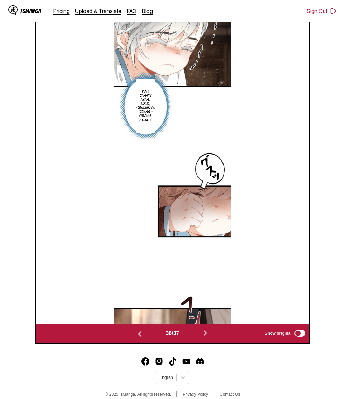
scroll to position [250, 0]
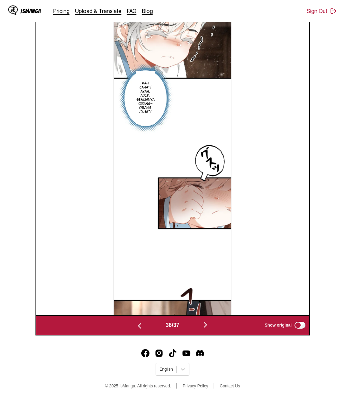
click at [140, 331] on div "36 / 37 Show original" at bounding box center [173, 325] width 275 height 20
click at [139, 329] on img "button" at bounding box center [140, 326] width 8 height 8
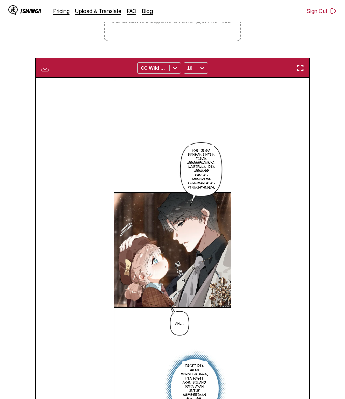
scroll to position [123, 0]
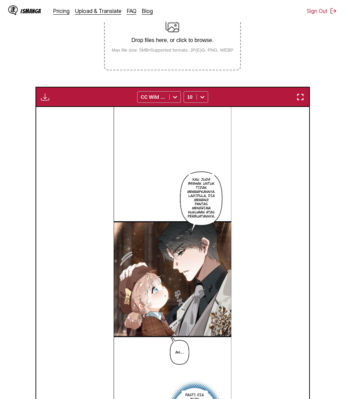
click at [45, 101] on img "button" at bounding box center [45, 97] width 8 height 8
click at [57, 112] on button "Download Panel" at bounding box center [64, 103] width 44 height 16
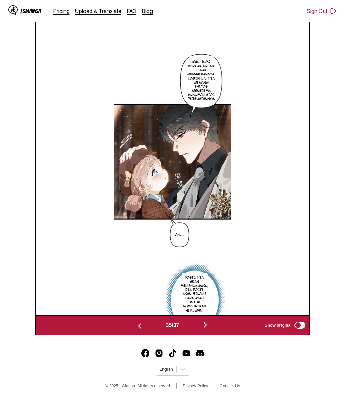
scroll to position [250, 0]
click at [84, 160] on div "Kau juga berhak untuk tidak memaafkannya. Lagipula, dia memang pantas menerima …" at bounding box center [172, 152] width 273 height 326
click at [138, 324] on img "button" at bounding box center [140, 326] width 8 height 8
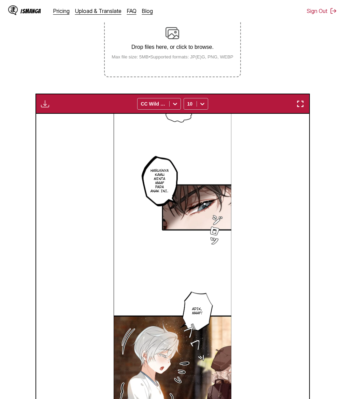
scroll to position [113, 0]
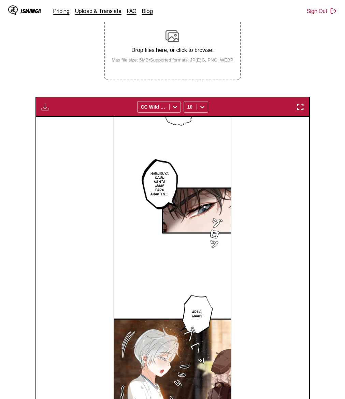
click at [44, 111] on img "button" at bounding box center [45, 107] width 8 height 8
click at [68, 122] on button "Download Panel" at bounding box center [64, 113] width 44 height 16
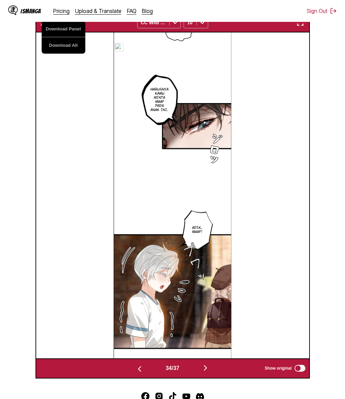
scroll to position [250, 0]
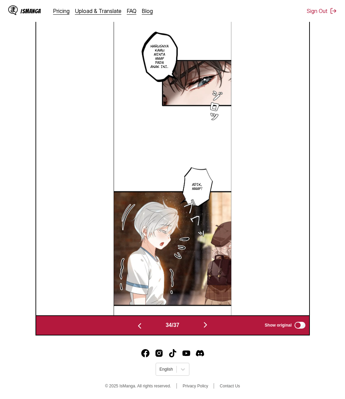
click at [137, 324] on img "button" at bounding box center [140, 326] width 8 height 8
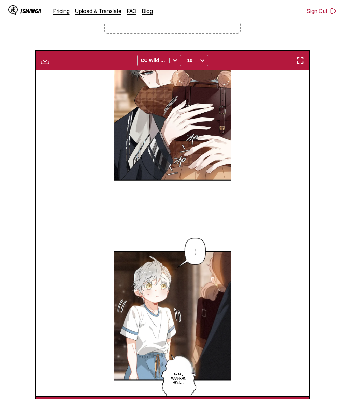
scroll to position [153, 0]
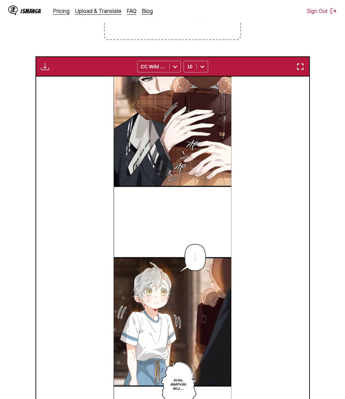
click at [49, 71] on button "button" at bounding box center [45, 66] width 12 height 9
click at [64, 81] on button "Download Panel" at bounding box center [64, 73] width 44 height 16
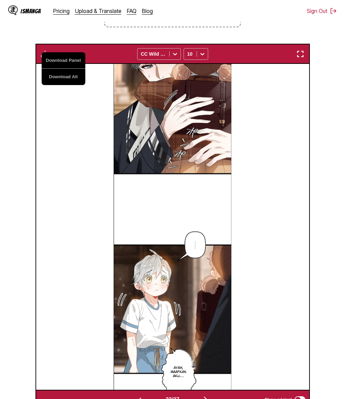
click at [79, 150] on div "Ayah, maafkan aku..." at bounding box center [172, 227] width 273 height 326
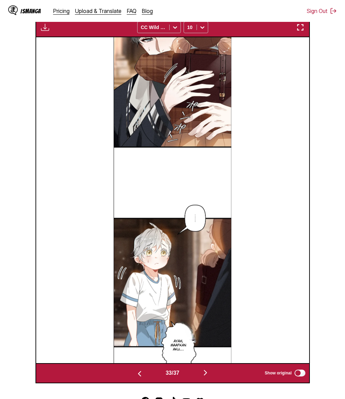
scroll to position [250, 0]
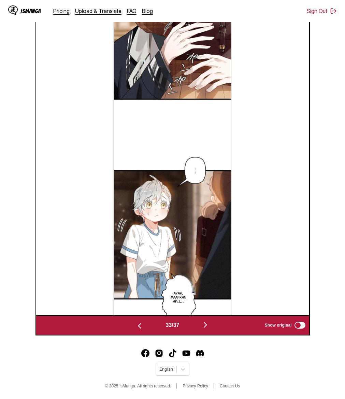
click at [136, 324] on img "button" at bounding box center [140, 326] width 8 height 8
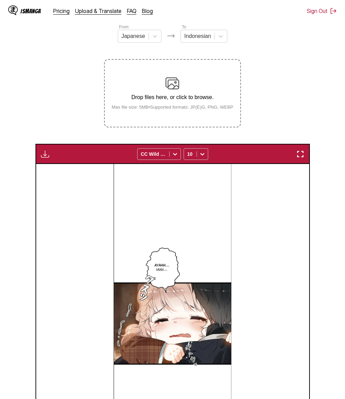
scroll to position [54, 0]
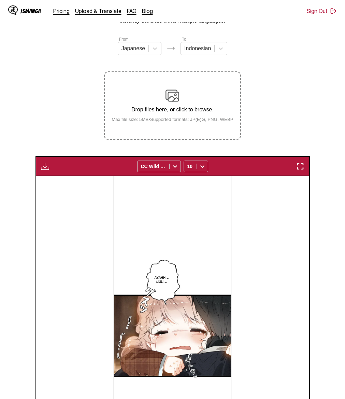
click at [47, 170] on img "button" at bounding box center [45, 166] width 8 height 8
click at [52, 181] on button "Download Panel" at bounding box center [64, 173] width 44 height 16
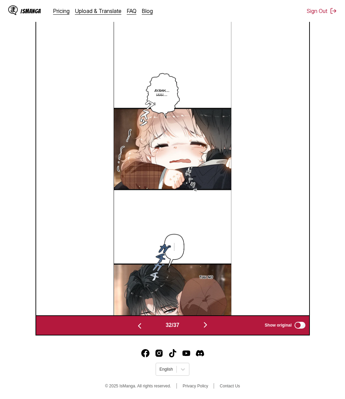
click at [137, 325] on img "button" at bounding box center [140, 326] width 8 height 8
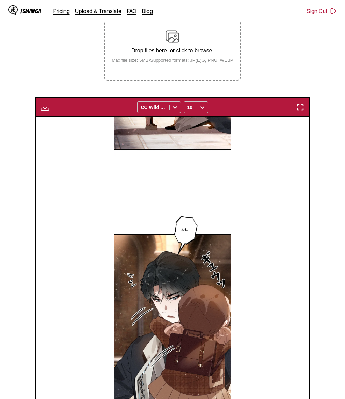
scroll to position [54, 0]
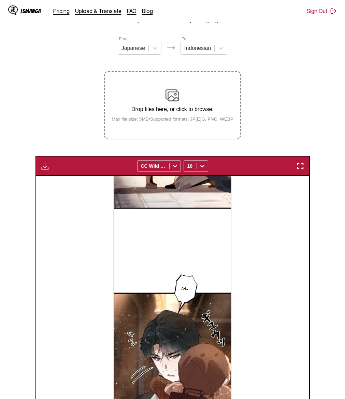
click at [47, 170] on img "button" at bounding box center [45, 166] width 8 height 8
click at [74, 177] on button "Download Panel" at bounding box center [64, 172] width 44 height 16
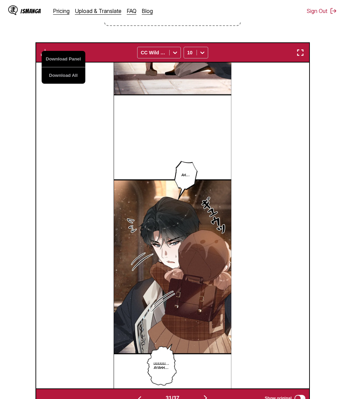
scroll to position [250, 0]
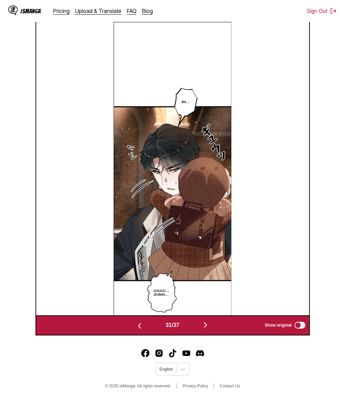
click at [139, 322] on img "button" at bounding box center [140, 326] width 8 height 8
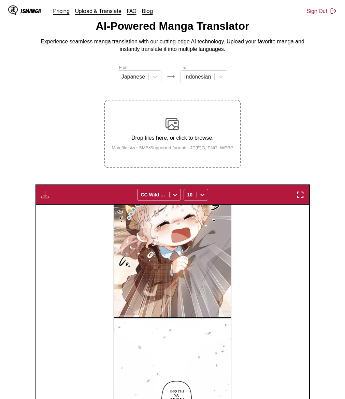
scroll to position [0, 0]
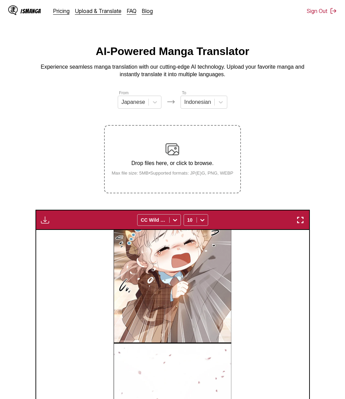
click at [47, 224] on img "button" at bounding box center [45, 220] width 8 height 8
click at [66, 231] on button "Download Panel" at bounding box center [64, 226] width 44 height 16
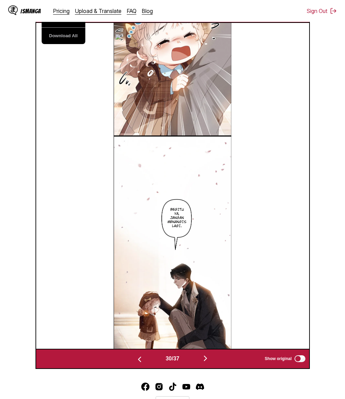
scroll to position [224, 0]
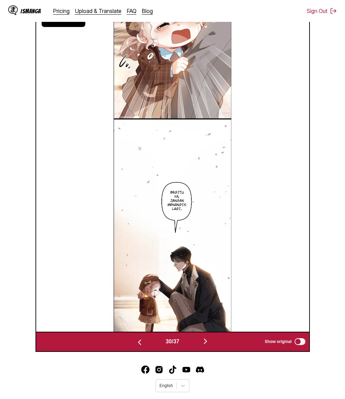
click at [139, 346] on img "button" at bounding box center [140, 342] width 8 height 8
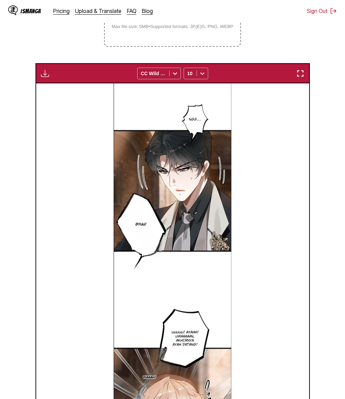
scroll to position [136, 0]
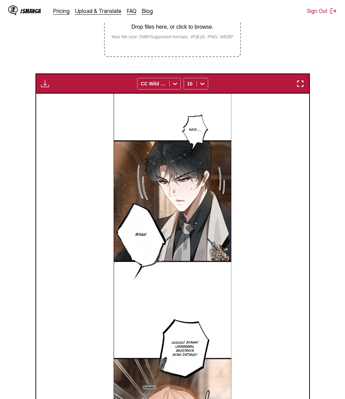
click at [45, 88] on img "button" at bounding box center [45, 84] width 8 height 8
click at [75, 98] on button "Download Panel" at bounding box center [64, 90] width 44 height 16
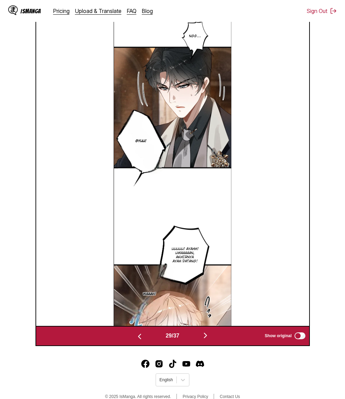
scroll to position [250, 0]
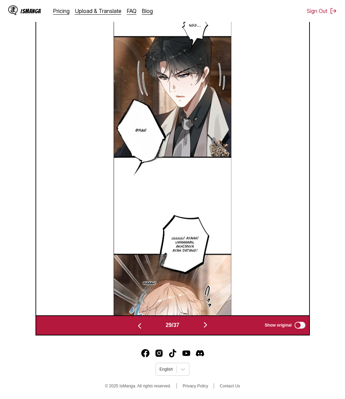
click at [137, 327] on img "button" at bounding box center [140, 326] width 8 height 8
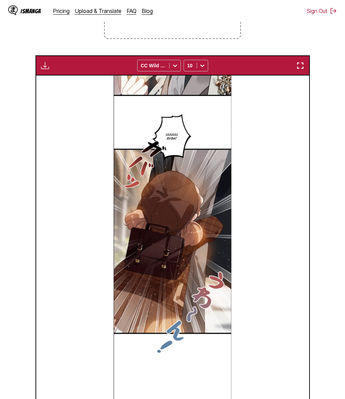
scroll to position [69, 0]
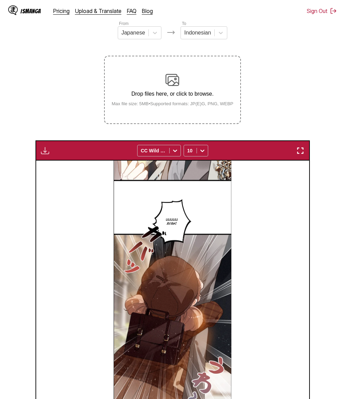
click at [47, 155] on img "button" at bounding box center [45, 150] width 8 height 8
click at [54, 164] on button "Download Panel" at bounding box center [64, 157] width 44 height 16
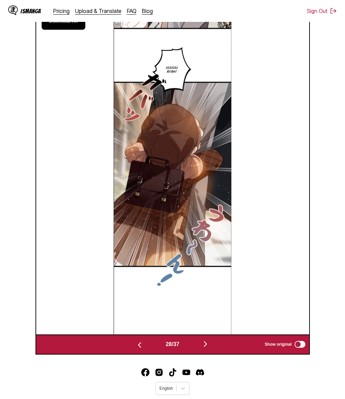
scroll to position [250, 0]
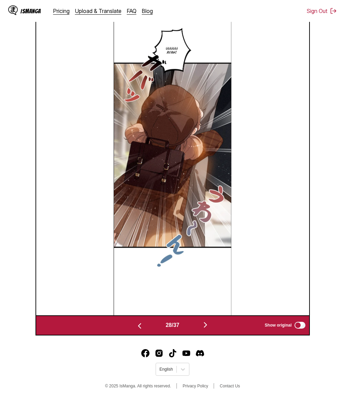
click at [136, 327] on img "button" at bounding box center [140, 326] width 8 height 8
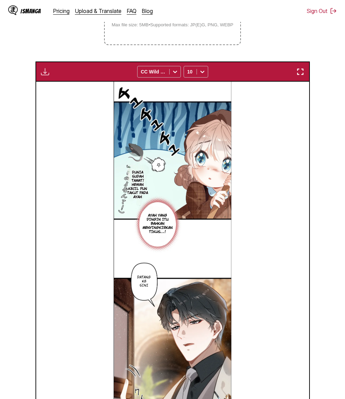
scroll to position [33, 0]
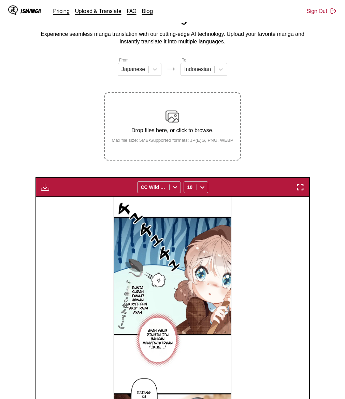
click at [49, 192] on button "button" at bounding box center [45, 187] width 12 height 9
click at [62, 202] on button "Download Panel" at bounding box center [64, 193] width 44 height 16
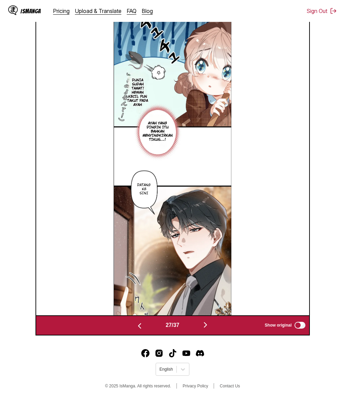
click at [137, 326] on img "button" at bounding box center [140, 326] width 8 height 8
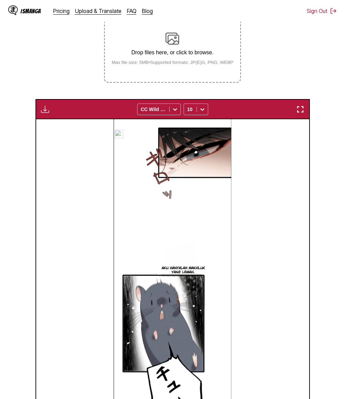
scroll to position [23, 0]
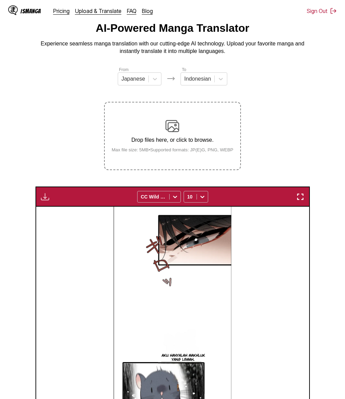
click at [43, 201] on img "button" at bounding box center [45, 197] width 8 height 8
click at [55, 211] on button "Download Panel" at bounding box center [64, 203] width 44 height 16
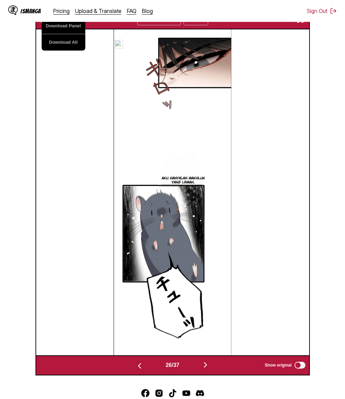
scroll to position [250, 0]
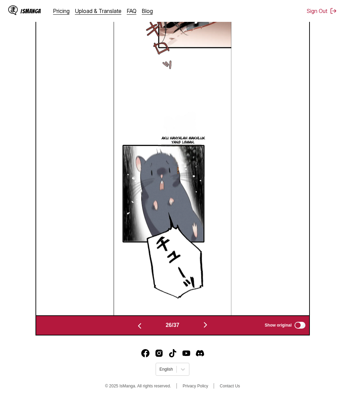
click at [136, 326] on img "button" at bounding box center [140, 326] width 8 height 8
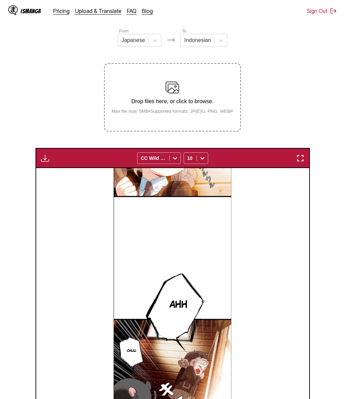
scroll to position [0, 0]
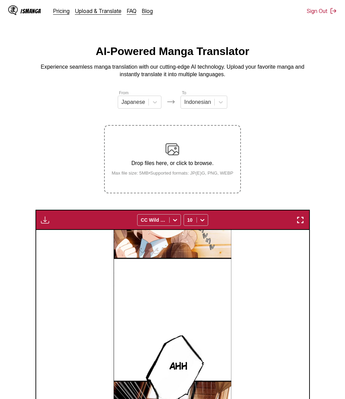
click at [50, 224] on button "button" at bounding box center [45, 219] width 12 height 9
click at [62, 232] on button "Download Panel" at bounding box center [64, 226] width 44 height 16
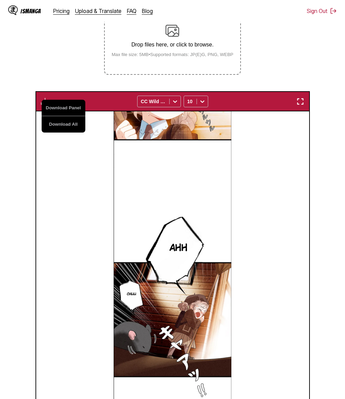
scroll to position [250, 0]
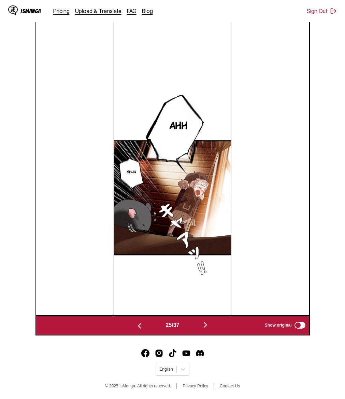
click at [139, 326] on img "button" at bounding box center [140, 326] width 8 height 8
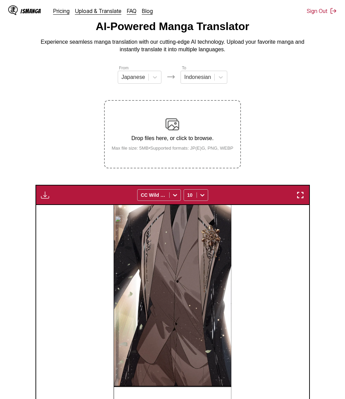
scroll to position [4, 0]
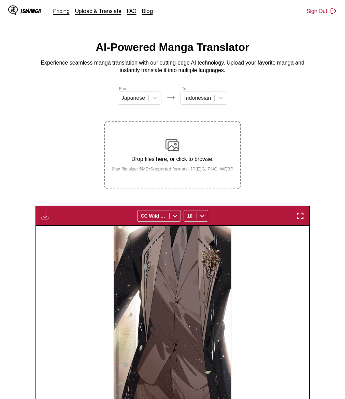
click at [47, 220] on button "button" at bounding box center [45, 215] width 12 height 9
click at [78, 231] on button "Download Panel" at bounding box center [64, 222] width 44 height 16
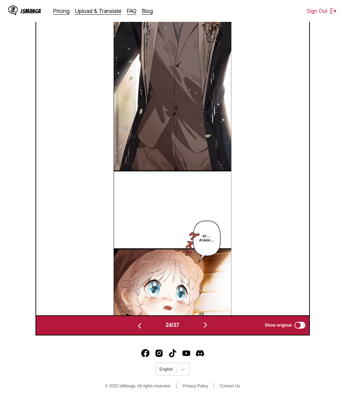
scroll to position [250, 0]
click at [136, 325] on img "button" at bounding box center [140, 326] width 8 height 8
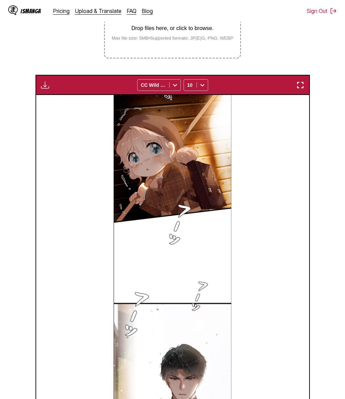
scroll to position [56, 0]
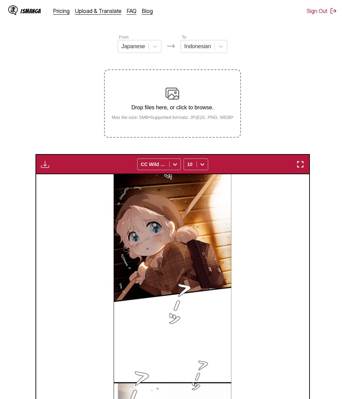
click at [45, 168] on img "button" at bounding box center [45, 164] width 8 height 8
click at [49, 179] on button "Download Panel" at bounding box center [64, 171] width 44 height 16
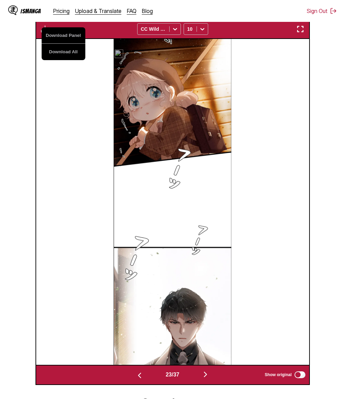
scroll to position [250, 0]
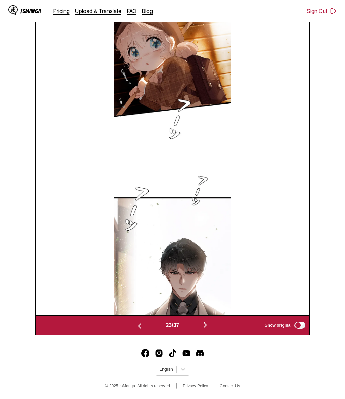
click at [136, 324] on img "button" at bounding box center [140, 326] width 8 height 8
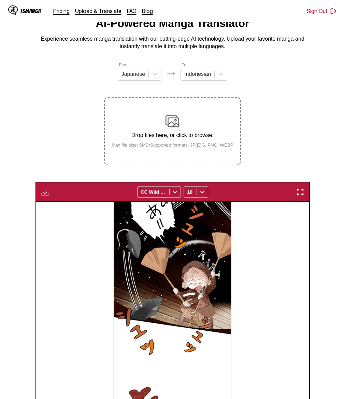
scroll to position [0, 0]
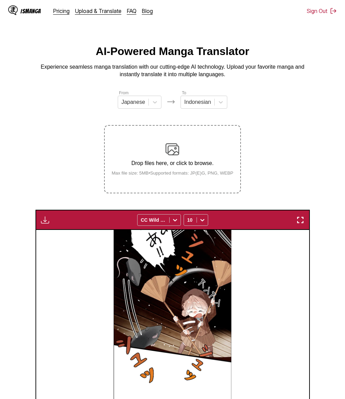
click at [47, 224] on img "button" at bounding box center [45, 220] width 8 height 8
click at [59, 235] on button "Download Panel" at bounding box center [64, 226] width 44 height 16
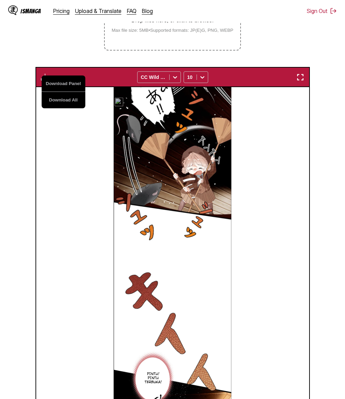
scroll to position [250, 0]
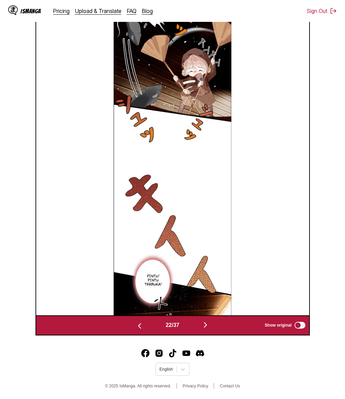
click at [137, 326] on img "button" at bounding box center [140, 326] width 8 height 8
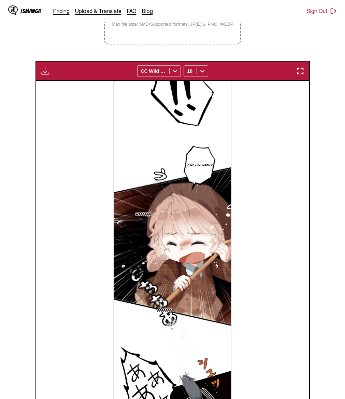
scroll to position [90, 0]
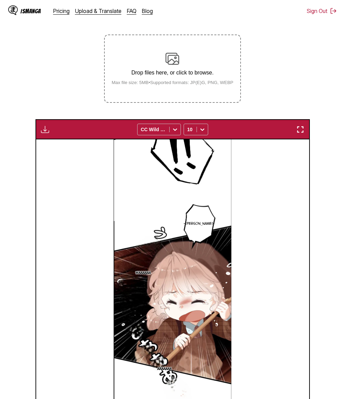
click at [46, 134] on img "button" at bounding box center [45, 129] width 8 height 8
click at [55, 144] on button "Download Panel" at bounding box center [64, 136] width 44 height 16
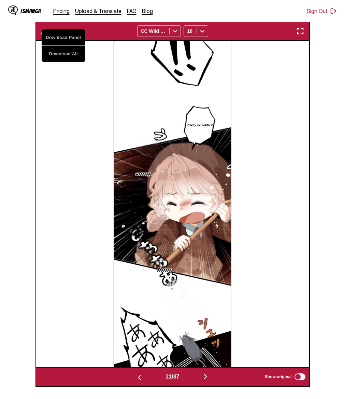
scroll to position [250, 0]
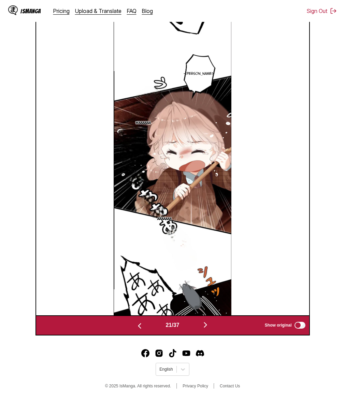
click at [138, 327] on img "button" at bounding box center [140, 326] width 8 height 8
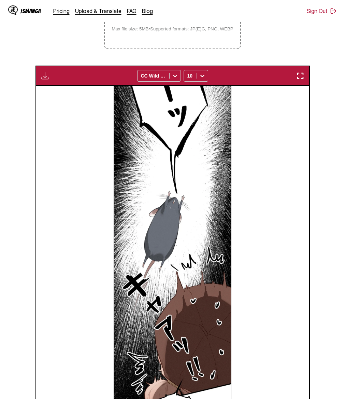
scroll to position [44, 0]
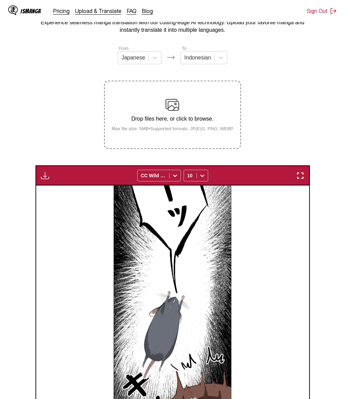
click at [45, 180] on img "button" at bounding box center [45, 175] width 8 height 8
click at [68, 190] on button "Download Panel" at bounding box center [64, 182] width 44 height 16
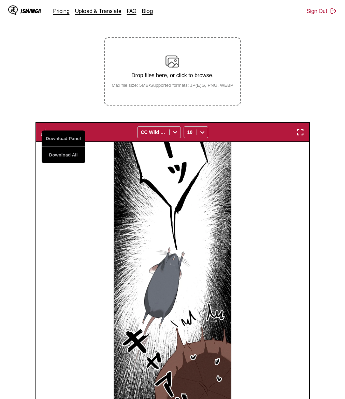
scroll to position [250, 0]
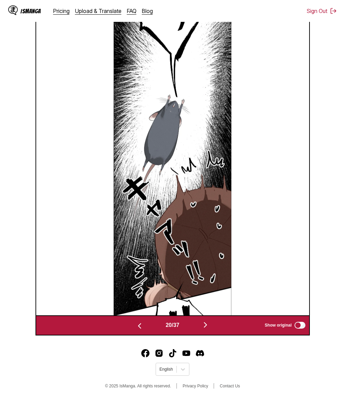
click at [133, 326] on button "button" at bounding box center [139, 325] width 41 height 10
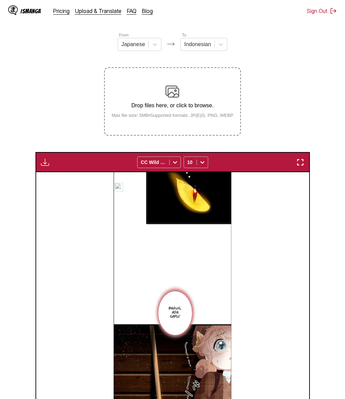
scroll to position [0, 0]
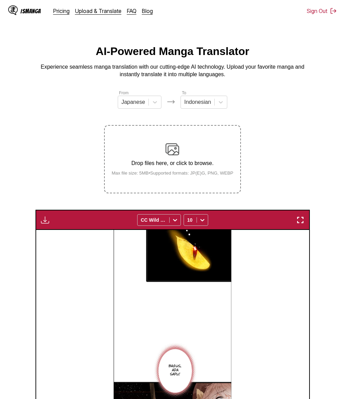
click at [45, 224] on img "button" at bounding box center [45, 220] width 8 height 8
click at [58, 234] on button "Download Panel" at bounding box center [64, 226] width 44 height 16
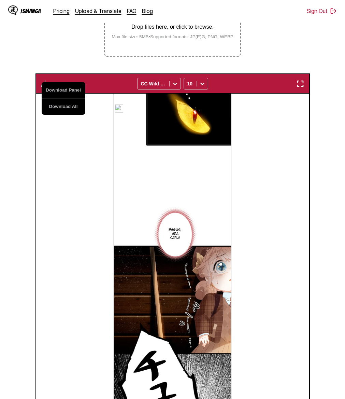
scroll to position [233, 0]
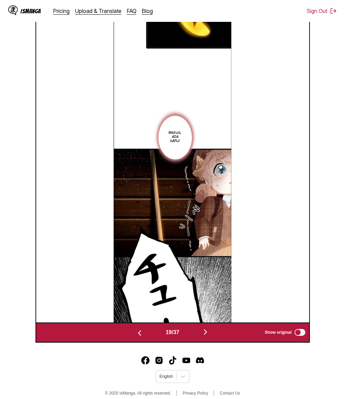
click at [138, 337] on img "button" at bounding box center [140, 333] width 8 height 8
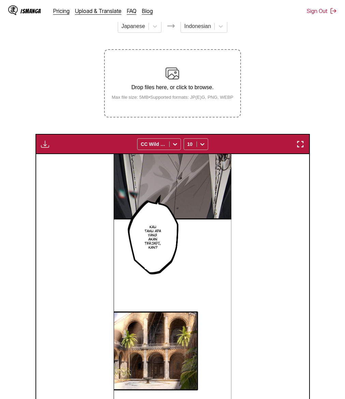
scroll to position [47, 0]
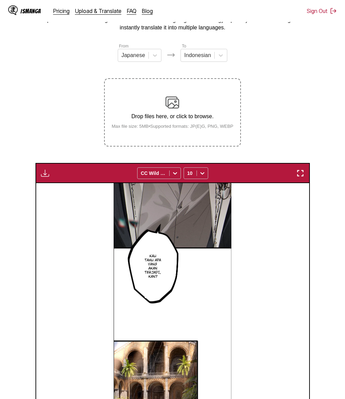
click at [45, 177] on img "button" at bounding box center [45, 173] width 8 height 8
click at [59, 186] on button "Download Panel" at bounding box center [64, 179] width 44 height 16
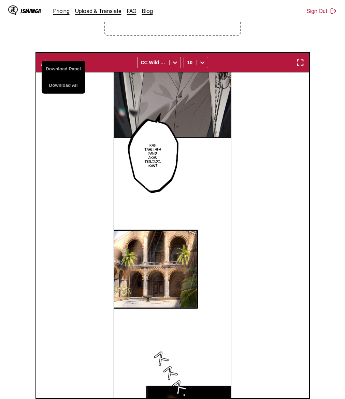
scroll to position [232, 0]
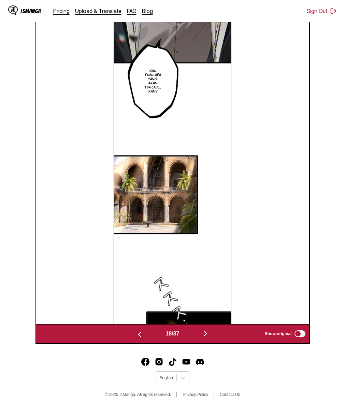
click at [139, 338] on img "button" at bounding box center [140, 334] width 8 height 8
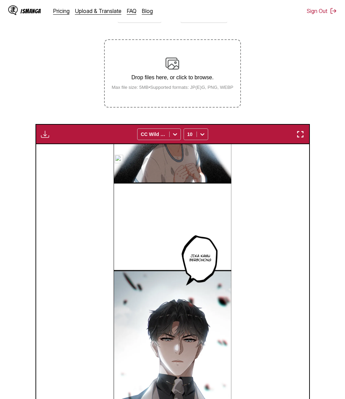
scroll to position [0, 0]
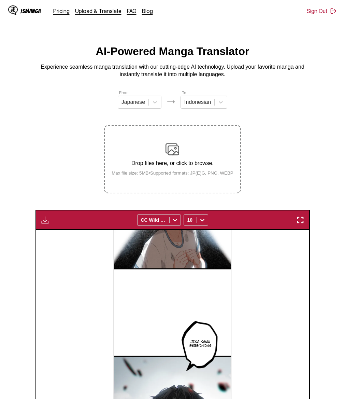
click at [47, 224] on img "button" at bounding box center [45, 220] width 8 height 8
click at [61, 232] on button "Download Panel" at bounding box center [64, 226] width 44 height 16
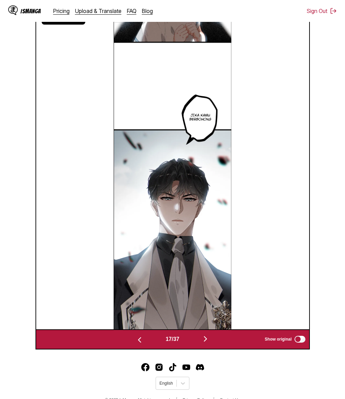
scroll to position [250, 0]
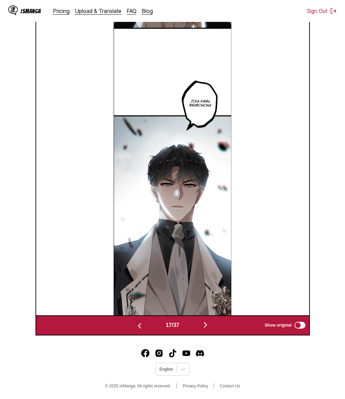
click at [136, 327] on img "button" at bounding box center [140, 326] width 8 height 8
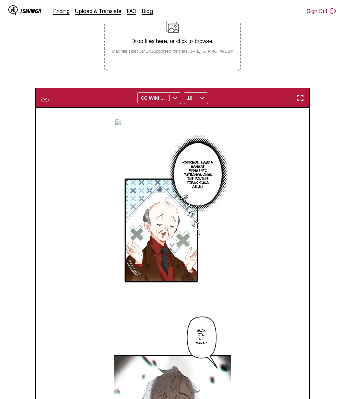
scroll to position [41, 0]
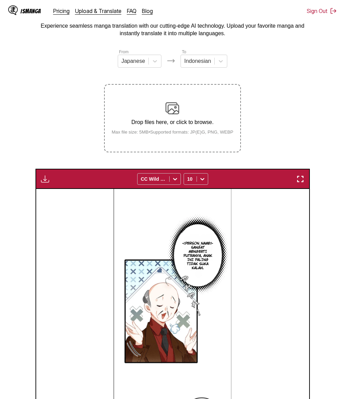
click at [46, 183] on img "button" at bounding box center [45, 179] width 8 height 8
click at [243, 257] on div "[PERSON_NAME] sangat mengerti putranya, anak ini paling tidak suka kalah. Anak …" at bounding box center [172, 352] width 273 height 326
click at [46, 183] on img "button" at bounding box center [45, 179] width 8 height 8
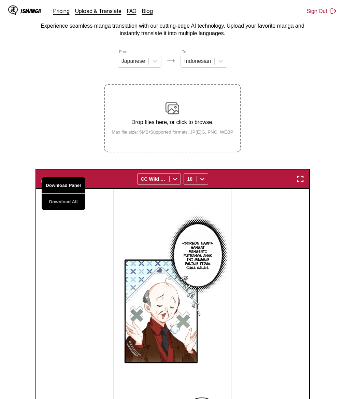
click at [54, 191] on button "Download Panel" at bounding box center [64, 185] width 44 height 16
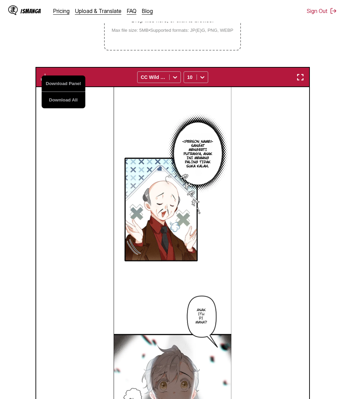
scroll to position [250, 0]
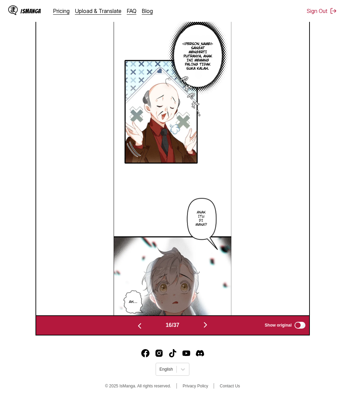
click at [137, 327] on img "button" at bounding box center [140, 326] width 8 height 8
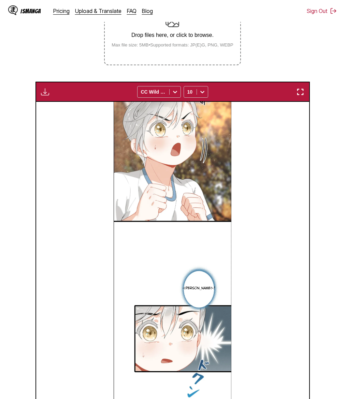
scroll to position [123, 0]
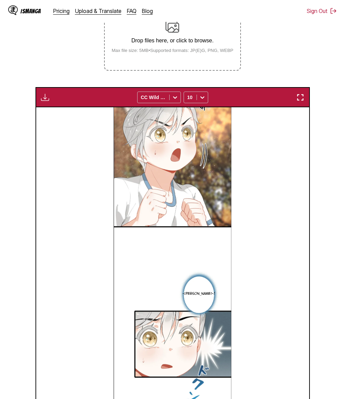
click at [44, 101] on img "button" at bounding box center [45, 97] width 8 height 8
click at [65, 111] on button "Download Panel" at bounding box center [64, 104] width 44 height 16
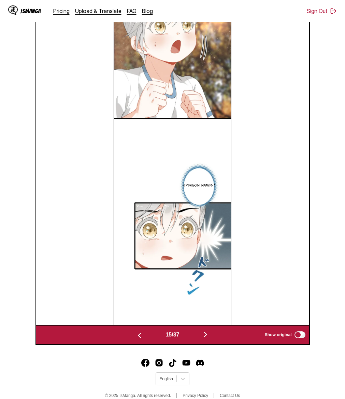
scroll to position [250, 0]
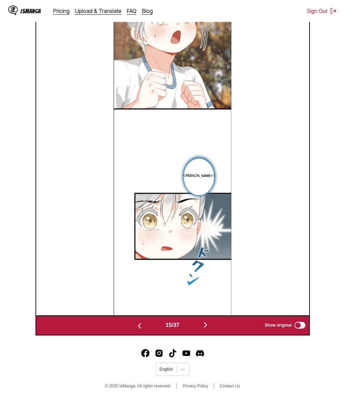
click at [138, 323] on img "button" at bounding box center [140, 326] width 8 height 8
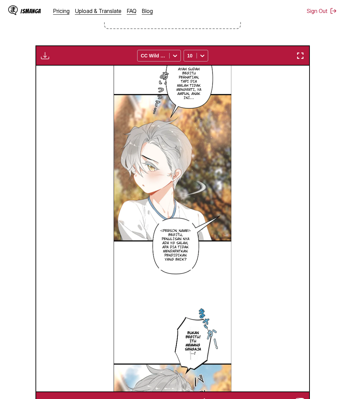
scroll to position [157, 0]
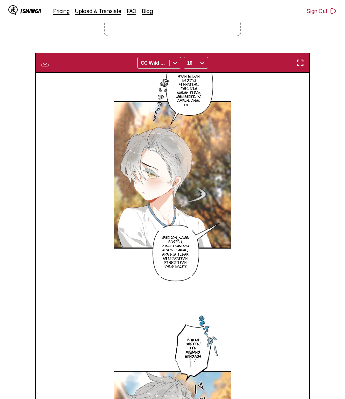
click at [43, 67] on img "button" at bounding box center [45, 63] width 8 height 8
click at [64, 78] on button "Download Panel" at bounding box center [64, 69] width 44 height 16
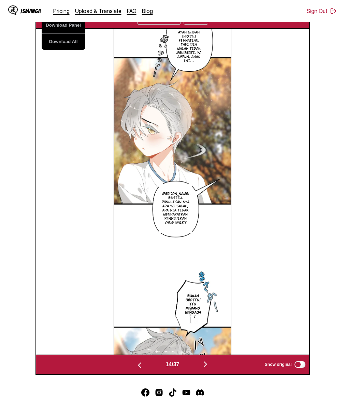
scroll to position [250, 0]
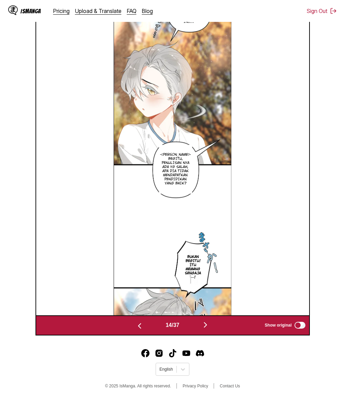
click at [136, 325] on img "button" at bounding box center [140, 326] width 8 height 8
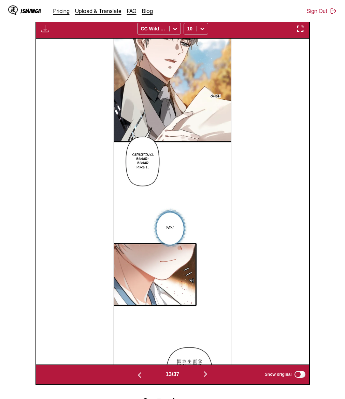
scroll to position [160, 0]
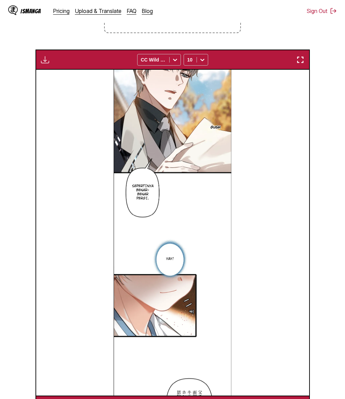
click at [46, 64] on img "button" at bounding box center [45, 60] width 8 height 8
click at [68, 74] on button "Download Panel" at bounding box center [64, 66] width 44 height 16
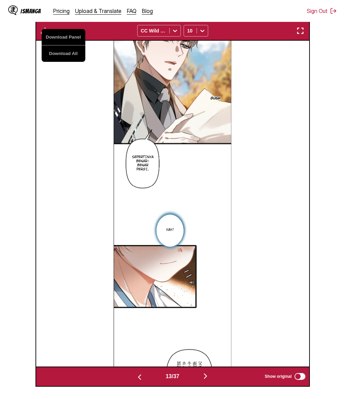
scroll to position [136, 0]
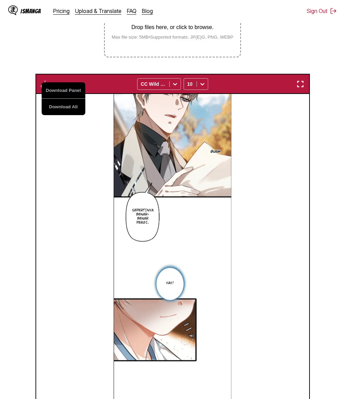
click at [53, 158] on div "Gush Sepertinya benar-benar pergi. Yay!" at bounding box center [172, 257] width 273 height 326
click at [42, 88] on img "button" at bounding box center [45, 84] width 8 height 8
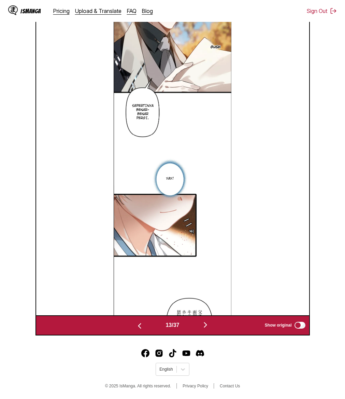
click at [137, 325] on img "button" at bounding box center [140, 326] width 8 height 8
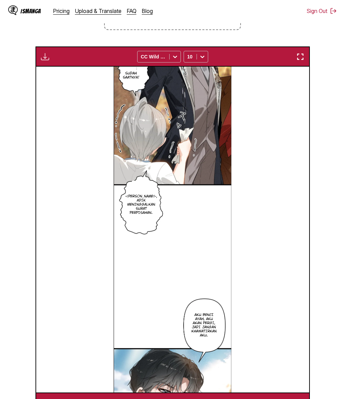
scroll to position [131, 0]
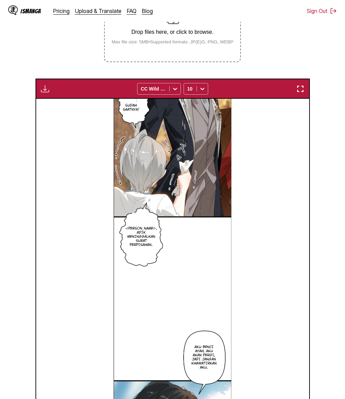
click at [47, 93] on img "button" at bounding box center [45, 89] width 8 height 8
click at [54, 103] on button "Download Panel" at bounding box center [64, 95] width 44 height 16
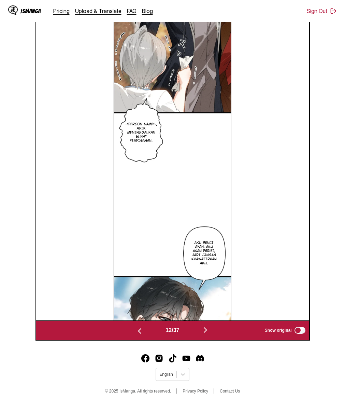
scroll to position [250, 0]
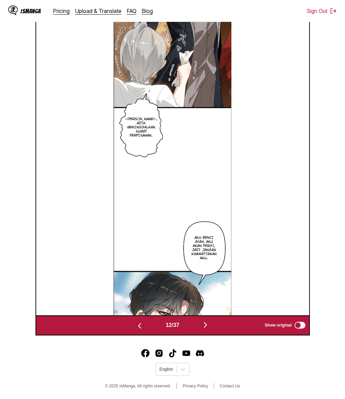
click at [141, 322] on img "button" at bounding box center [140, 326] width 8 height 8
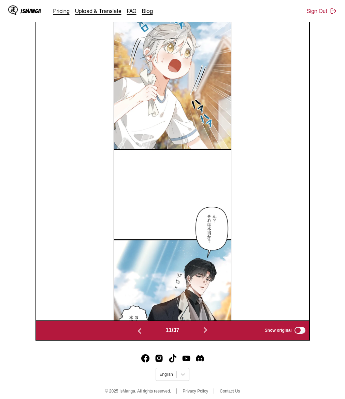
scroll to position [242, 0]
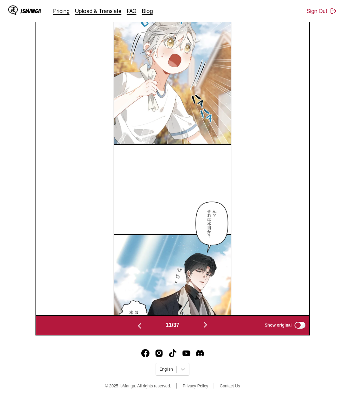
click at [205, 329] on img "button" at bounding box center [205, 325] width 8 height 8
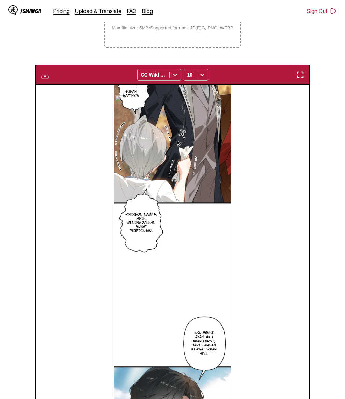
scroll to position [106, 0]
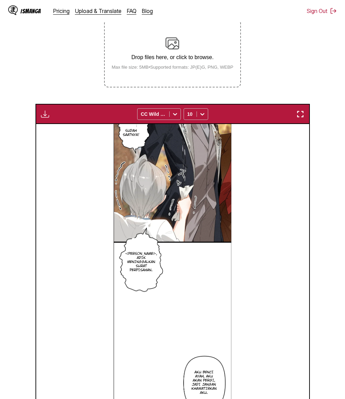
click at [45, 118] on img "button" at bounding box center [45, 114] width 8 height 8
click at [60, 129] on button "Download Panel" at bounding box center [64, 120] width 44 height 16
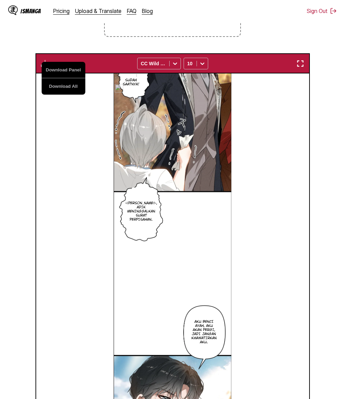
scroll to position [250, 0]
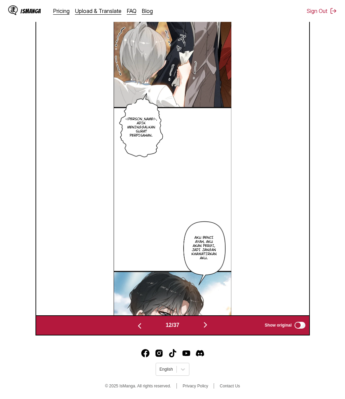
click at [138, 324] on img "button" at bounding box center [140, 326] width 8 height 8
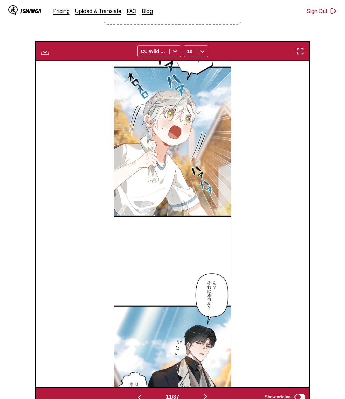
scroll to position [162, 0]
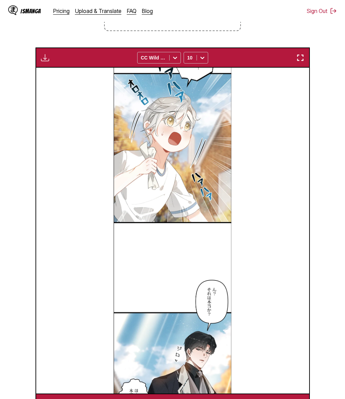
click at [45, 62] on img "button" at bounding box center [45, 58] width 8 height 8
click at [69, 72] on button "Download Panel" at bounding box center [64, 64] width 44 height 16
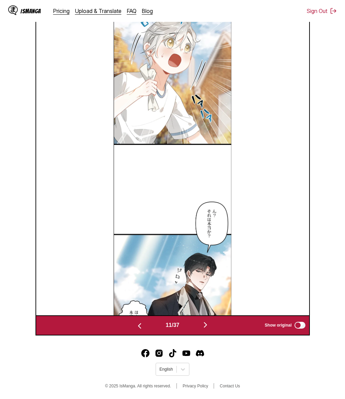
click at [137, 325] on img "button" at bounding box center [140, 326] width 8 height 8
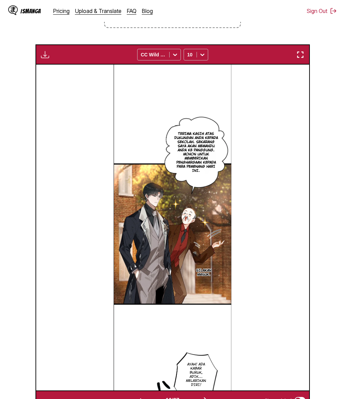
scroll to position [121, 0]
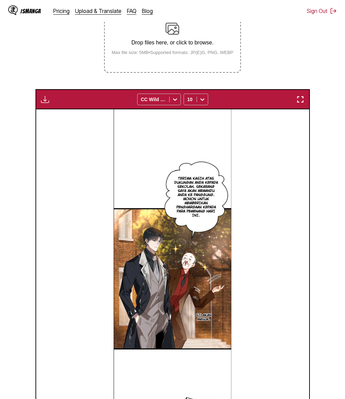
click at [47, 103] on img "button" at bounding box center [45, 99] width 8 height 8
click at [61, 110] on button "Download Panel" at bounding box center [64, 106] width 44 height 16
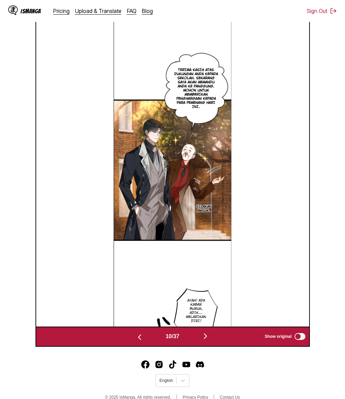
scroll to position [250, 0]
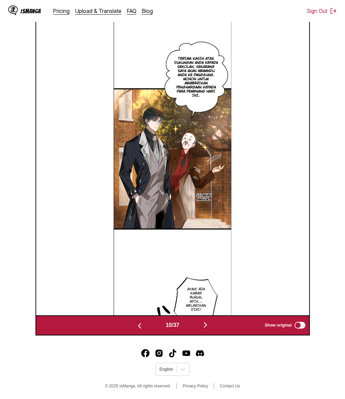
click at [137, 326] on img "button" at bounding box center [140, 326] width 8 height 8
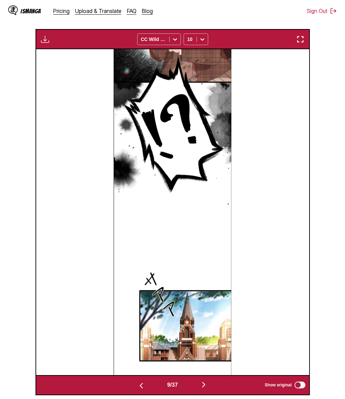
scroll to position [150, 0]
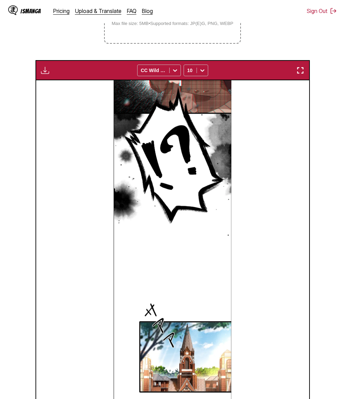
click at [45, 74] on img "button" at bounding box center [45, 70] width 8 height 8
click at [58, 85] on button "Download Panel" at bounding box center [64, 77] width 44 height 16
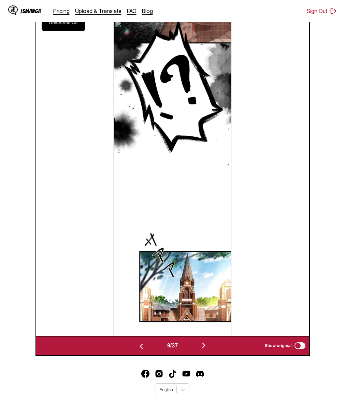
scroll to position [250, 0]
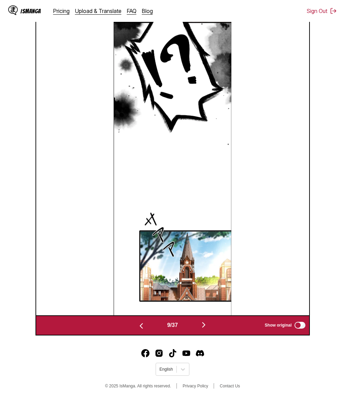
click at [139, 327] on img "button" at bounding box center [141, 326] width 8 height 8
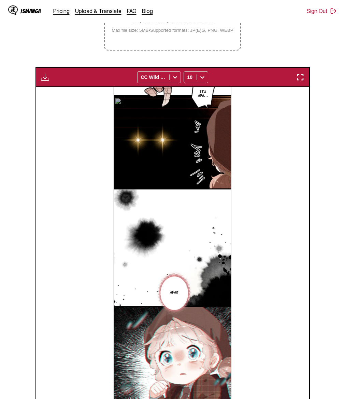
scroll to position [90, 0]
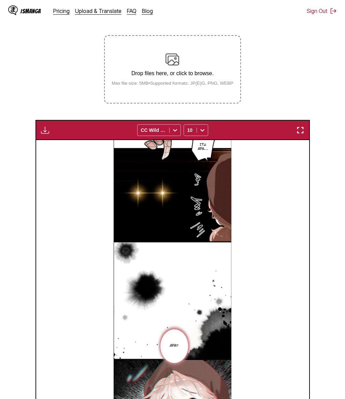
click at [50, 135] on button "button" at bounding box center [45, 130] width 12 height 9
click at [63, 143] on button "Download Panel" at bounding box center [64, 136] width 44 height 16
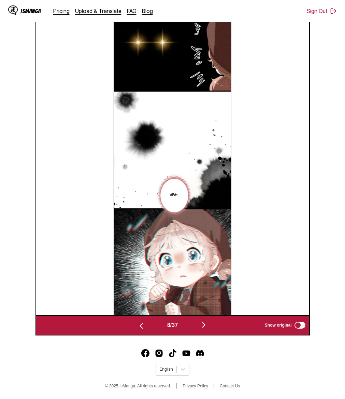
click at [140, 328] on img "button" at bounding box center [141, 326] width 8 height 8
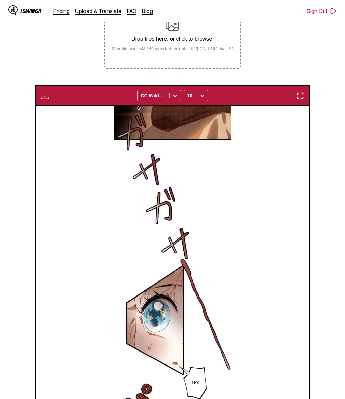
scroll to position [89, 0]
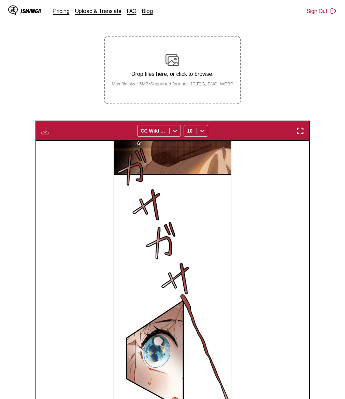
click at [49, 135] on button "button" at bounding box center [45, 130] width 12 height 9
click at [63, 145] on button "Download Panel" at bounding box center [64, 137] width 44 height 16
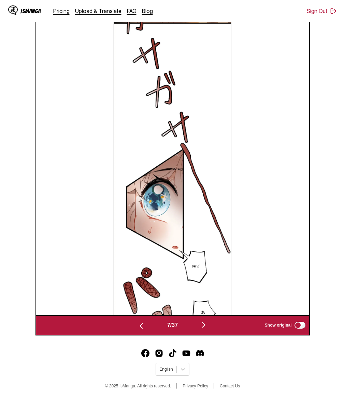
click at [141, 326] on img "button" at bounding box center [141, 326] width 8 height 8
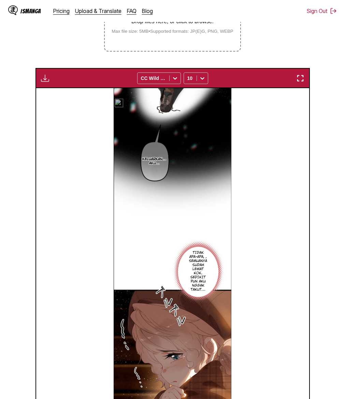
scroll to position [87, 0]
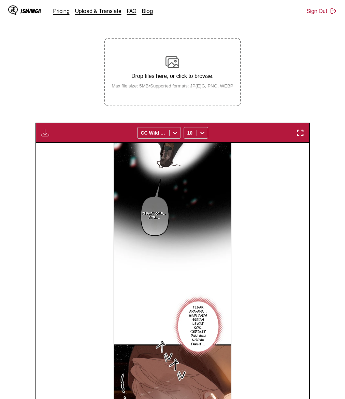
click at [47, 137] on img "button" at bounding box center [45, 133] width 8 height 8
click at [56, 148] on button "Download Panel" at bounding box center [64, 139] width 44 height 16
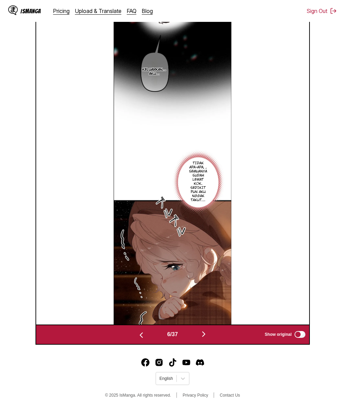
scroll to position [250, 0]
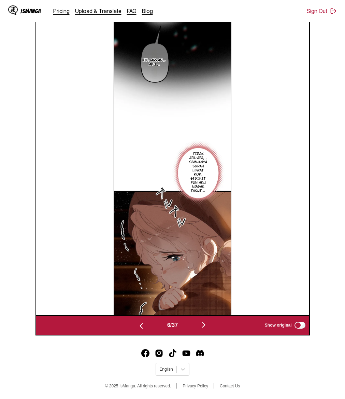
click at [144, 324] on button "button" at bounding box center [141, 325] width 41 height 10
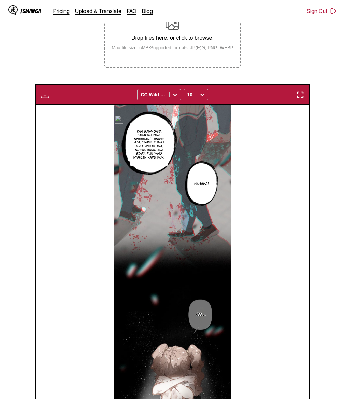
scroll to position [80, 0]
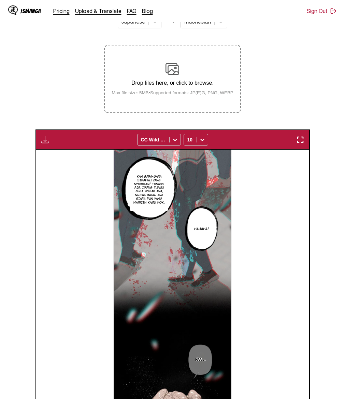
click at [46, 144] on img "button" at bounding box center [45, 140] width 8 height 8
click at [60, 152] on button "Download Panel" at bounding box center [64, 146] width 44 height 16
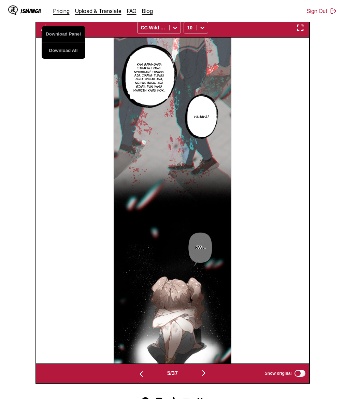
scroll to position [250, 0]
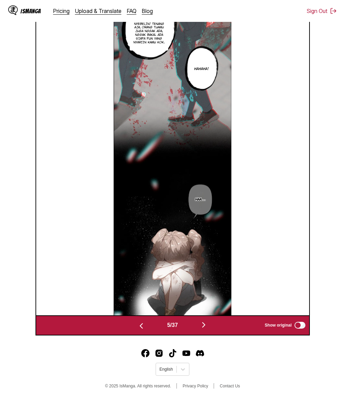
click at [139, 325] on img "button" at bounding box center [141, 326] width 8 height 8
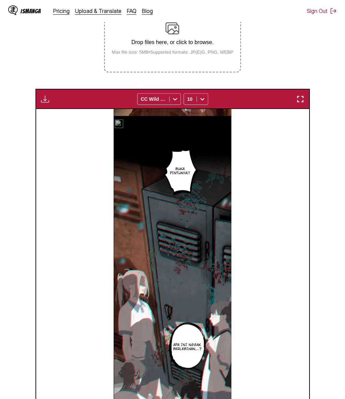
scroll to position [65, 0]
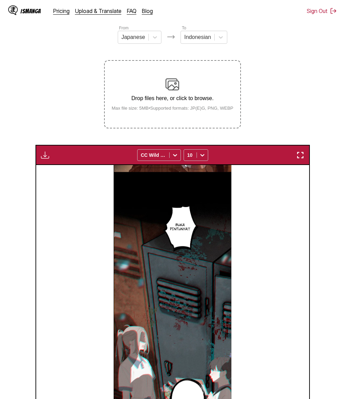
click at [46, 165] on div "Download Panel Download All CC Wild Words 10" at bounding box center [173, 155] width 275 height 20
click at [44, 159] on img "button" at bounding box center [45, 155] width 8 height 8
click at [50, 167] on button "Download Panel" at bounding box center [64, 161] width 44 height 16
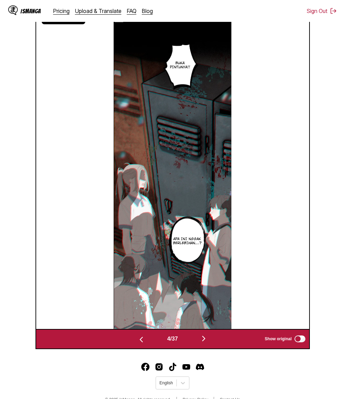
scroll to position [250, 0]
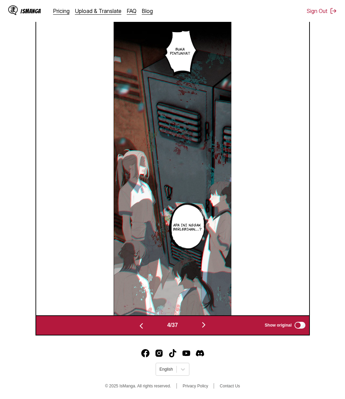
click at [140, 327] on img "button" at bounding box center [141, 326] width 8 height 8
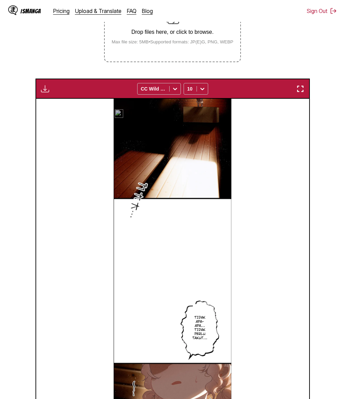
scroll to position [43, 0]
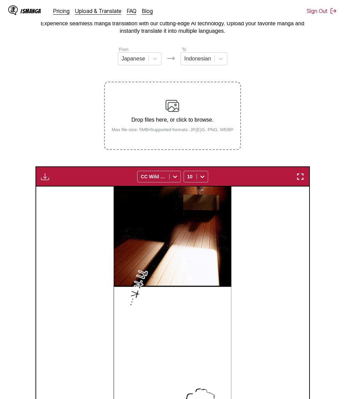
click at [47, 181] on img "button" at bounding box center [45, 176] width 8 height 8
click at [56, 191] on button "Download Panel" at bounding box center [64, 183] width 44 height 16
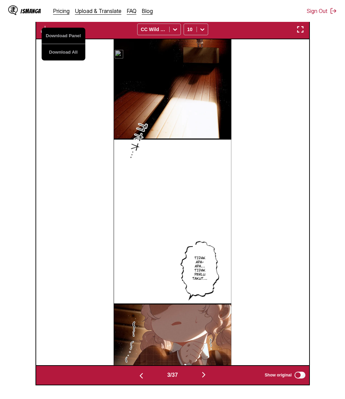
scroll to position [250, 0]
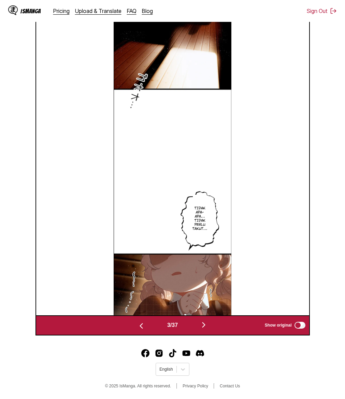
click at [138, 322] on img "button" at bounding box center [141, 326] width 8 height 8
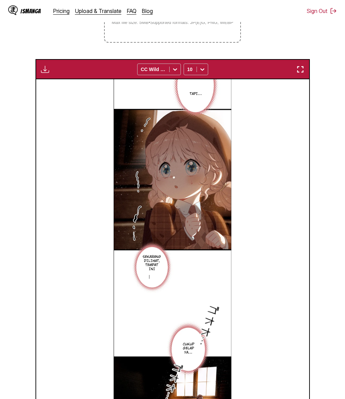
scroll to position [98, 0]
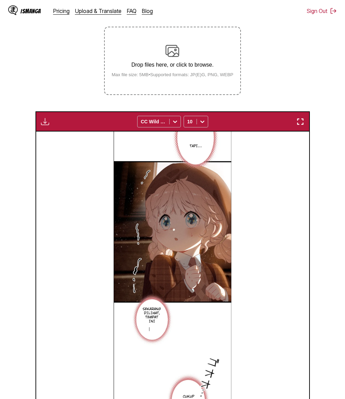
click at [46, 126] on img "button" at bounding box center [45, 121] width 8 height 8
click at [53, 136] on button "Download Panel" at bounding box center [64, 128] width 44 height 16
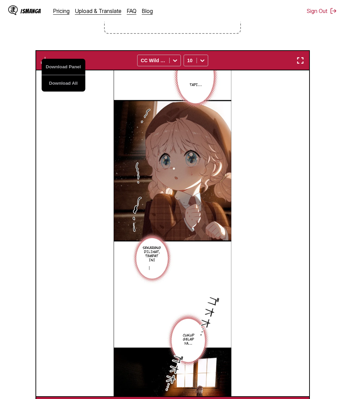
scroll to position [250, 0]
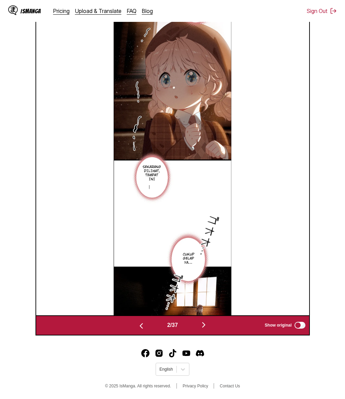
click at [139, 329] on img "button" at bounding box center [141, 326] width 8 height 8
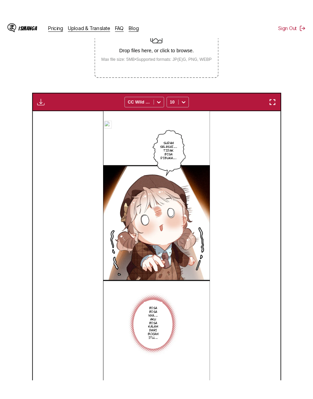
scroll to position [123, 0]
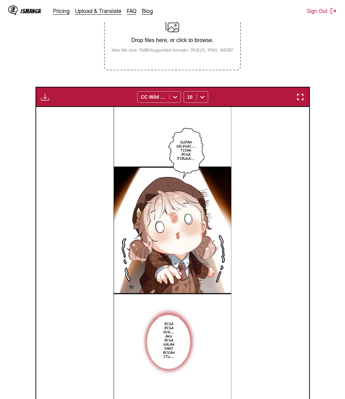
click at [46, 101] on img "button" at bounding box center [45, 97] width 8 height 8
click at [57, 112] on button "Download Panel" at bounding box center [64, 103] width 44 height 16
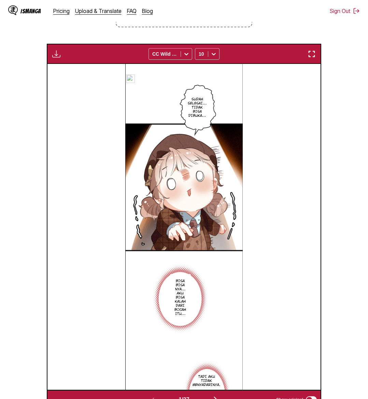
scroll to position [250, 0]
